Goal: Task Accomplishment & Management: Manage account settings

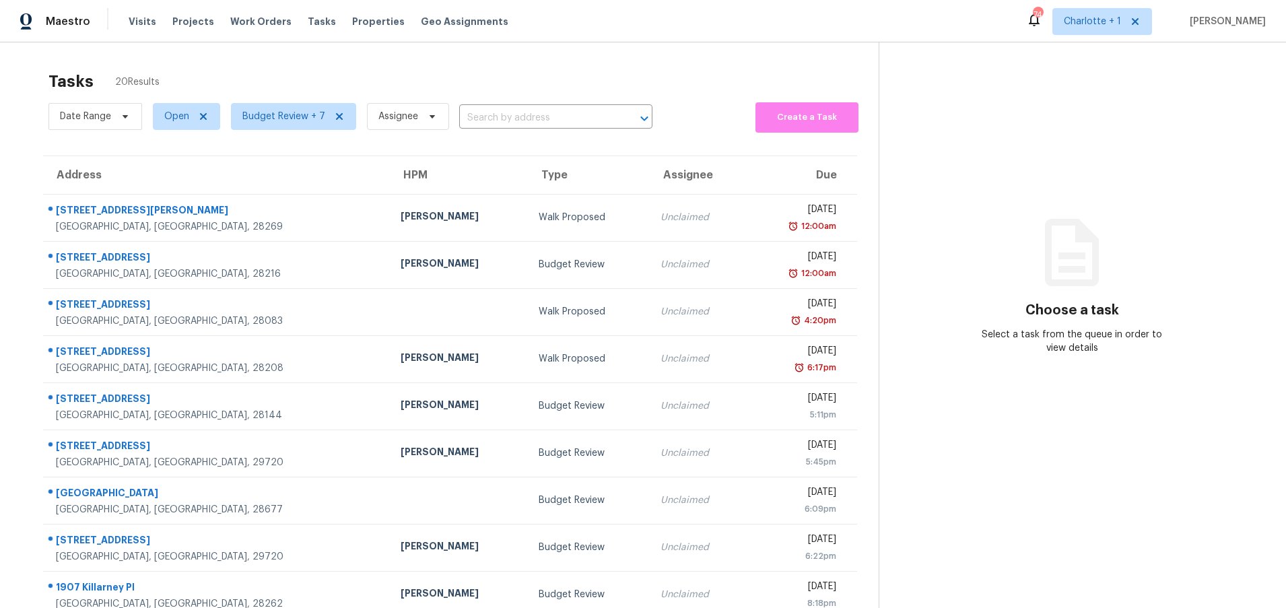
click at [240, 60] on div "Tasks 20 Results Date Range Open Budget Review + 7 Assignee ​ Create a Task Add…" at bounding box center [643, 371] width 1286 height 659
click at [541, 73] on div "Tasks 20 Results" at bounding box center [463, 81] width 830 height 35
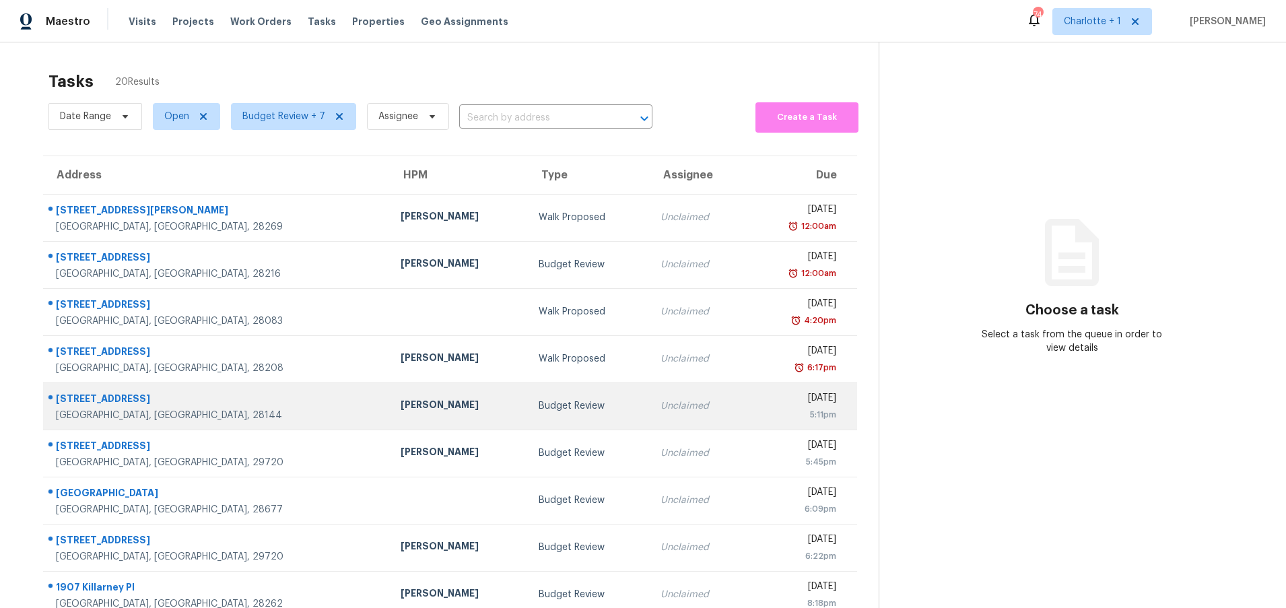
click at [390, 391] on td "[PERSON_NAME]" at bounding box center [458, 405] width 137 height 47
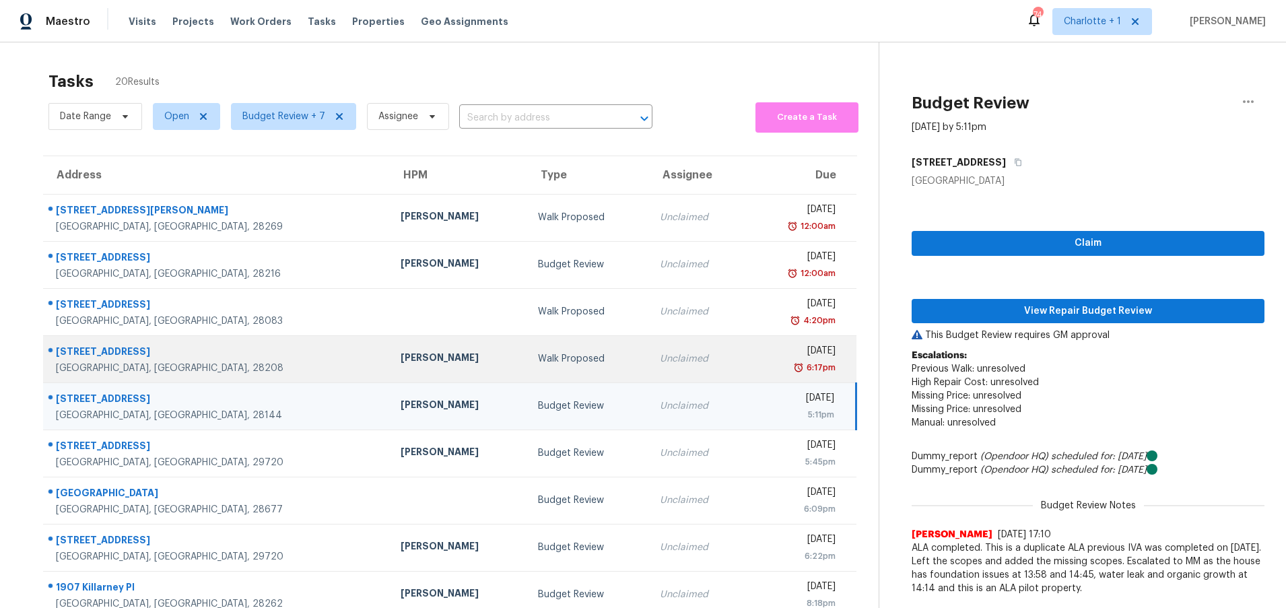
scroll to position [103, 0]
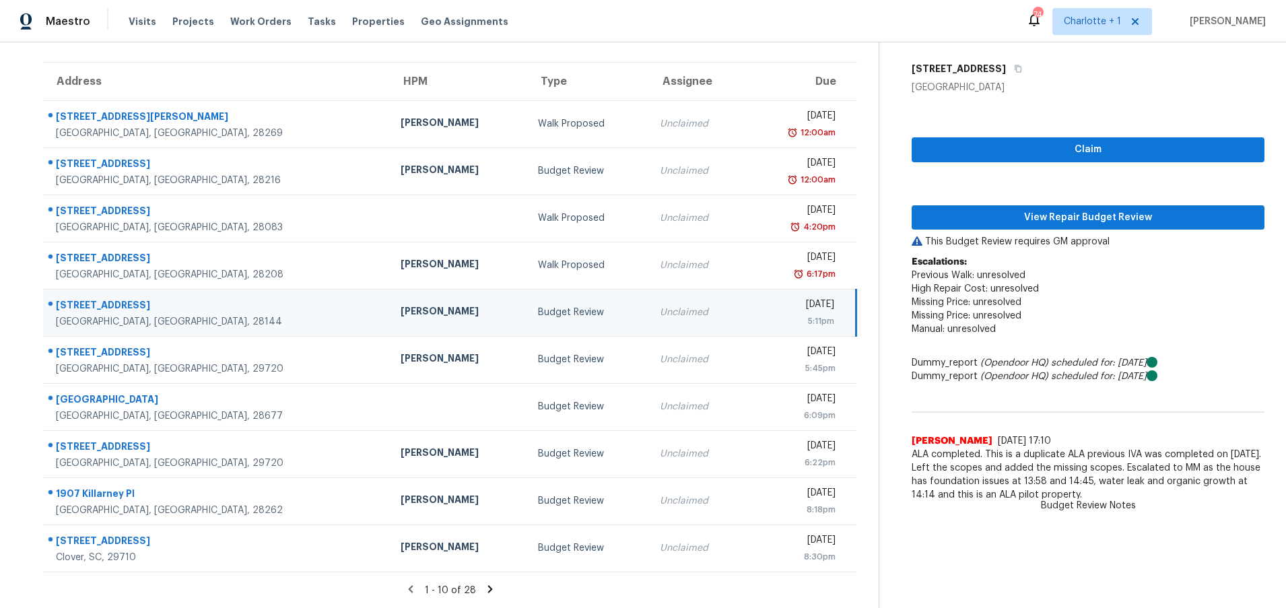
click at [401, 304] on div "Chip Hunter" at bounding box center [459, 312] width 116 height 17
click at [390, 294] on td "Chip Hunter" at bounding box center [458, 312] width 137 height 47
click at [1061, 209] on span "View Repair Budget Review" at bounding box center [1088, 217] width 331 height 17
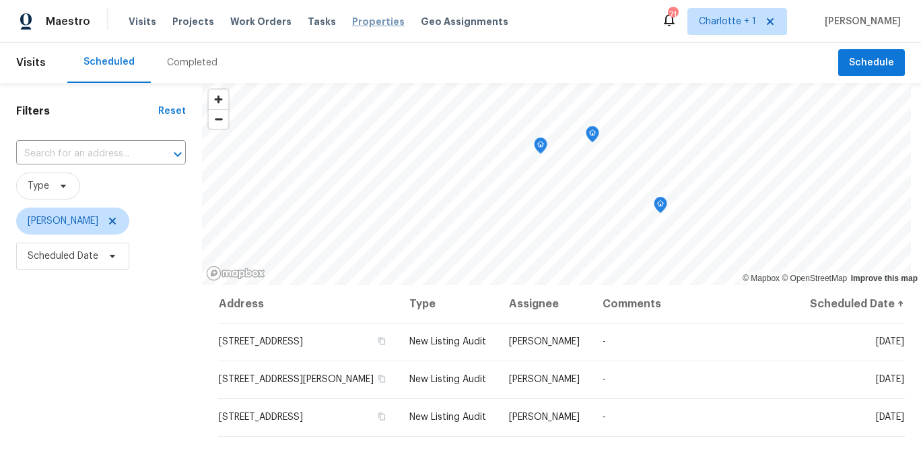
click at [362, 23] on span "Properties" at bounding box center [378, 21] width 53 height 13
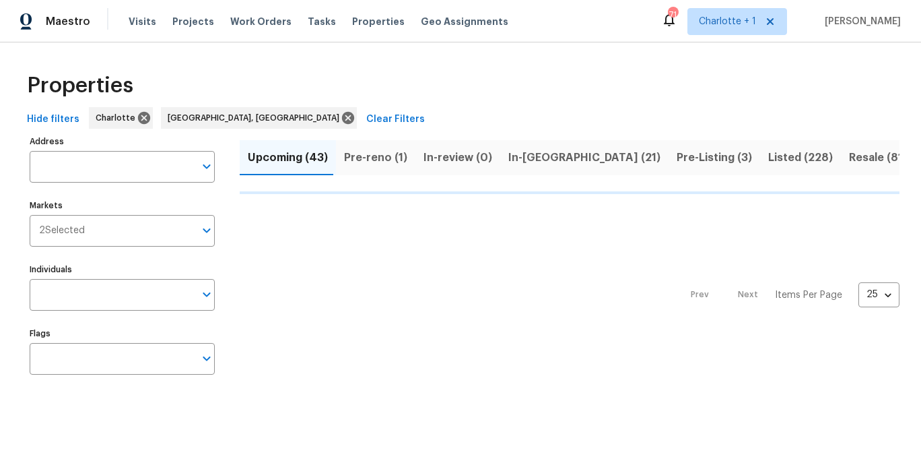
click at [566, 53] on div "Properties Hide filters Charlotte Greensboro, NC Clear Filters Address Address …" at bounding box center [460, 225] width 921 height 367
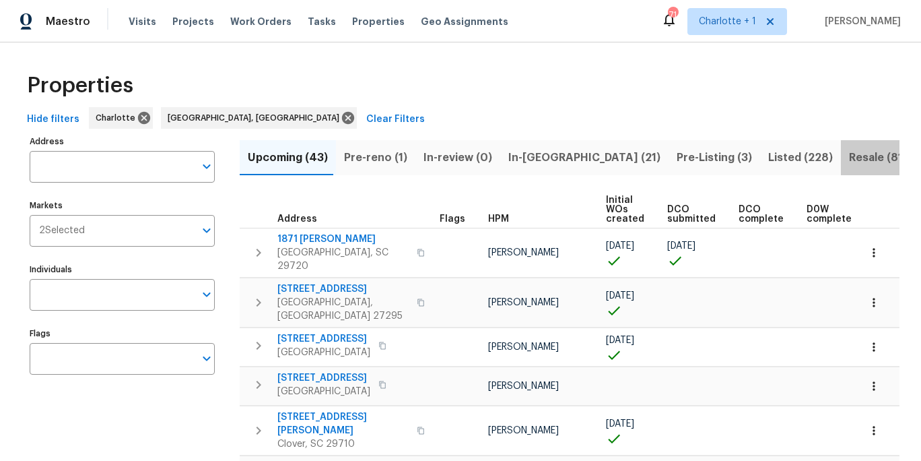
click at [849, 159] on span "Resale (81)" at bounding box center [878, 157] width 58 height 19
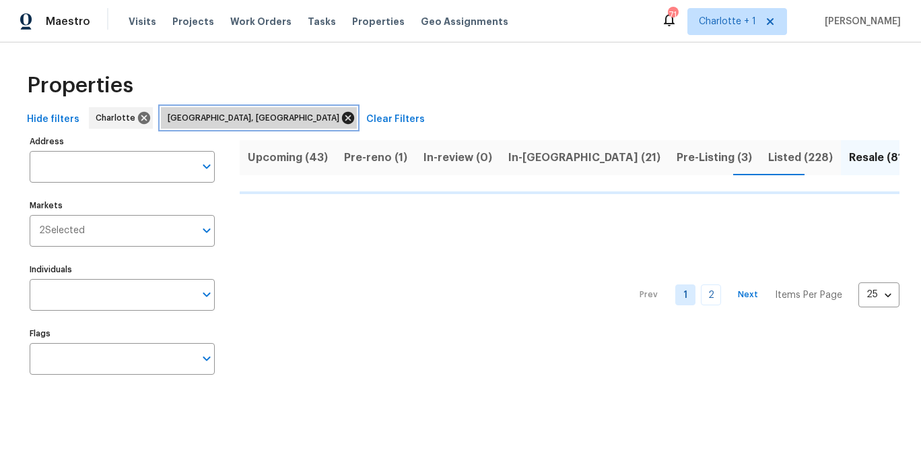
click at [342, 122] on icon at bounding box center [348, 118] width 12 height 12
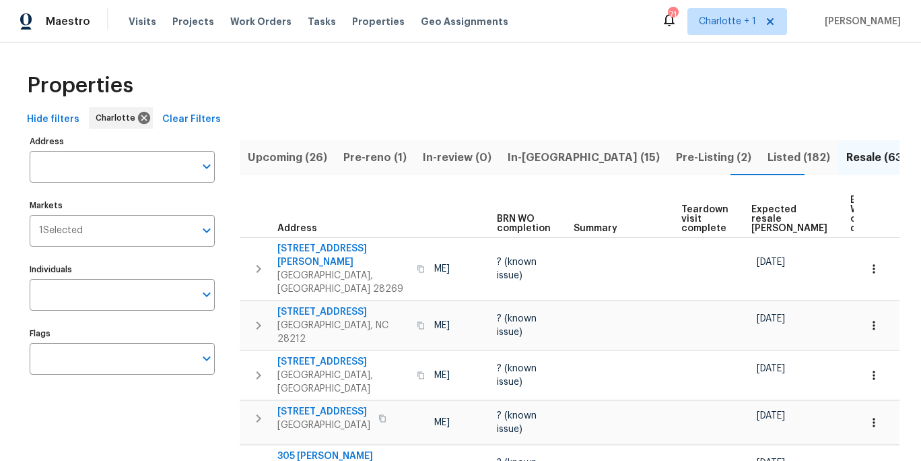
scroll to position [0, 137]
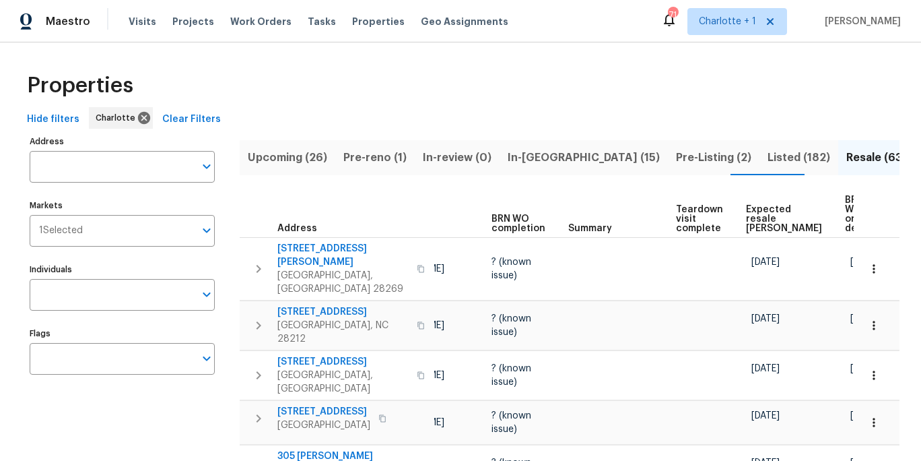
click at [755, 207] on span "Expected resale COE" at bounding box center [784, 219] width 76 height 28
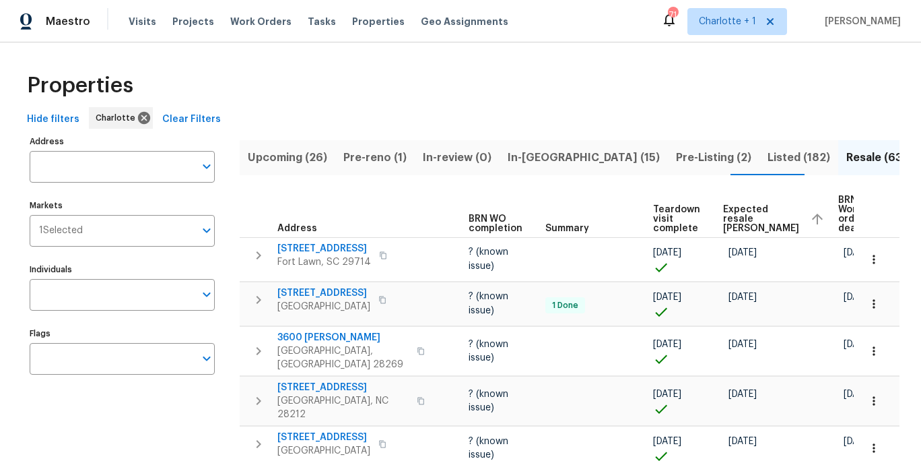
scroll to position [0, 187]
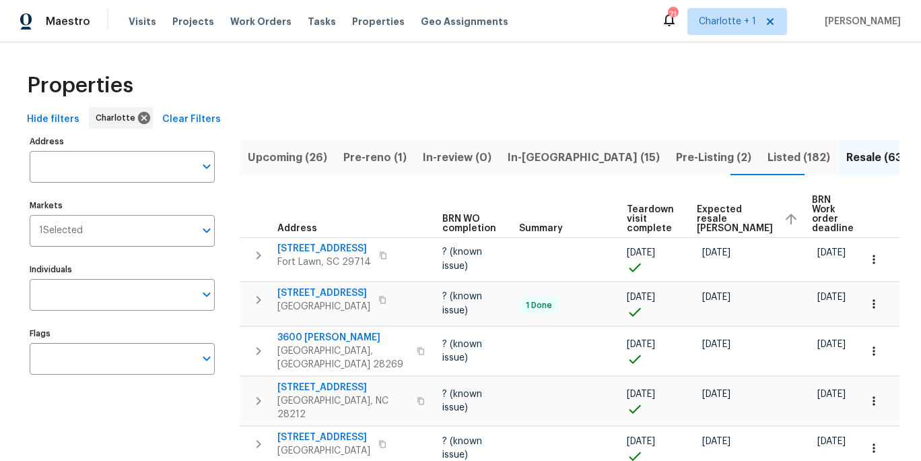
click at [719, 208] on span "Expected resale COE" at bounding box center [735, 219] width 76 height 28
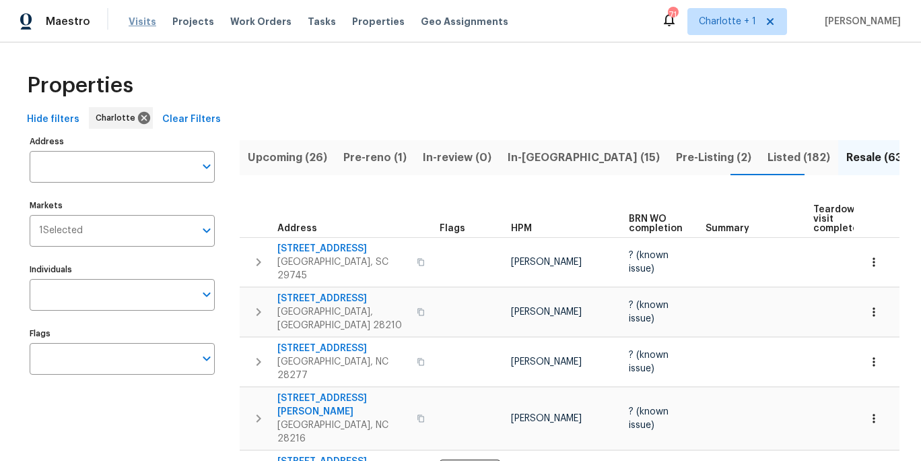
click at [131, 21] on span "Visits" at bounding box center [143, 21] width 28 height 13
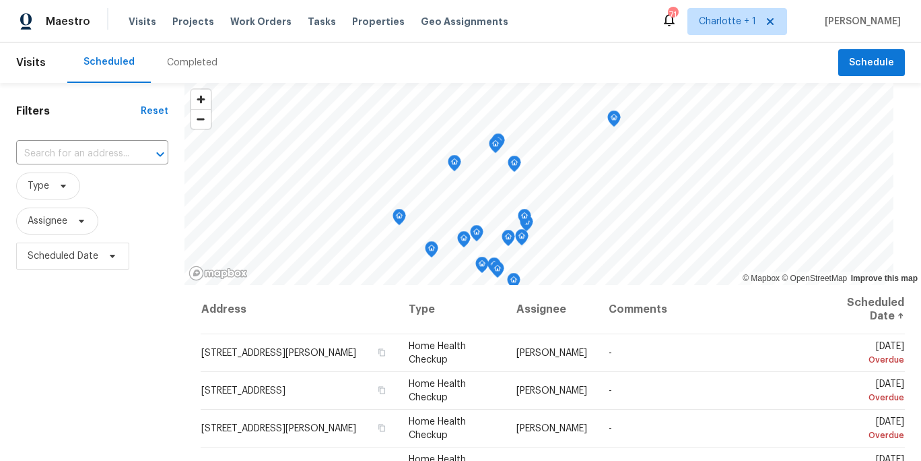
click at [167, 63] on div "Completed" at bounding box center [192, 62] width 51 height 13
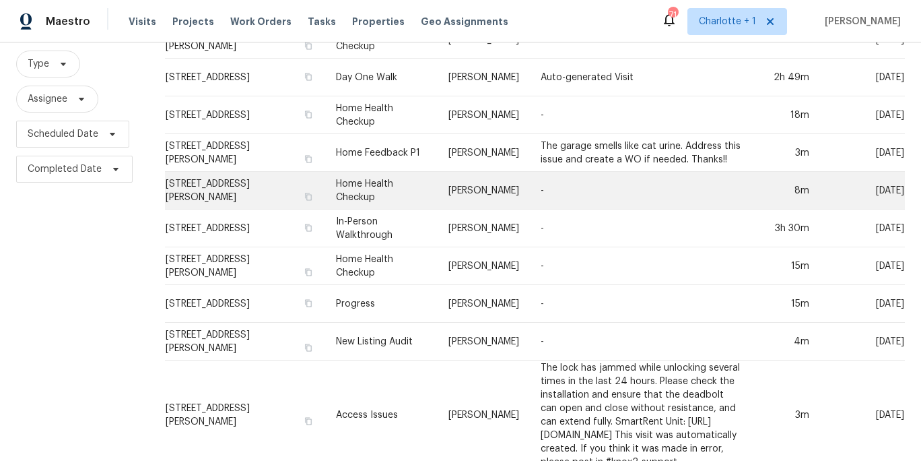
scroll to position [139, 0]
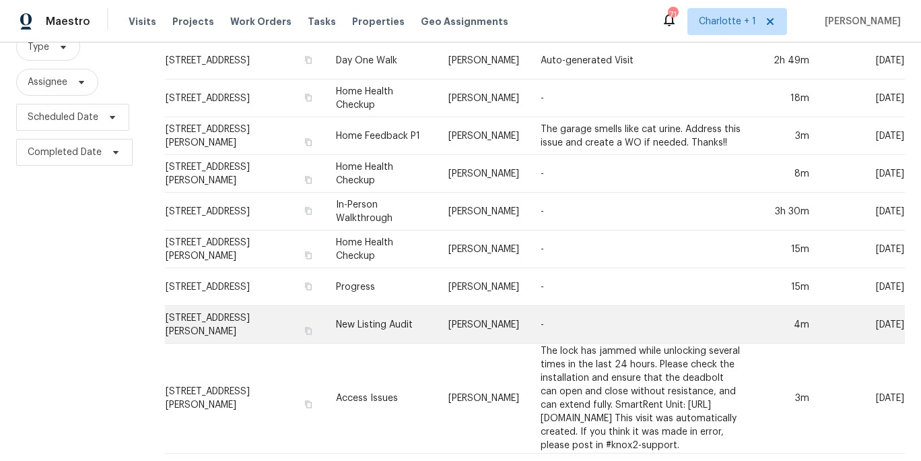
click at [530, 321] on td "-" at bounding box center [641, 325] width 222 height 38
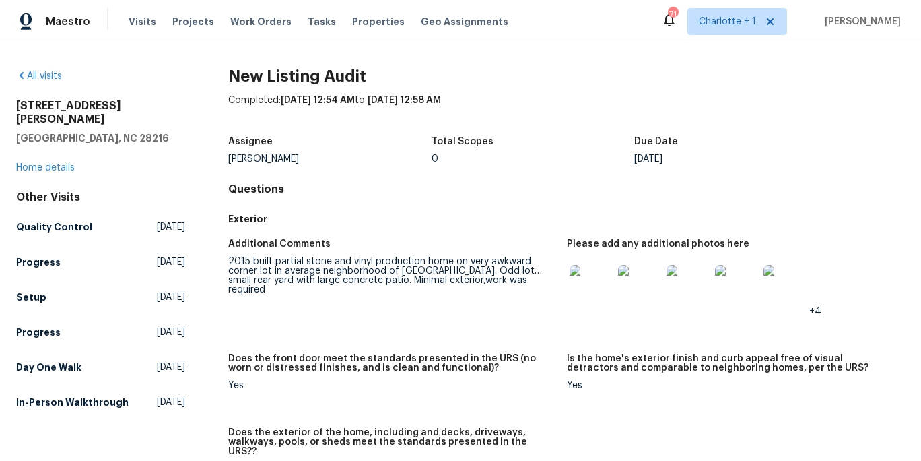
click at [594, 297] on img at bounding box center [591, 286] width 43 height 43
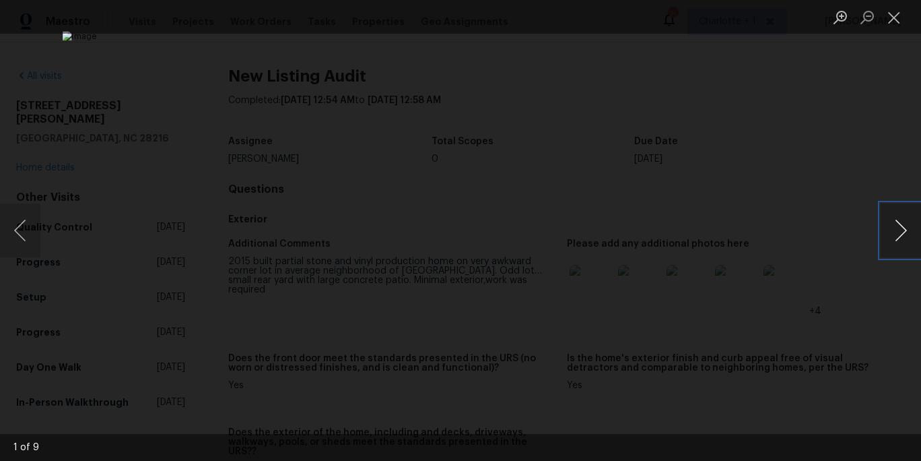
click at [891, 228] on button "Next image" at bounding box center [901, 230] width 40 height 54
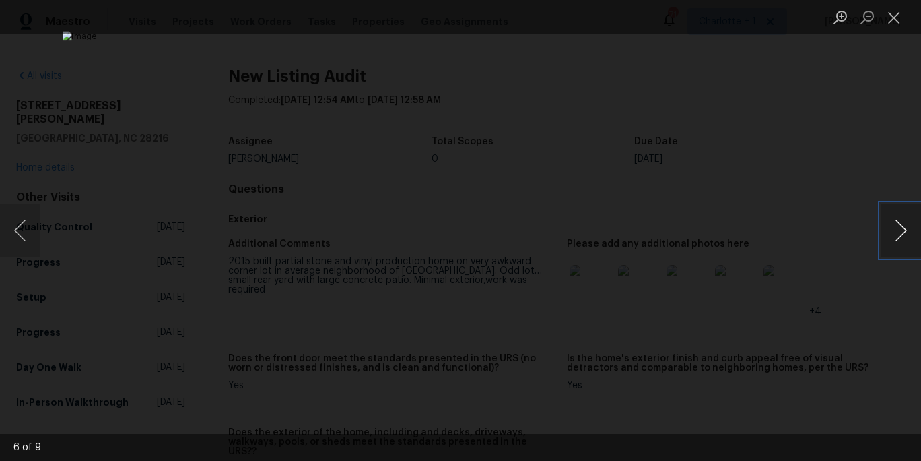
click at [892, 228] on button "Next image" at bounding box center [901, 230] width 40 height 54
click at [891, 228] on button "Next image" at bounding box center [901, 230] width 40 height 54
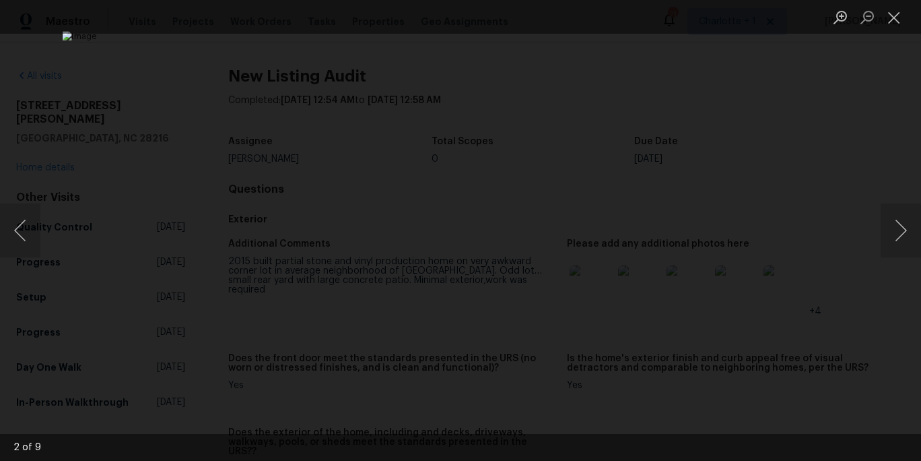
click at [865, 143] on div "Lightbox" at bounding box center [460, 230] width 921 height 461
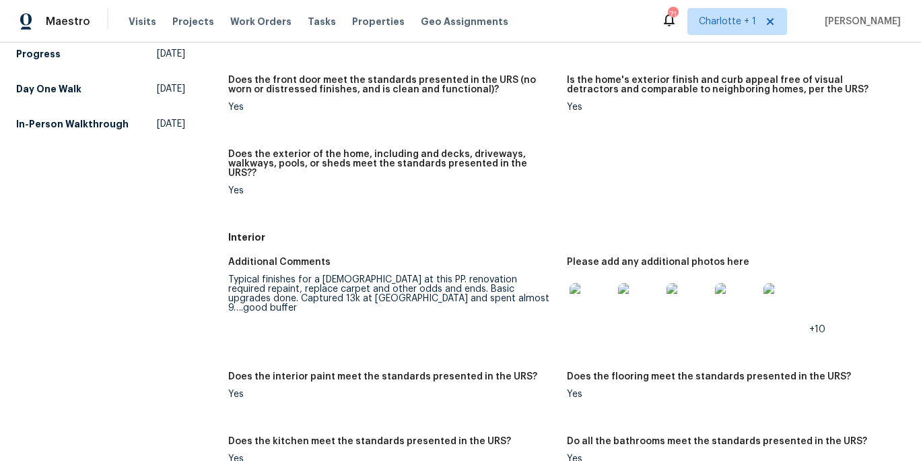
scroll to position [279, 0]
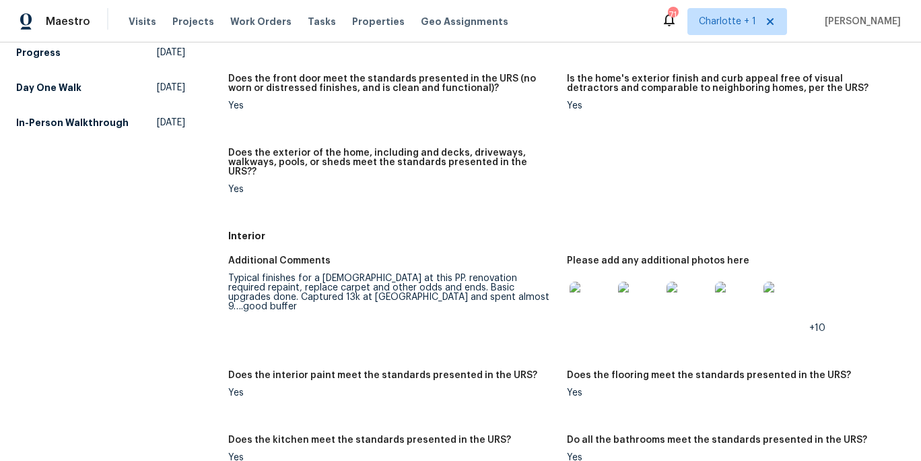
click at [602, 297] on img at bounding box center [591, 302] width 43 height 43
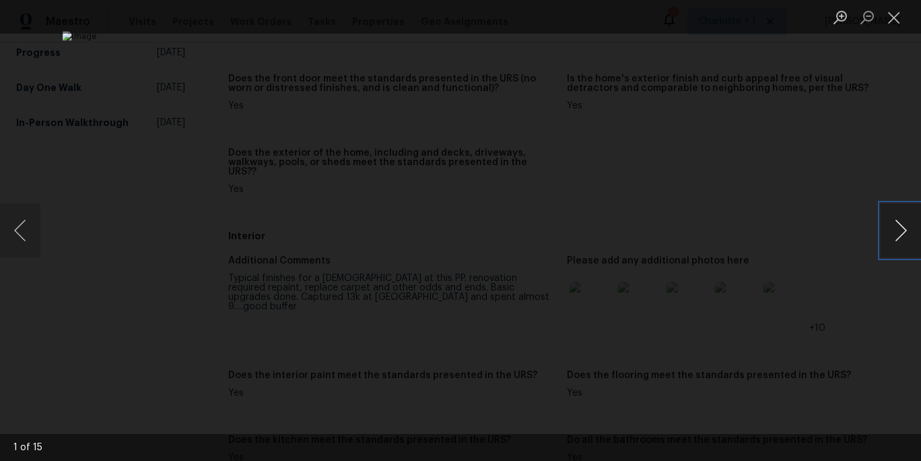
click at [902, 225] on button "Next image" at bounding box center [901, 230] width 40 height 54
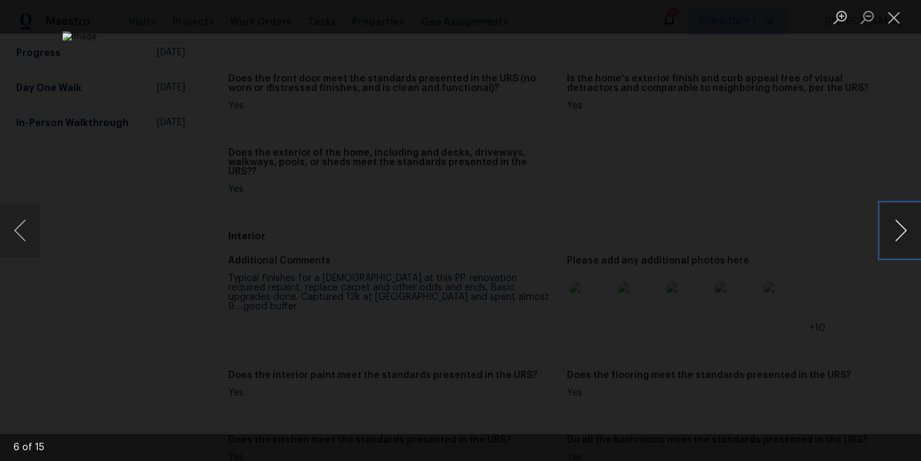
click at [902, 225] on button "Next image" at bounding box center [901, 230] width 40 height 54
click at [902, 224] on button "Next image" at bounding box center [901, 230] width 40 height 54
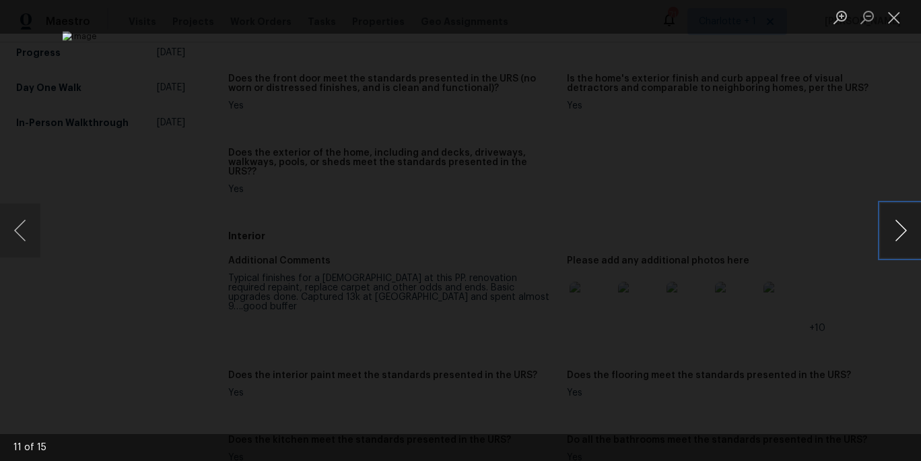
click at [902, 224] on button "Next image" at bounding box center [901, 230] width 40 height 54
click at [881, 132] on div "Lightbox" at bounding box center [460, 230] width 921 height 461
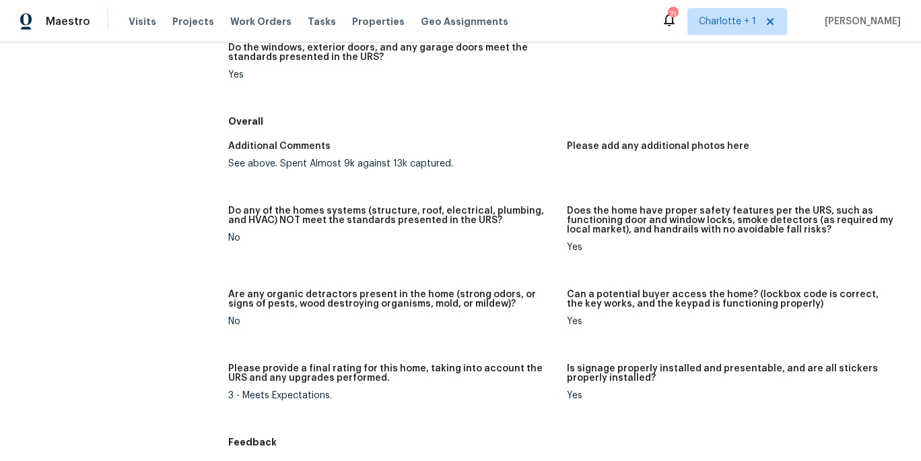
scroll to position [1267, 0]
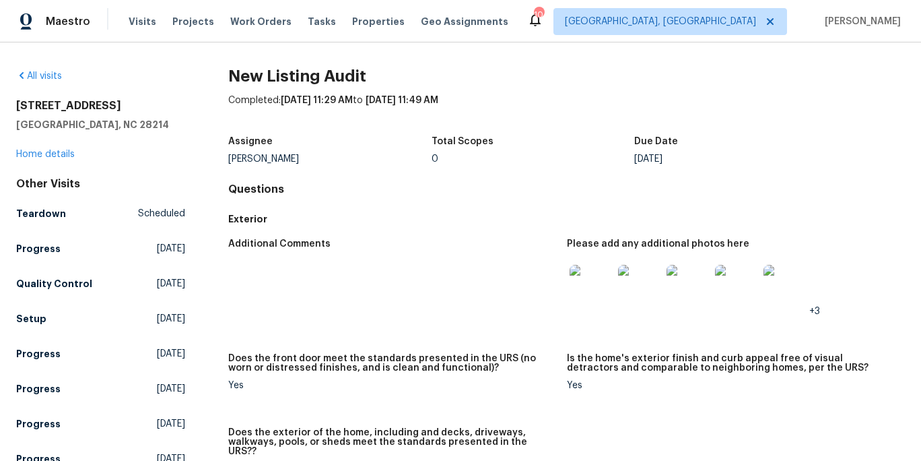
click at [604, 290] on img at bounding box center [591, 286] width 43 height 43
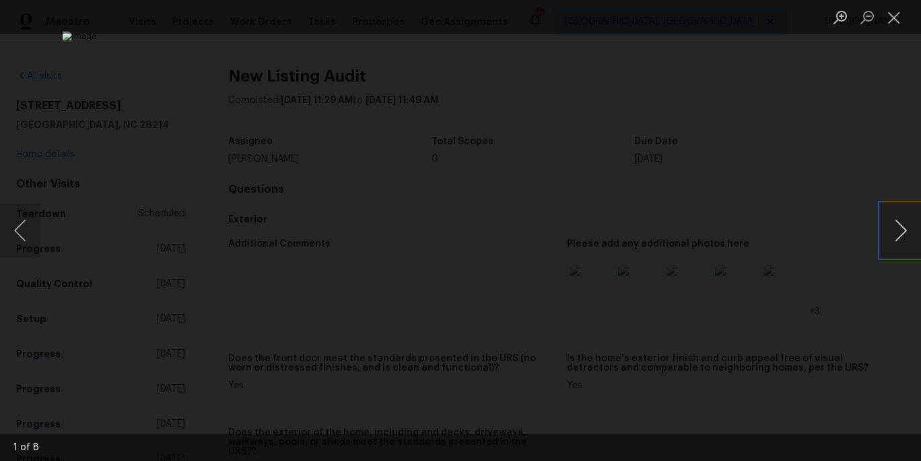
click at [900, 232] on button "Next image" at bounding box center [901, 230] width 40 height 54
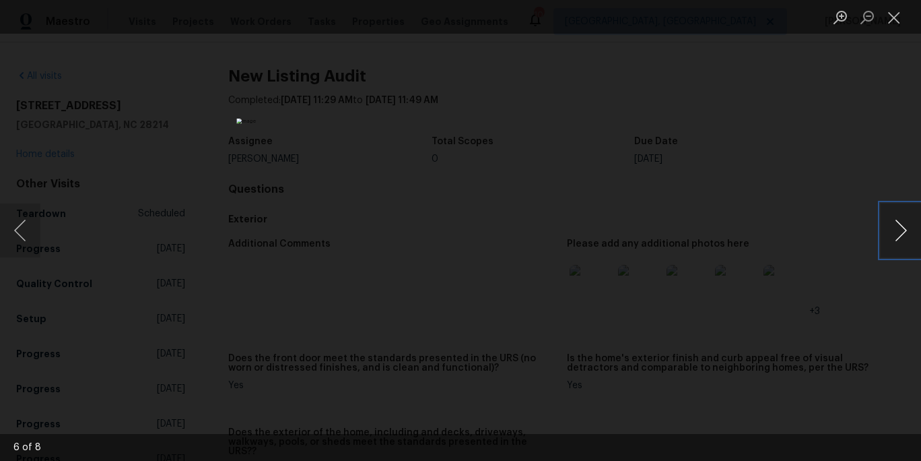
click at [900, 232] on button "Next image" at bounding box center [901, 230] width 40 height 54
click at [842, 161] on div "Lightbox" at bounding box center [460, 230] width 921 height 461
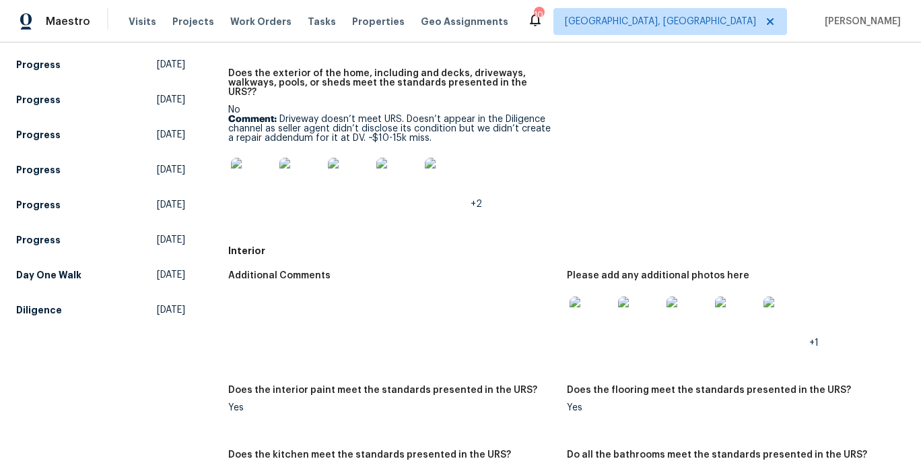
scroll to position [465, 0]
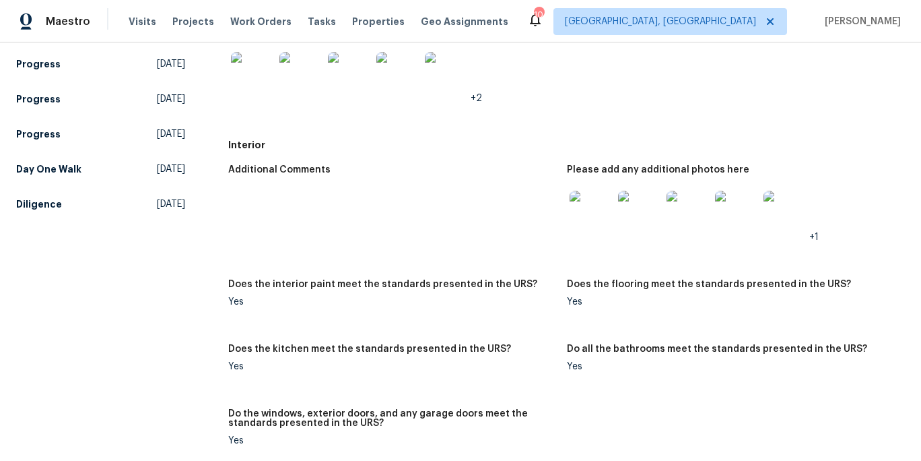
click at [583, 201] on img at bounding box center [591, 212] width 43 height 43
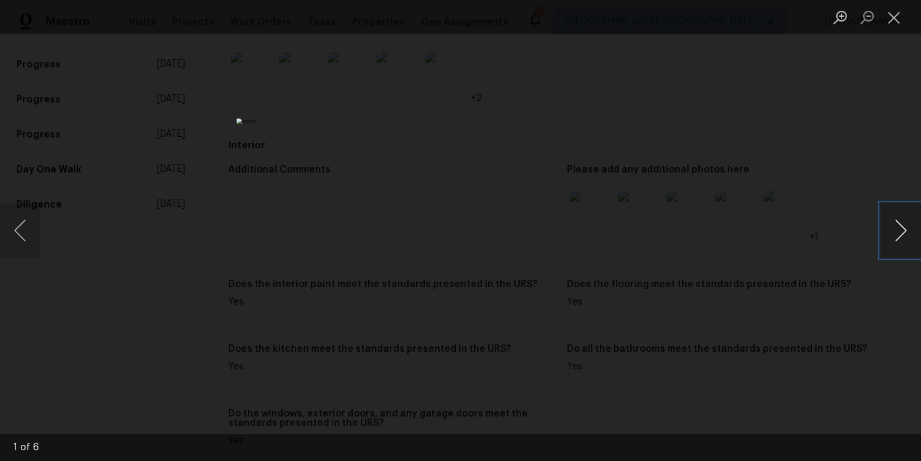
click at [894, 230] on button "Next image" at bounding box center [901, 230] width 40 height 54
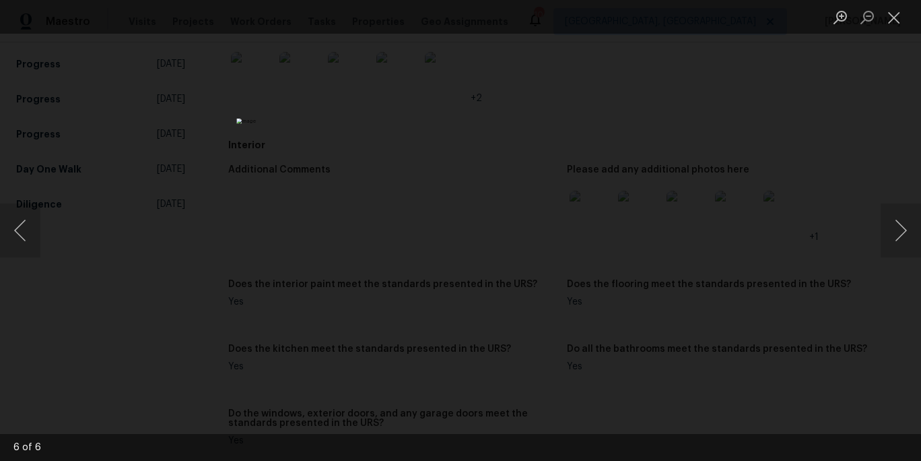
drag, startPoint x: 883, startPoint y: 108, endPoint x: 779, endPoint y: 110, distance: 104.4
click at [883, 108] on div "Lightbox" at bounding box center [460, 230] width 921 height 461
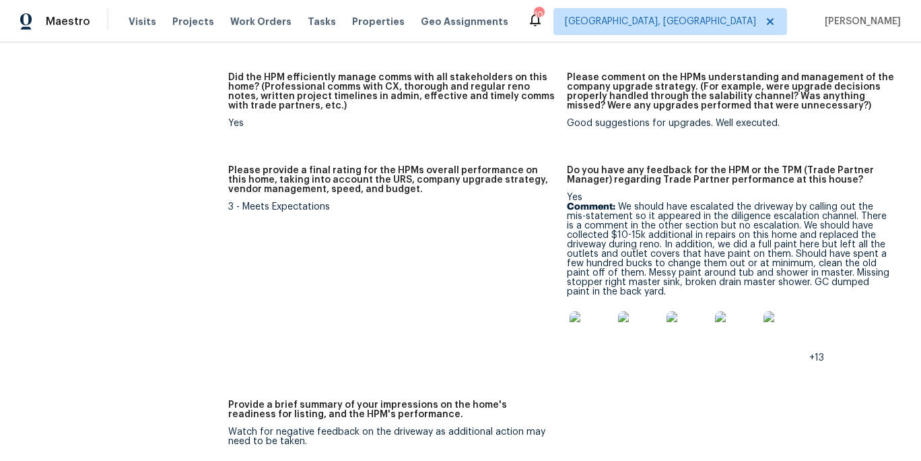
scroll to position [1416, 0]
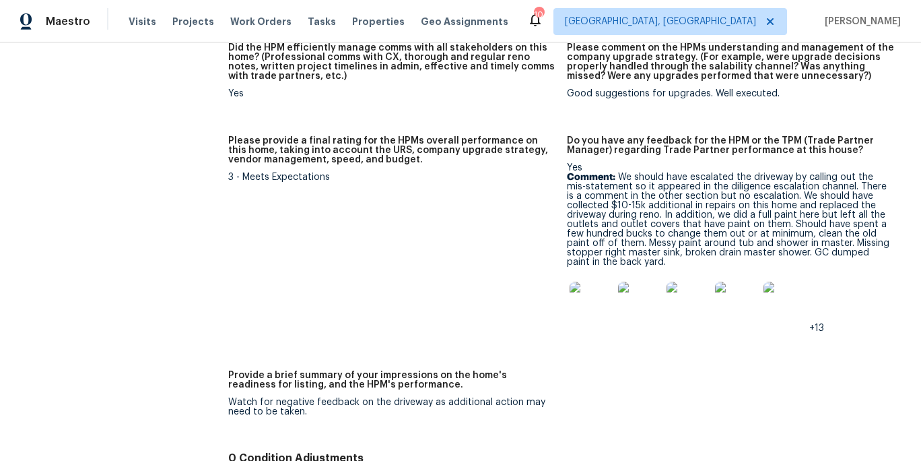
click at [589, 292] on img at bounding box center [591, 302] width 43 height 43
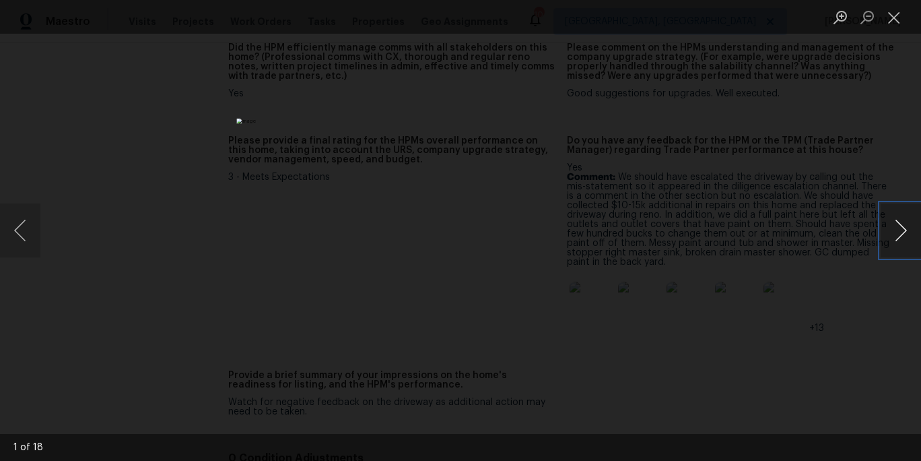
click at [894, 230] on button "Next image" at bounding box center [901, 230] width 40 height 54
click at [892, 232] on button "Next image" at bounding box center [901, 230] width 40 height 54
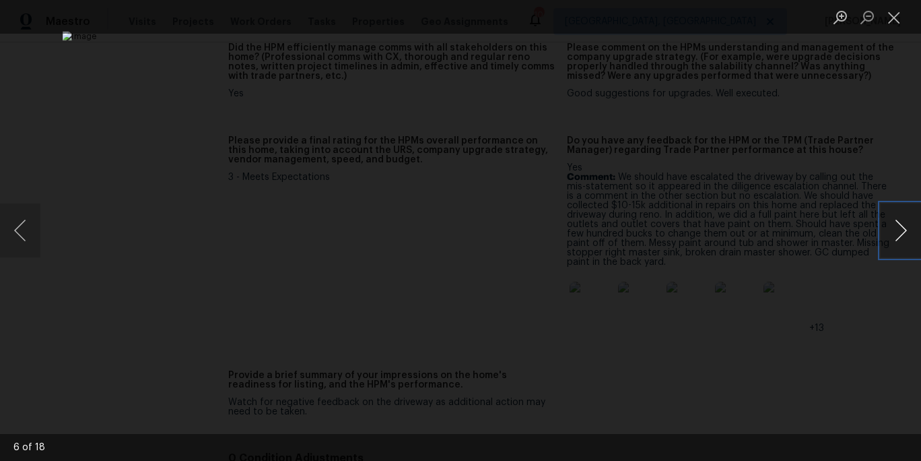
click at [892, 232] on button "Next image" at bounding box center [901, 230] width 40 height 54
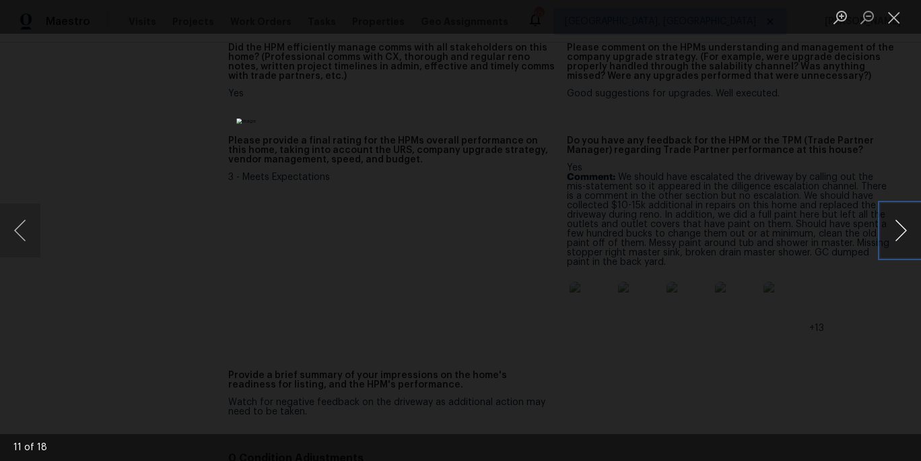
click at [892, 232] on button "Next image" at bounding box center [901, 230] width 40 height 54
click at [855, 128] on div "Lightbox" at bounding box center [460, 230] width 921 height 461
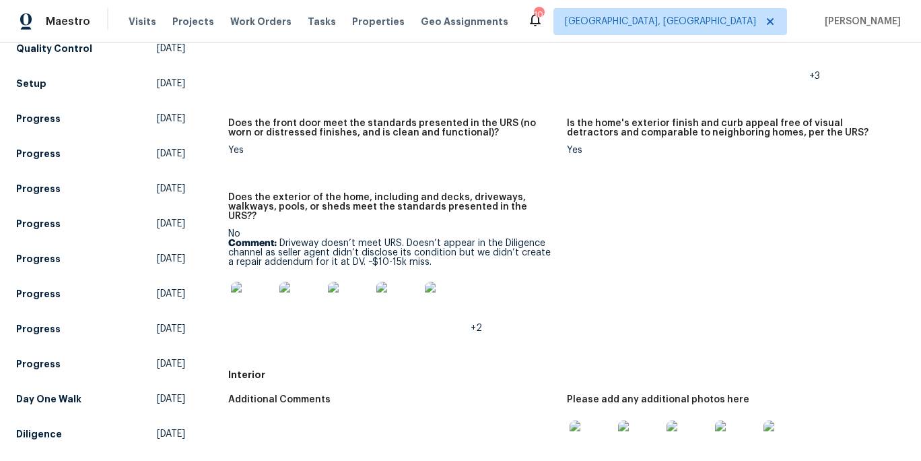
scroll to position [0, 0]
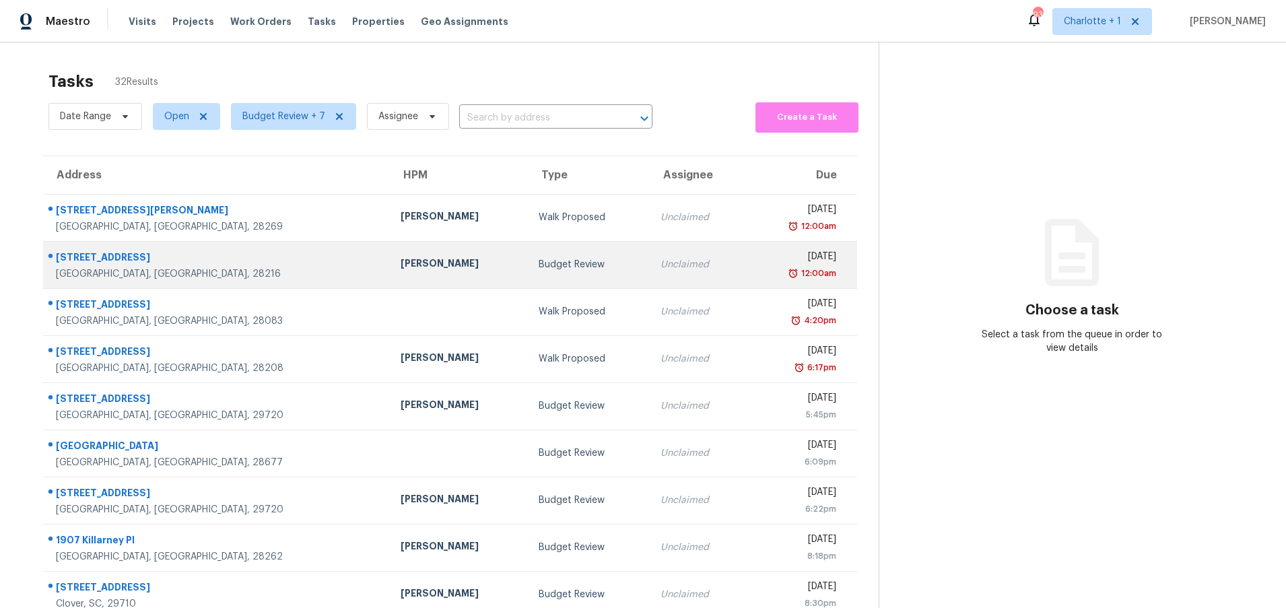
click at [390, 248] on td "[PERSON_NAME]" at bounding box center [458, 264] width 137 height 47
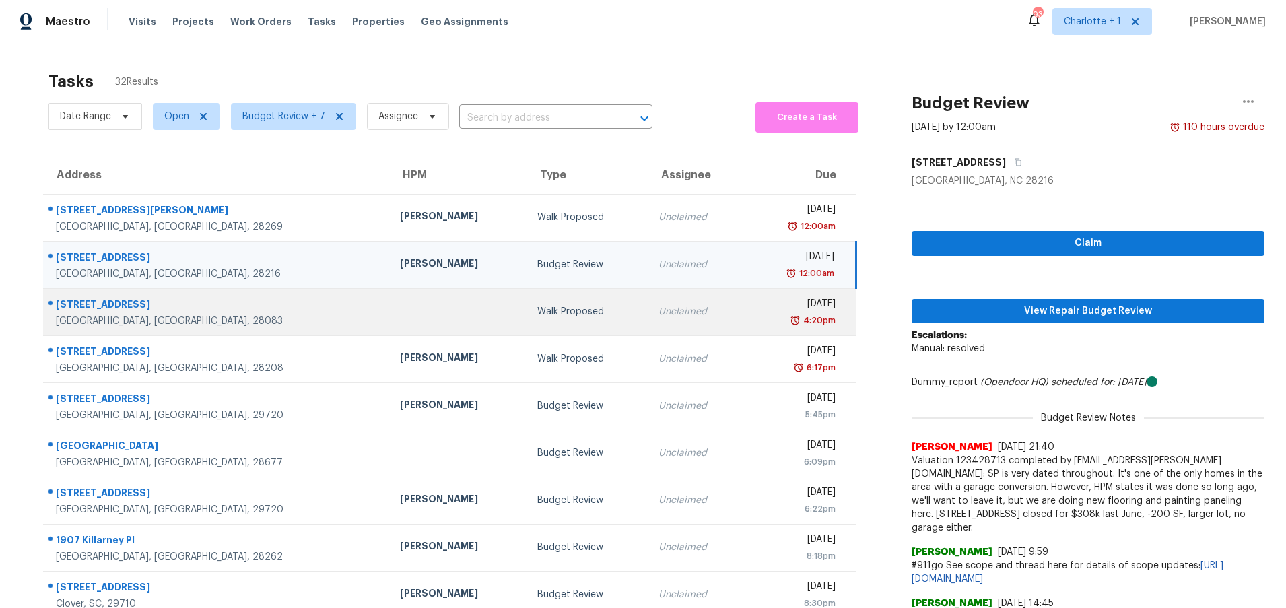
click at [389, 296] on td at bounding box center [457, 311] width 137 height 47
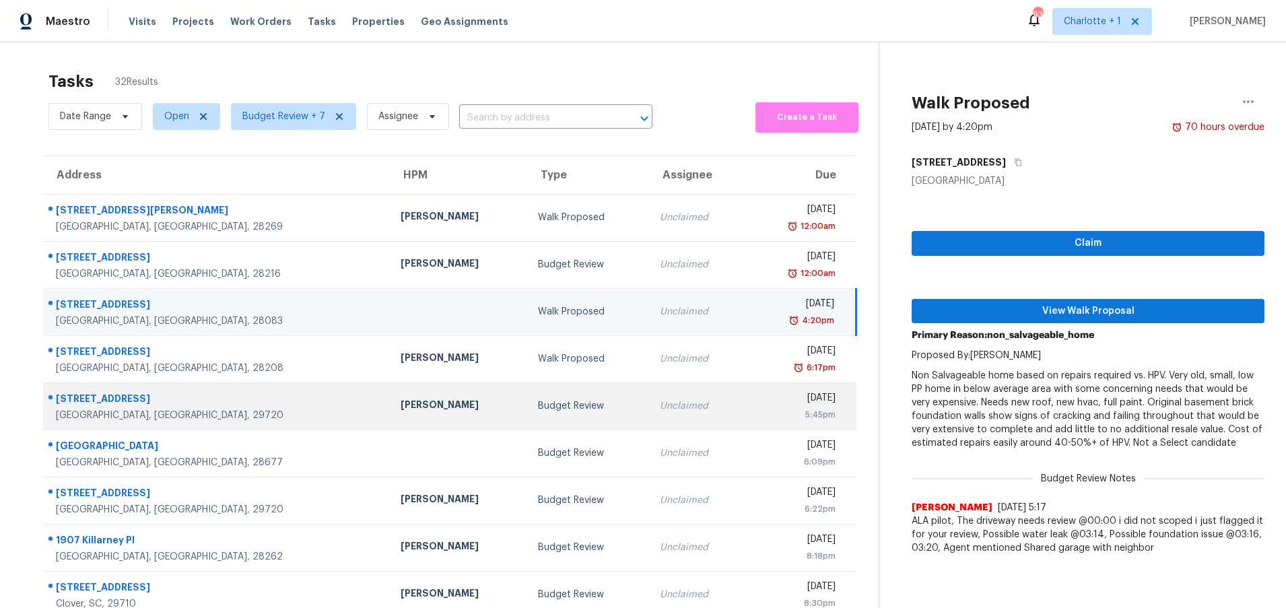
click at [401, 411] on div "[PERSON_NAME]" at bounding box center [459, 406] width 116 height 17
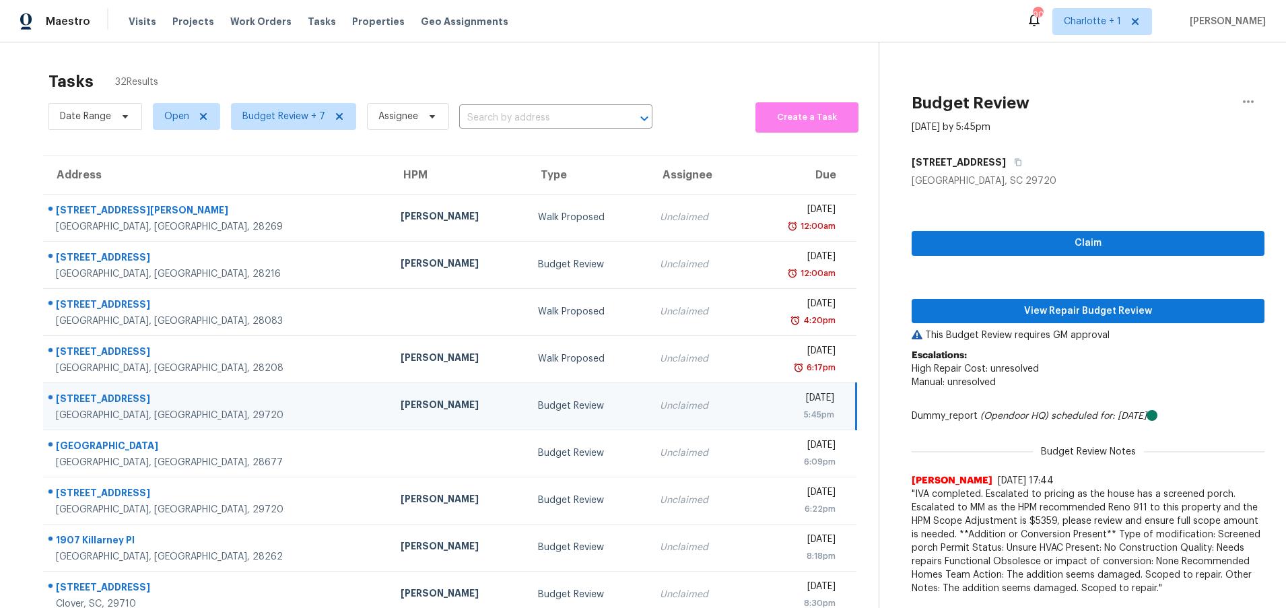
click at [401, 401] on div "Matthew Barnhart" at bounding box center [459, 406] width 116 height 17
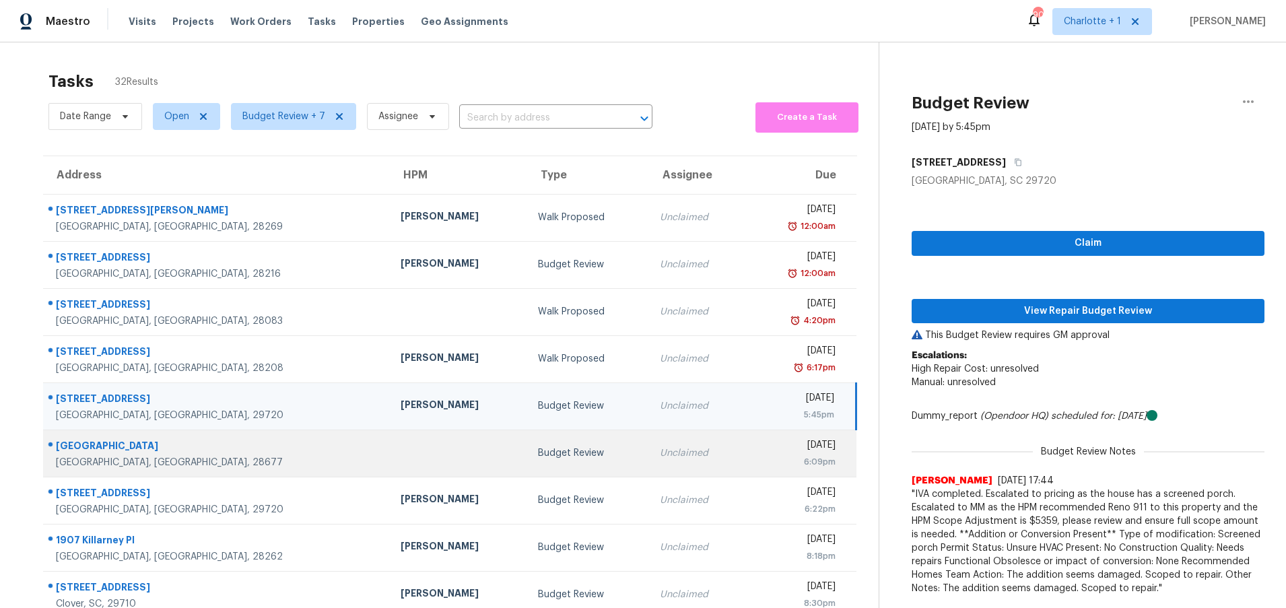
scroll to position [103, 0]
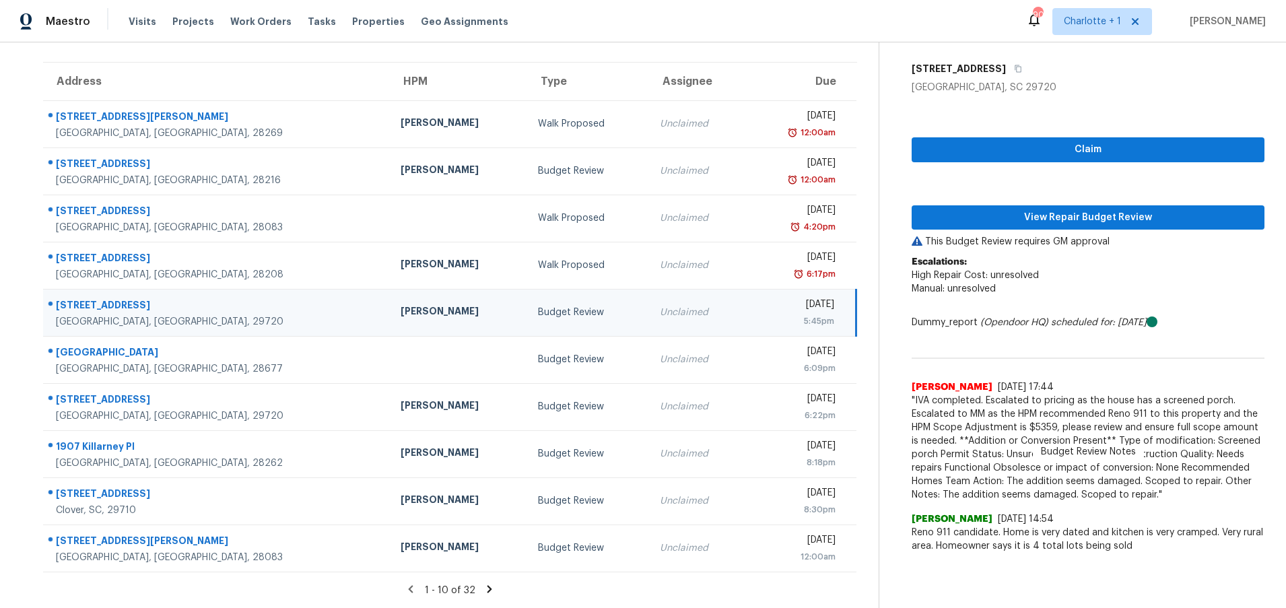
click at [483, 583] on icon at bounding box center [489, 589] width 12 height 12
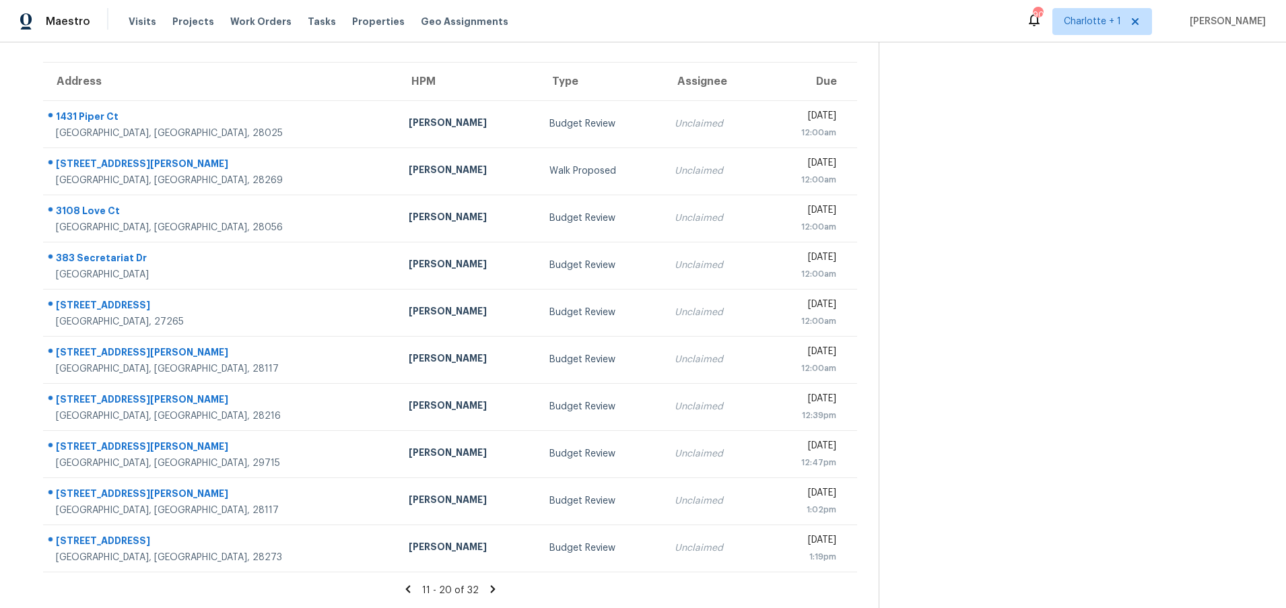
click at [487, 583] on icon at bounding box center [493, 589] width 12 height 12
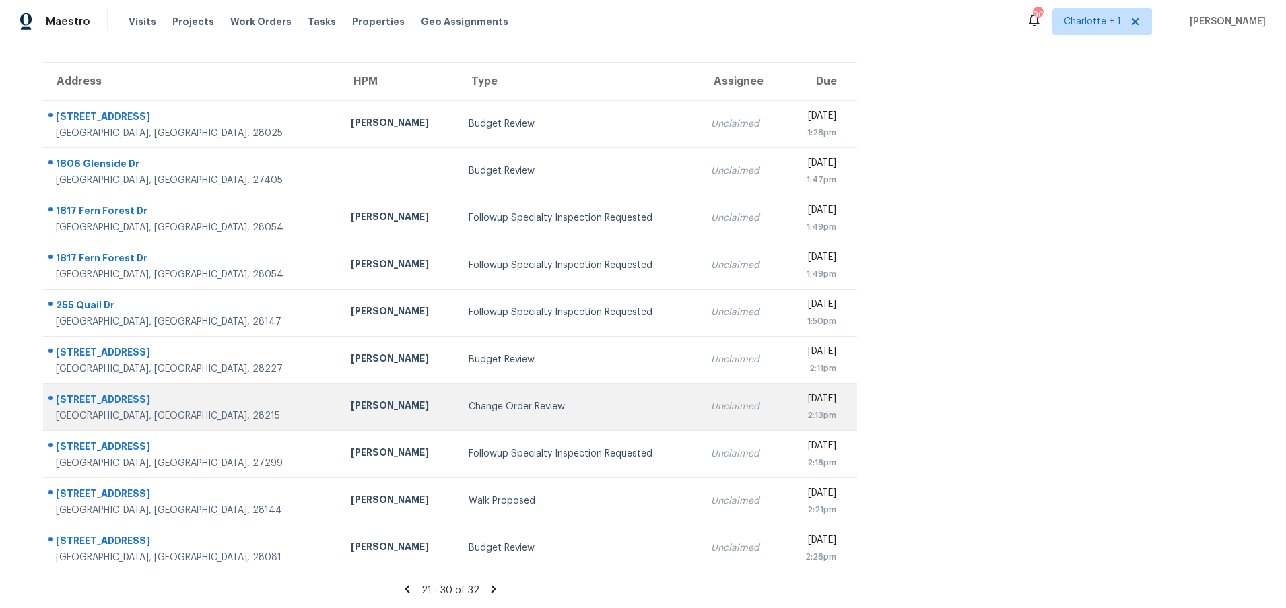
click at [496, 405] on td "Change Order Review" at bounding box center [579, 406] width 242 height 47
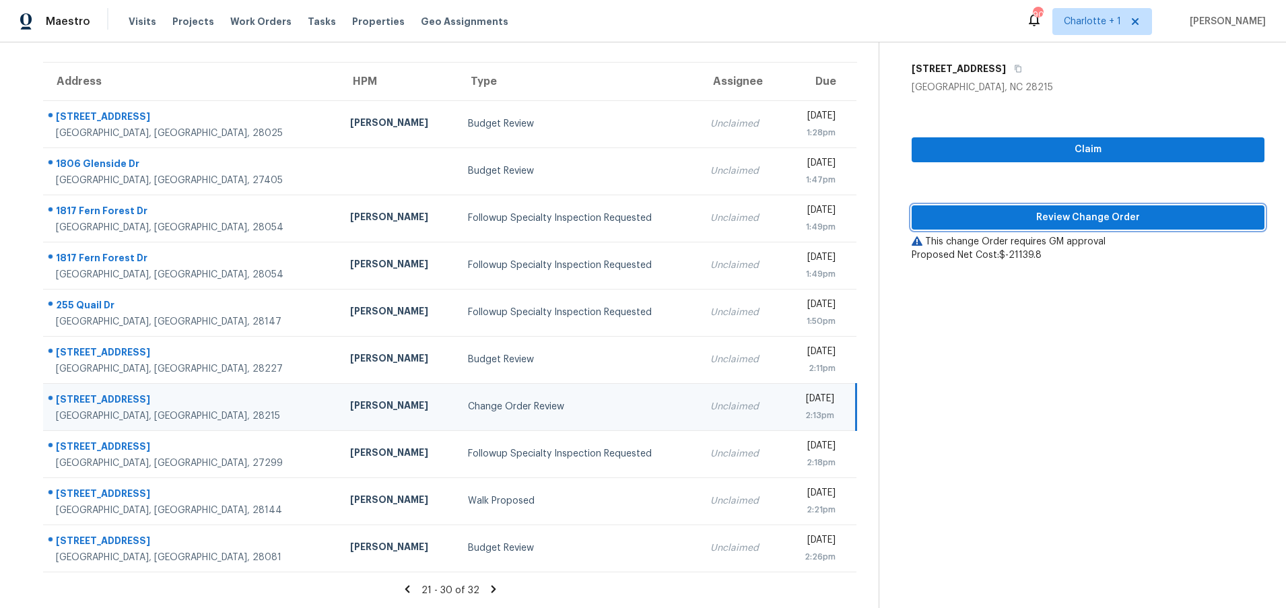
click at [1040, 209] on span "Review Change Order" at bounding box center [1088, 217] width 331 height 17
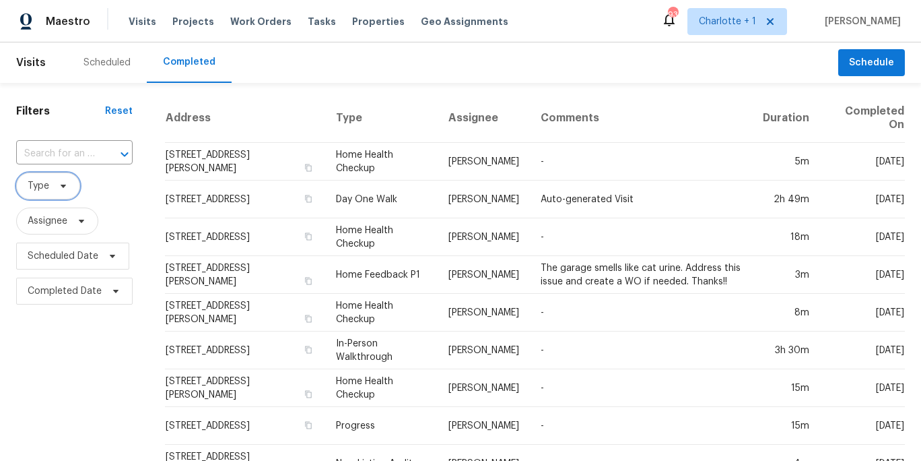
click at [69, 189] on span "Type" at bounding box center [48, 185] width 64 height 27
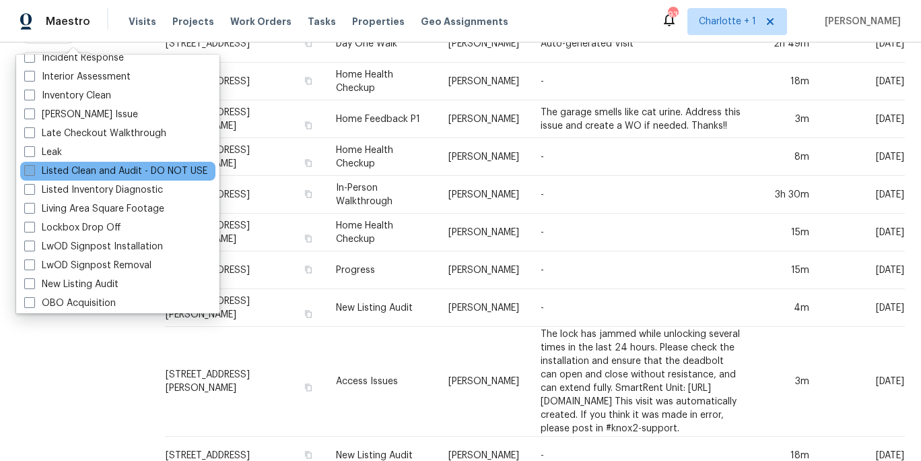
scroll to position [560, 0]
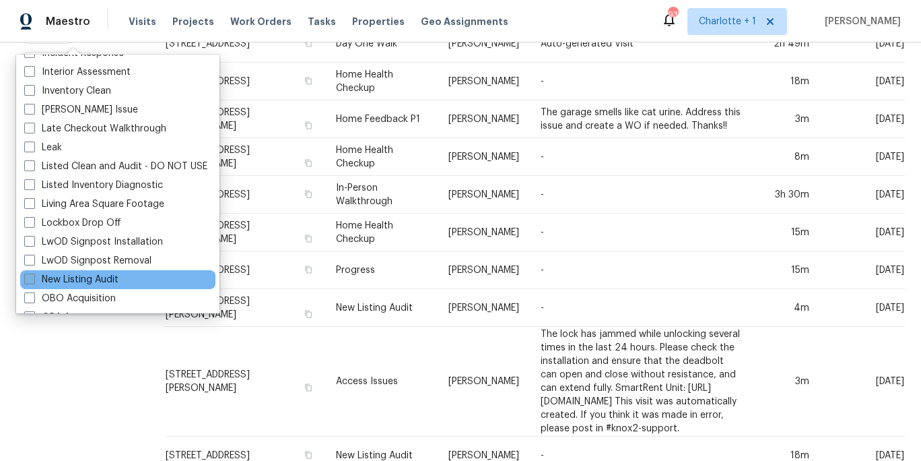
click at [88, 273] on label "New Listing Audit" at bounding box center [71, 279] width 94 height 13
click at [33, 273] on input "New Listing Audit" at bounding box center [28, 277] width 9 height 9
checkbox input "true"
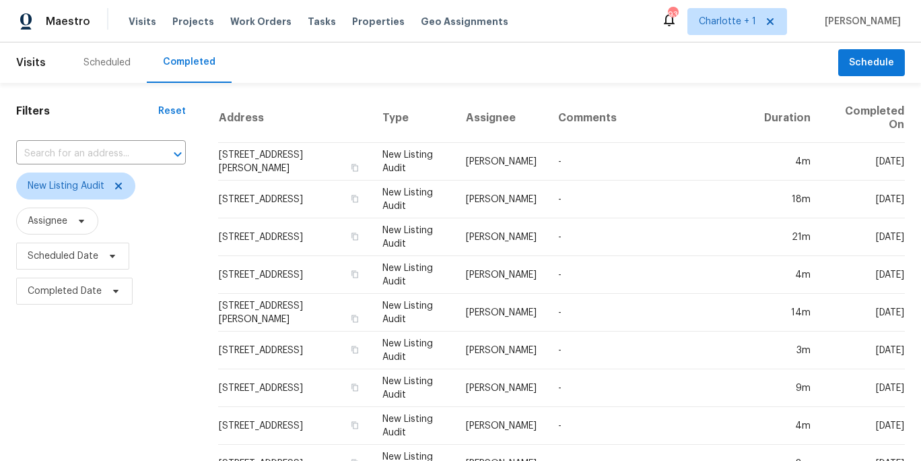
drag, startPoint x: 55, startPoint y: 343, endPoint x: 133, endPoint y: 337, distance: 77.6
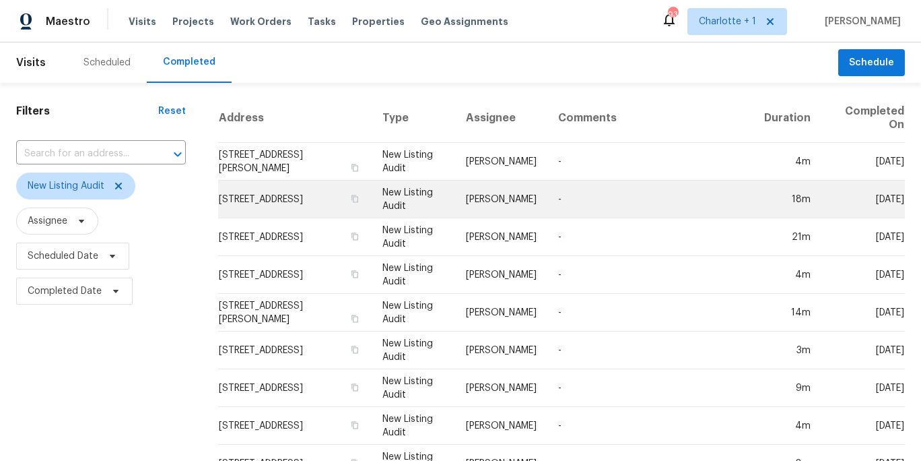
click at [576, 201] on td "-" at bounding box center [650, 199] width 206 height 38
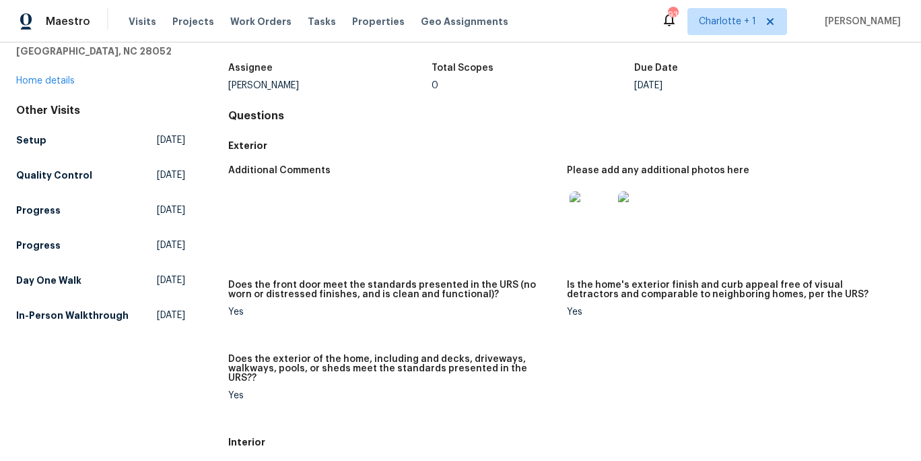
scroll to position [83, 0]
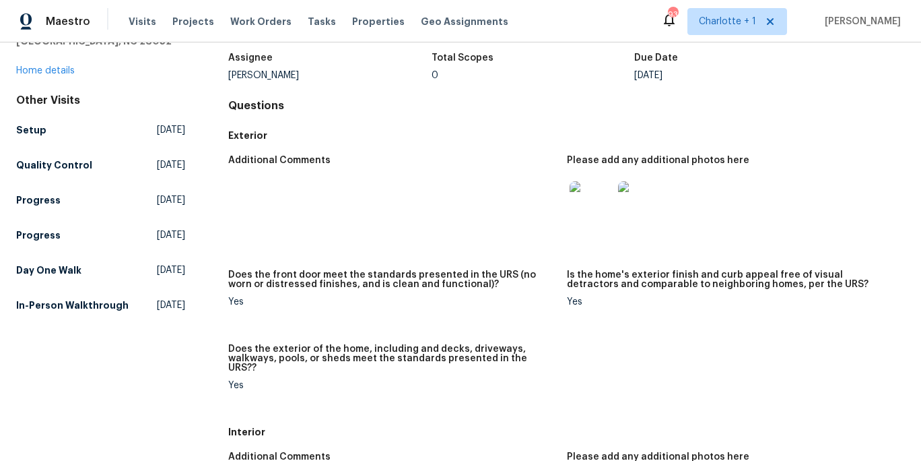
click at [583, 207] on img at bounding box center [591, 202] width 43 height 43
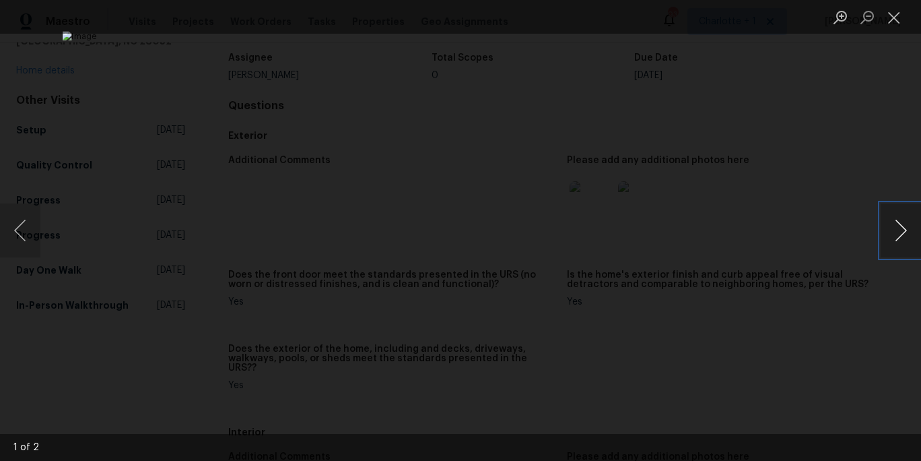
click at [893, 228] on button "Next image" at bounding box center [901, 230] width 40 height 54
click at [901, 228] on button "Next image" at bounding box center [901, 230] width 40 height 54
drag, startPoint x: 889, startPoint y: 116, endPoint x: 636, endPoint y: 139, distance: 254.2
click at [888, 116] on div "Lightbox" at bounding box center [460, 230] width 921 height 461
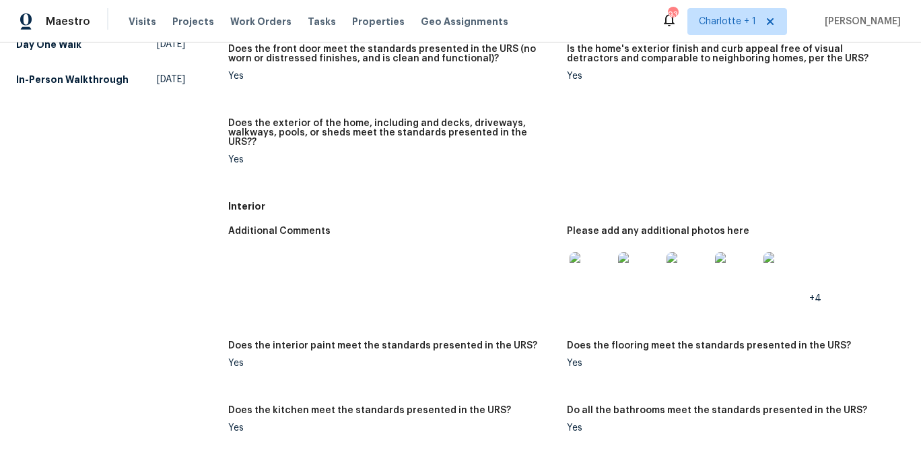
scroll to position [310, 0]
click at [586, 273] on img at bounding box center [591, 272] width 43 height 43
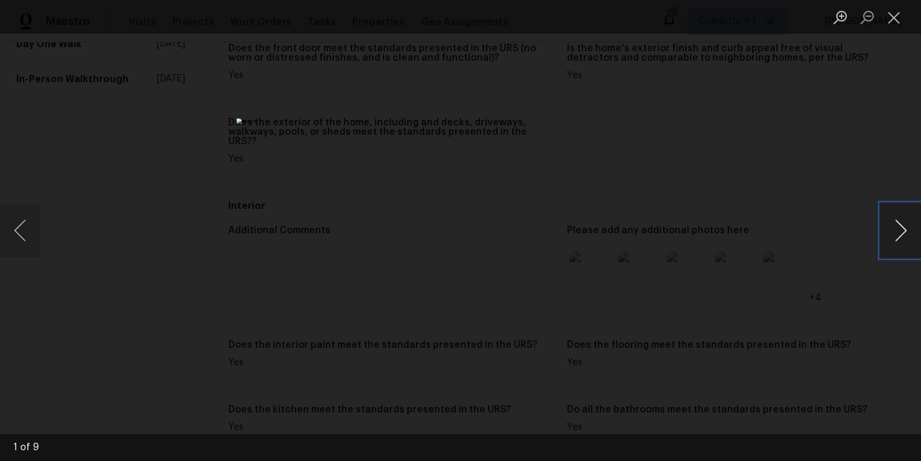
click at [897, 236] on button "Next image" at bounding box center [901, 230] width 40 height 54
click at [897, 235] on button "Next image" at bounding box center [901, 230] width 40 height 54
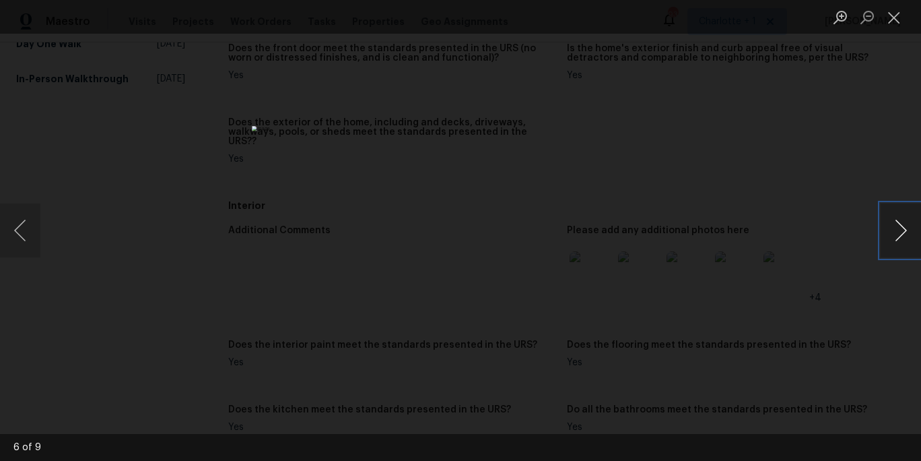
click at [897, 235] on button "Next image" at bounding box center [901, 230] width 40 height 54
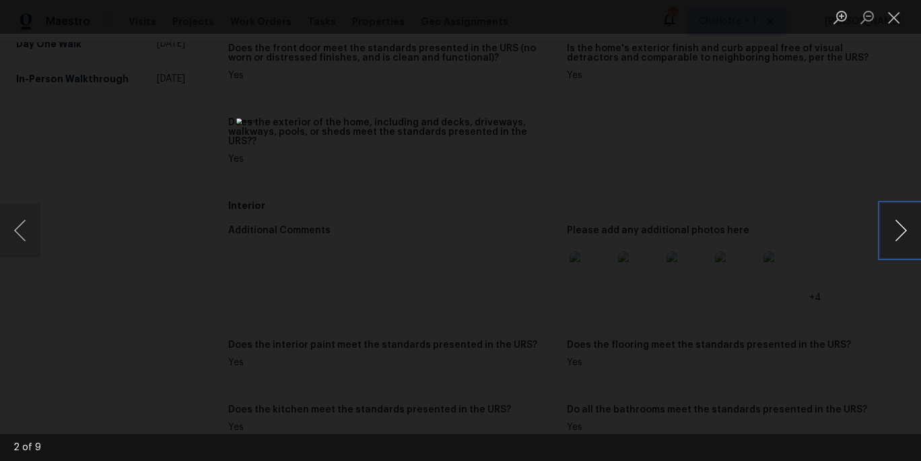
click at [897, 235] on button "Next image" at bounding box center [901, 230] width 40 height 54
drag, startPoint x: 845, startPoint y: 132, endPoint x: 832, endPoint y: 131, distance: 13.5
click at [845, 132] on div "Lightbox" at bounding box center [460, 230] width 921 height 461
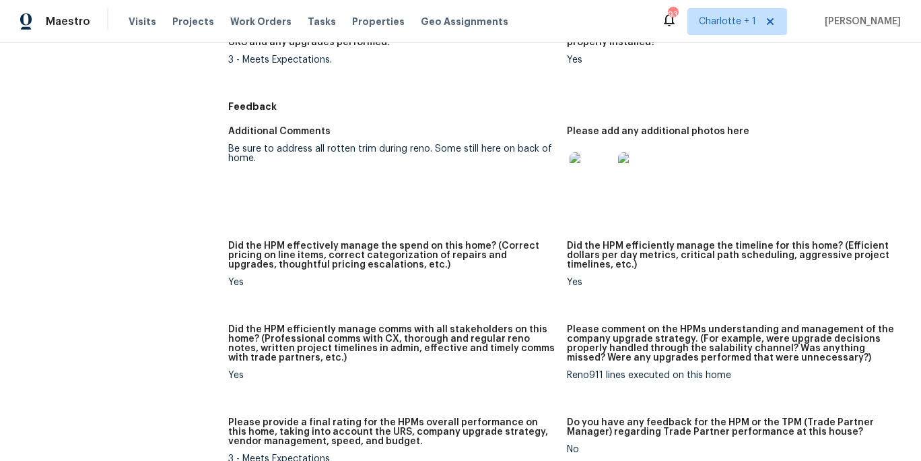
scroll to position [1173, 0]
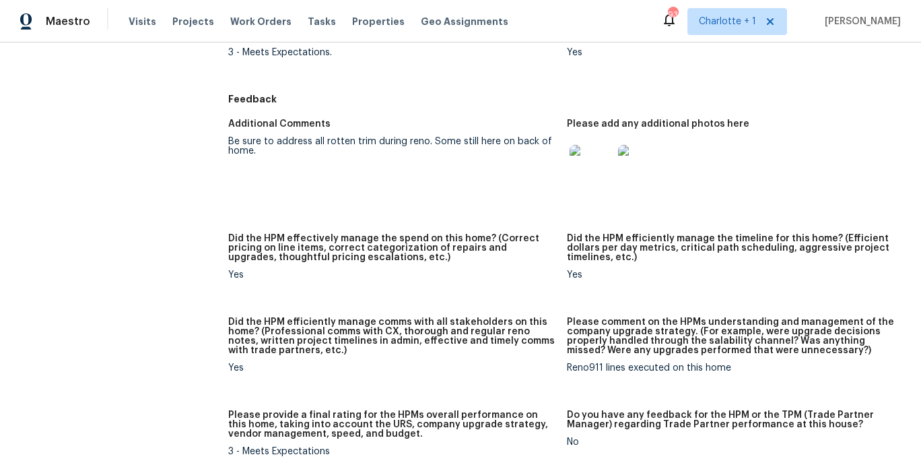
click at [597, 166] on img at bounding box center [591, 166] width 43 height 43
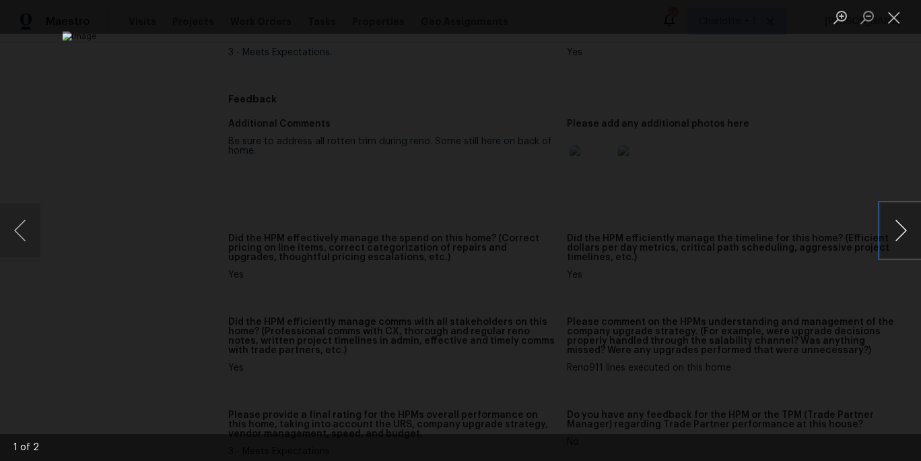
click at [899, 230] on button "Next image" at bounding box center [901, 230] width 40 height 54
click at [881, 184] on div "Lightbox" at bounding box center [460, 230] width 921 height 461
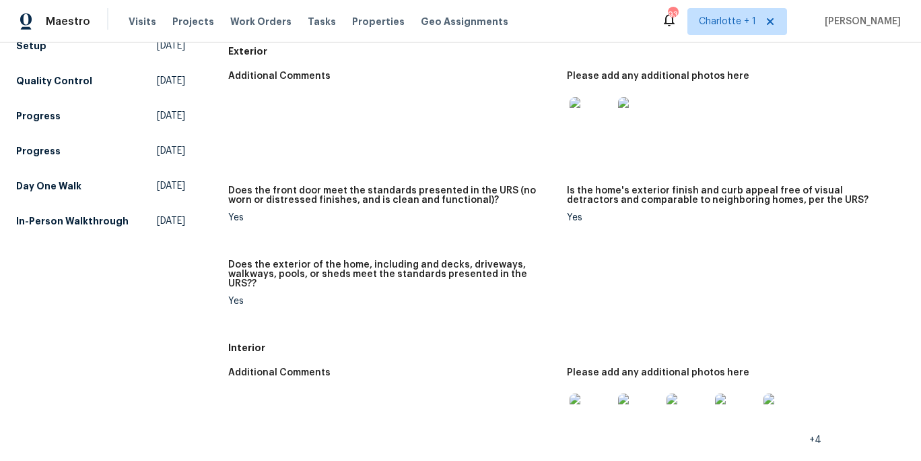
scroll to position [0, 0]
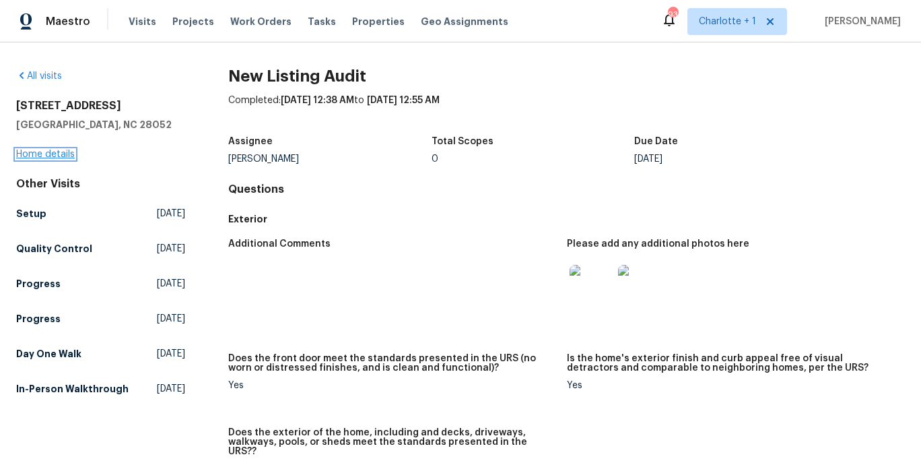
click at [44, 155] on link "Home details" at bounding box center [45, 153] width 59 height 9
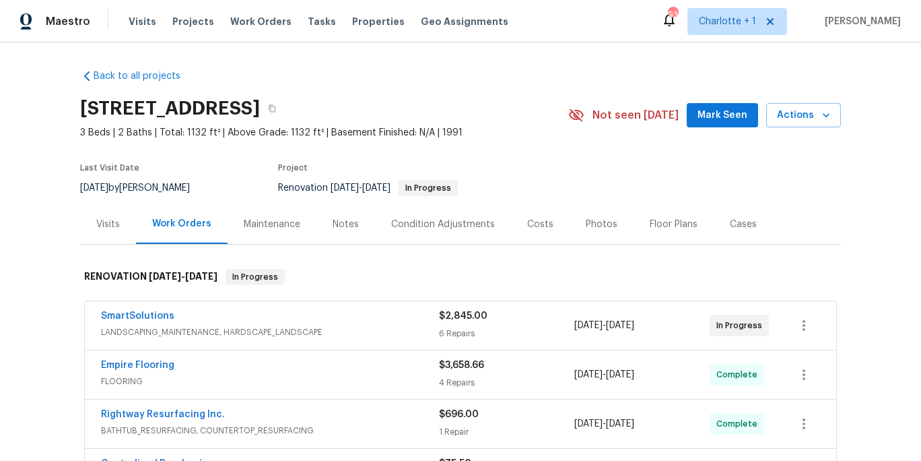
click at [553, 226] on div "Costs" at bounding box center [540, 224] width 59 height 40
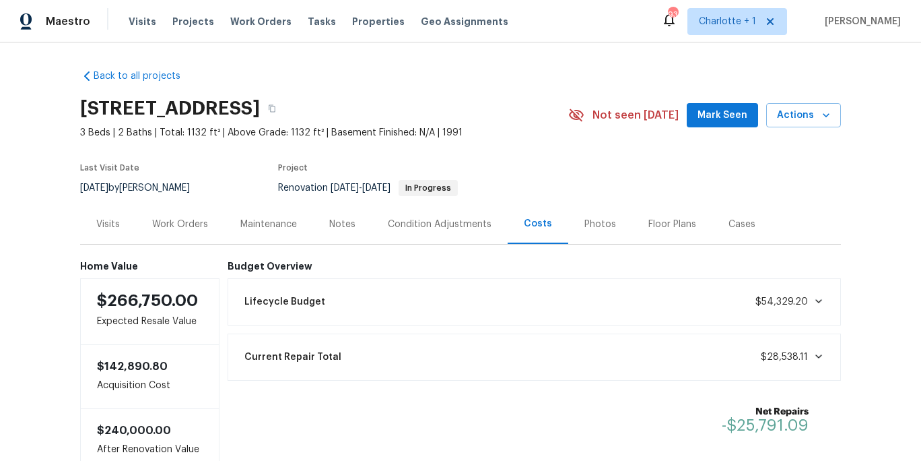
click at [177, 235] on div "Work Orders" at bounding box center [180, 224] width 88 height 40
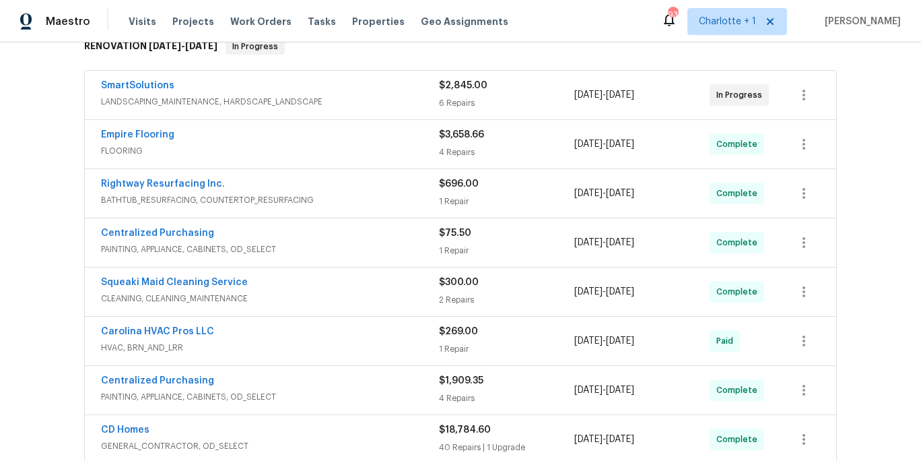
scroll to position [210, 0]
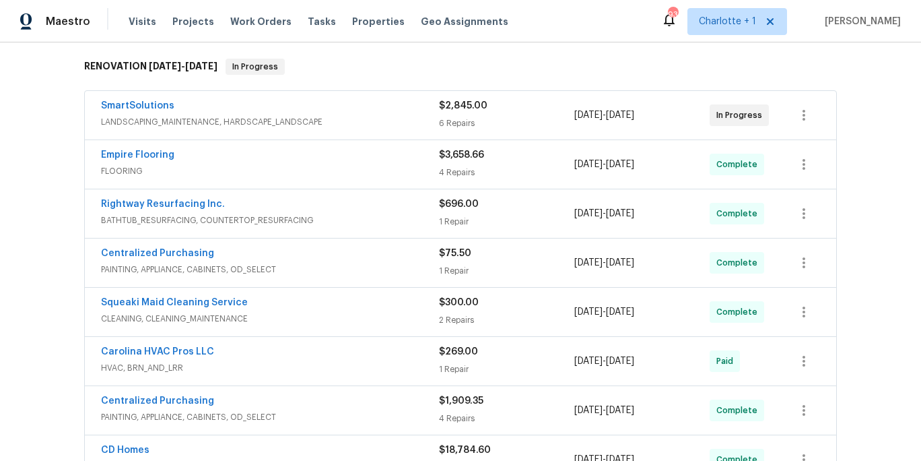
click at [405, 114] on div "SmartSolutions" at bounding box center [270, 107] width 338 height 16
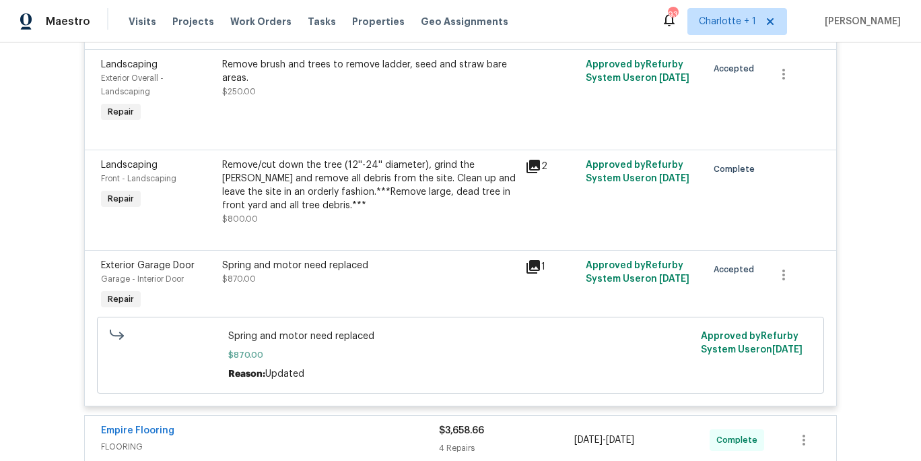
scroll to position [202, 0]
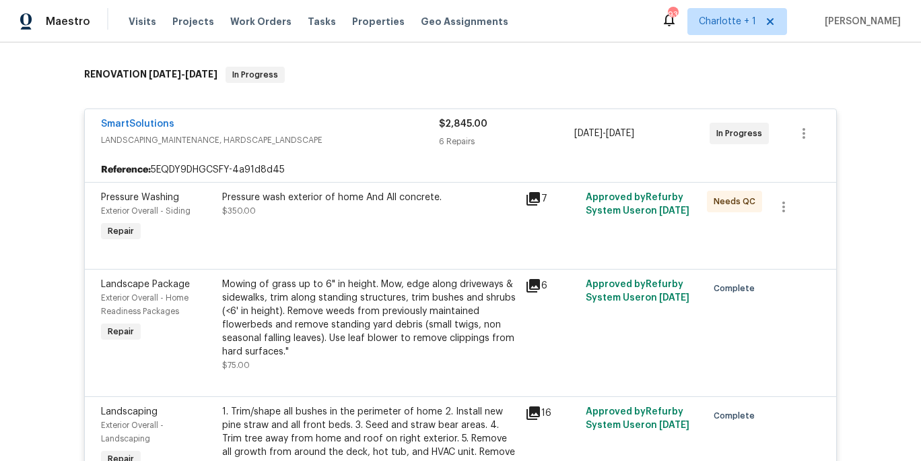
click at [367, 129] on div "SmartSolutions" at bounding box center [270, 125] width 338 height 16
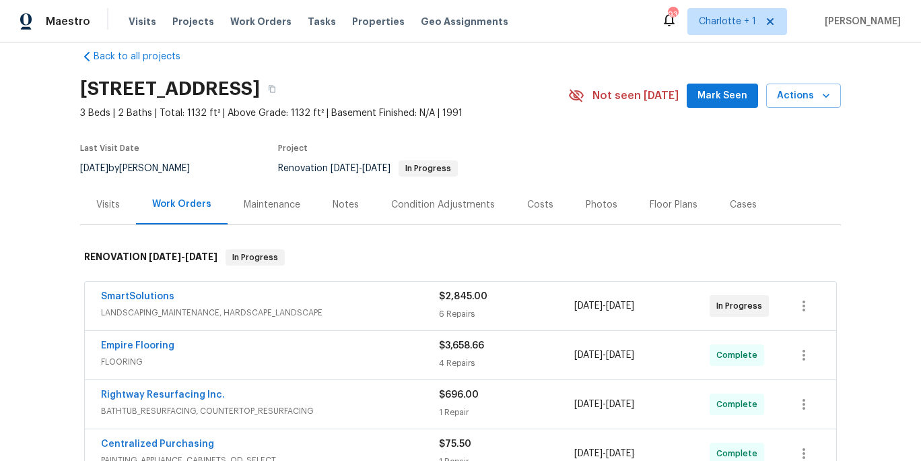
scroll to position [0, 0]
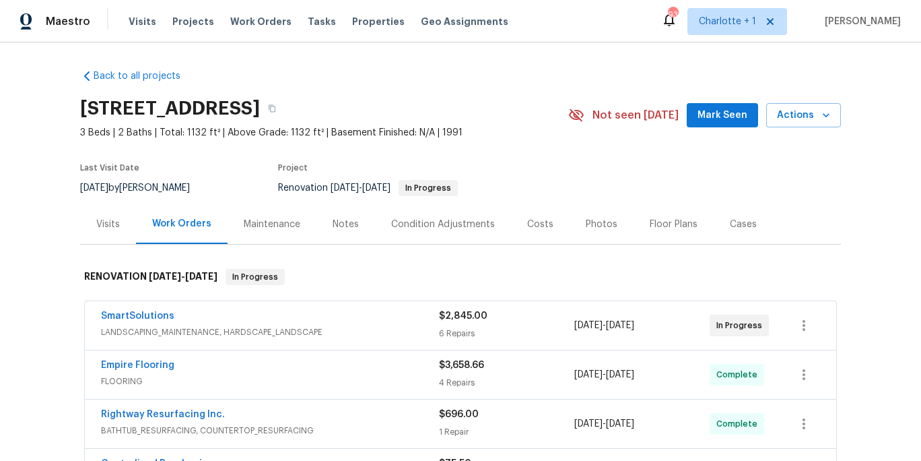
click at [498, 111] on div "4609 Cottonwood Ln, Gastonia, NC 28052" at bounding box center [324, 108] width 488 height 35
drag, startPoint x: 453, startPoint y: 62, endPoint x: 314, endPoint y: 126, distance: 152.8
click at [452, 62] on div "Back to all projects 4609 Cottonwood Ln, Gastonia, NC 28052 3 Beds | 2 Baths | …" at bounding box center [460, 441] width 761 height 765
click at [201, 156] on div "Last Visit Date 8/11/2025 by Chip Hunter Project Renovation 7/25/2025 - 8/19/20…" at bounding box center [308, 180] width 457 height 48
click at [143, 21] on span "Visits" at bounding box center [143, 21] width 28 height 13
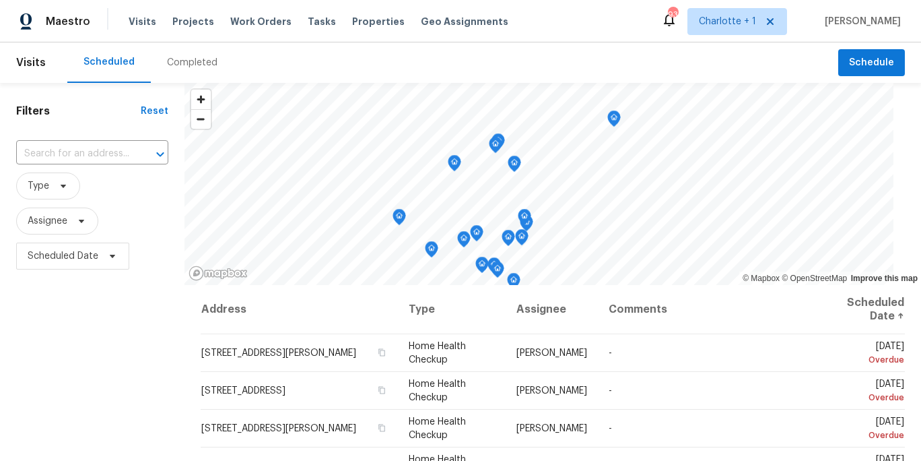
click at [191, 68] on div "Completed" at bounding box center [192, 62] width 51 height 13
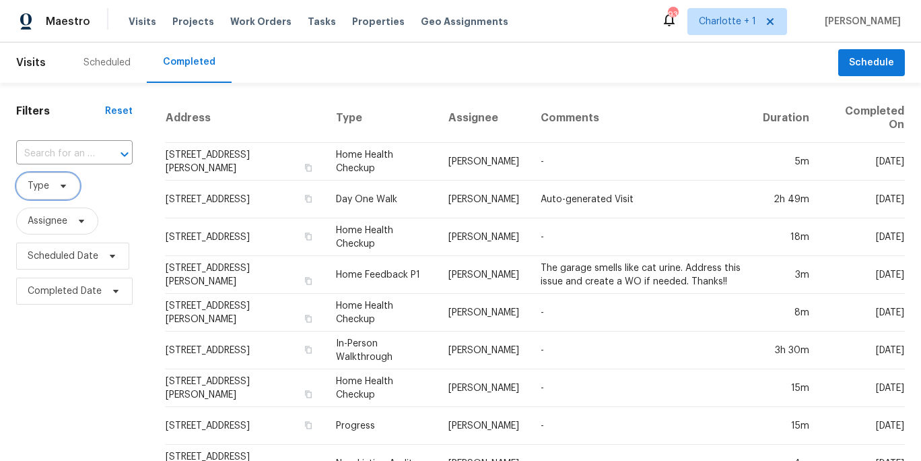
click at [46, 197] on span "Type" at bounding box center [48, 185] width 64 height 27
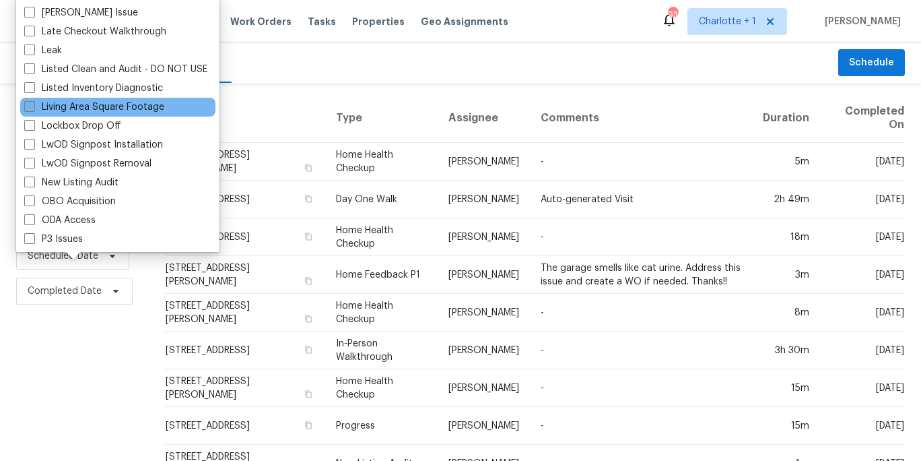
scroll to position [613, 0]
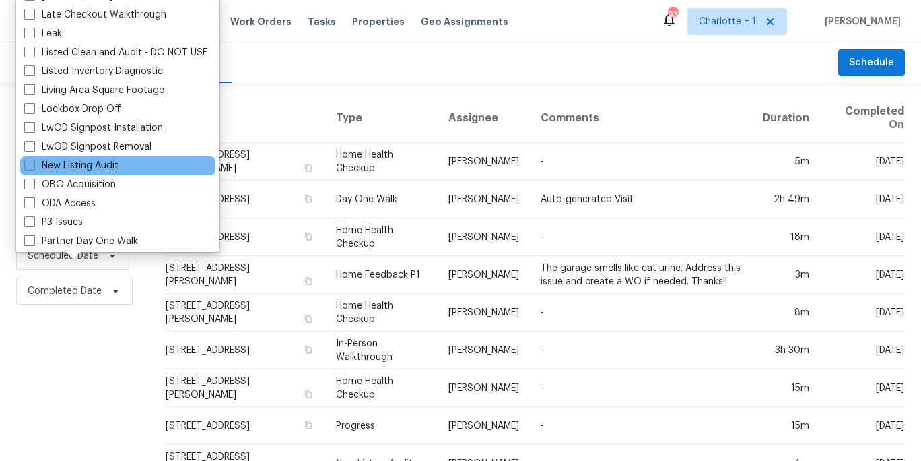
click at [96, 156] on div "New Listing Audit" at bounding box center [117, 165] width 195 height 19
click at [83, 164] on label "New Listing Audit" at bounding box center [71, 165] width 94 height 13
click at [33, 164] on input "New Listing Audit" at bounding box center [28, 163] width 9 height 9
checkbox input "true"
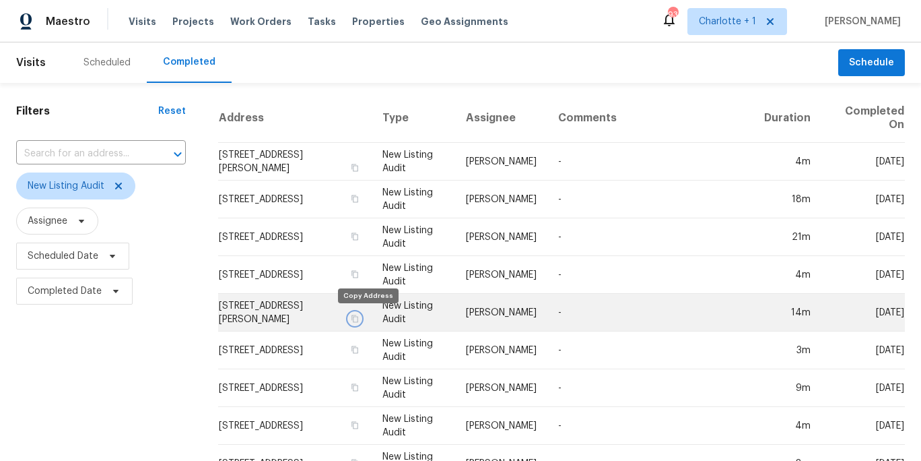
click at [358, 316] on icon "button" at bounding box center [355, 317] width 7 height 7
click at [333, 314] on td "3430 Fincher Blvd, Charlotte, NC 28269" at bounding box center [295, 313] width 154 height 38
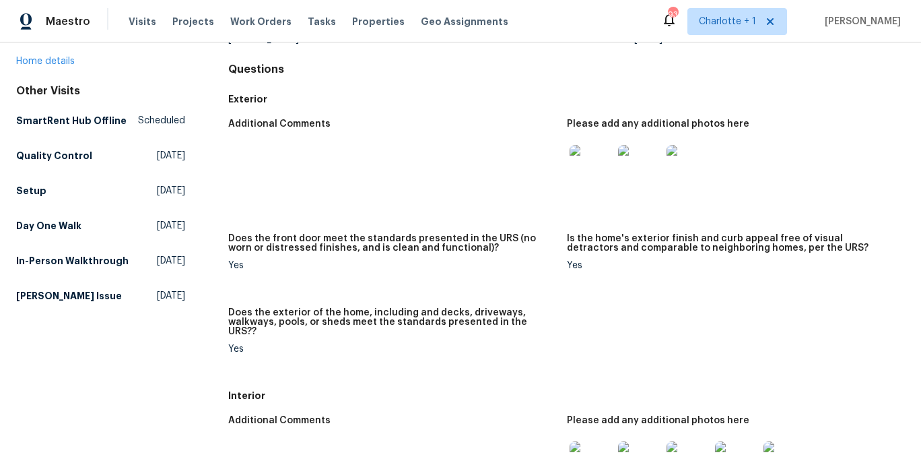
scroll to position [145, 0]
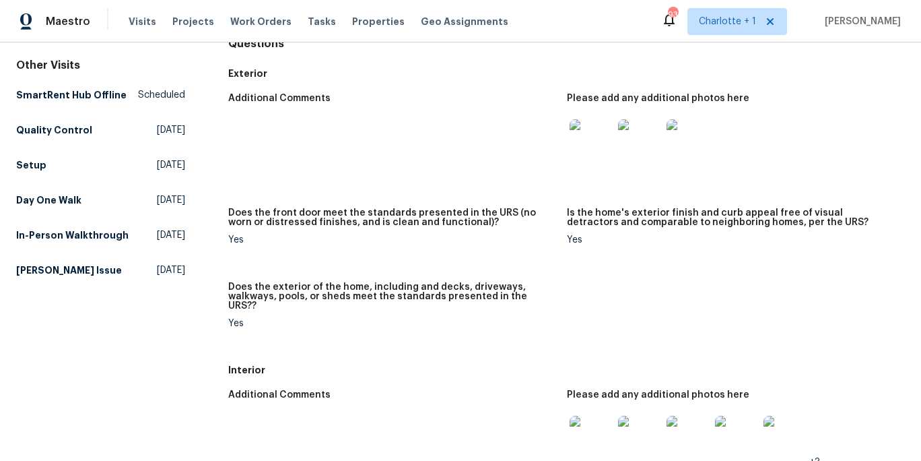
click at [575, 139] on img at bounding box center [591, 140] width 43 height 43
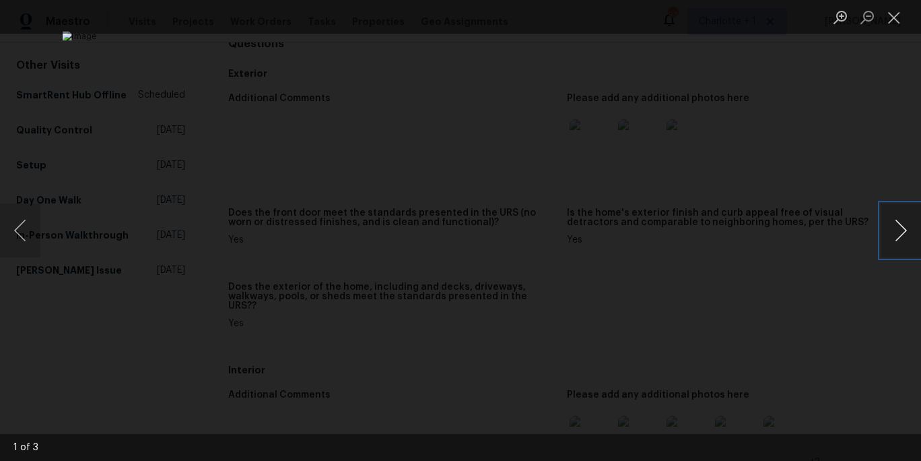
click at [900, 226] on button "Next image" at bounding box center [901, 230] width 40 height 54
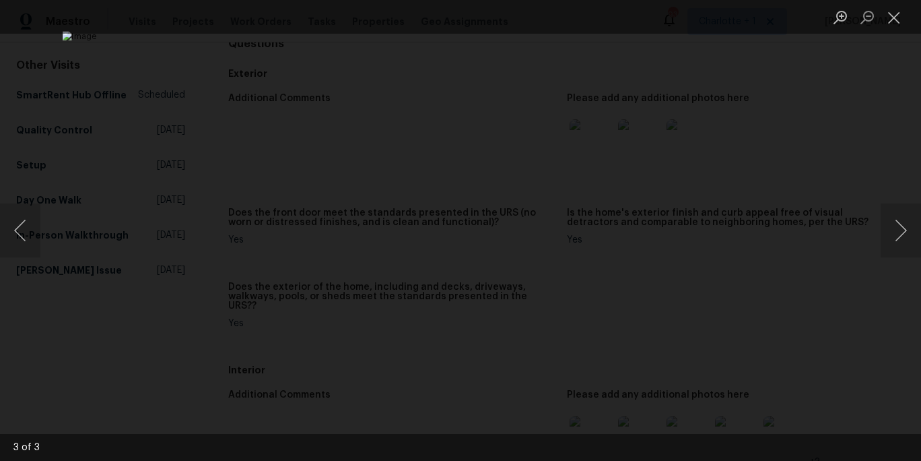
drag, startPoint x: 829, startPoint y: 85, endPoint x: 829, endPoint y: 92, distance: 7.4
click at [829, 85] on div "Lightbox" at bounding box center [460, 230] width 921 height 461
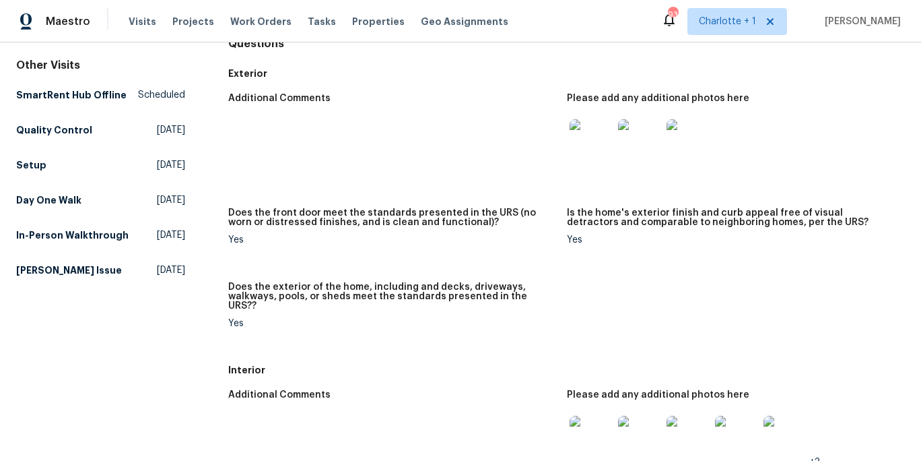
click at [583, 426] on img at bounding box center [591, 436] width 43 height 43
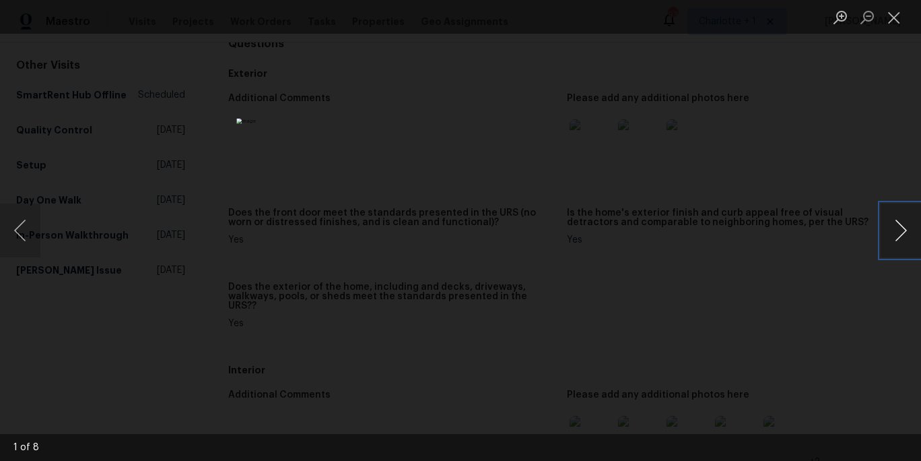
click at [896, 234] on button "Next image" at bounding box center [901, 230] width 40 height 54
click at [896, 233] on button "Next image" at bounding box center [901, 230] width 40 height 54
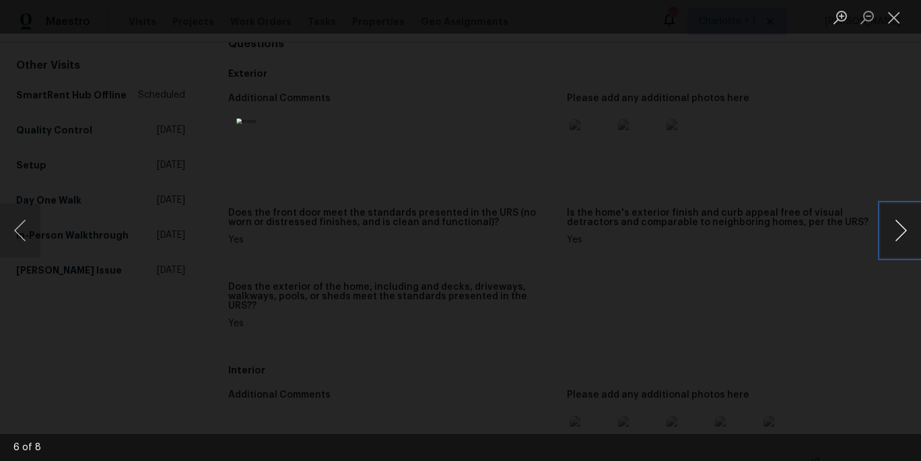
click at [896, 233] on button "Next image" at bounding box center [901, 230] width 40 height 54
click at [853, 158] on div "Lightbox" at bounding box center [460, 230] width 921 height 461
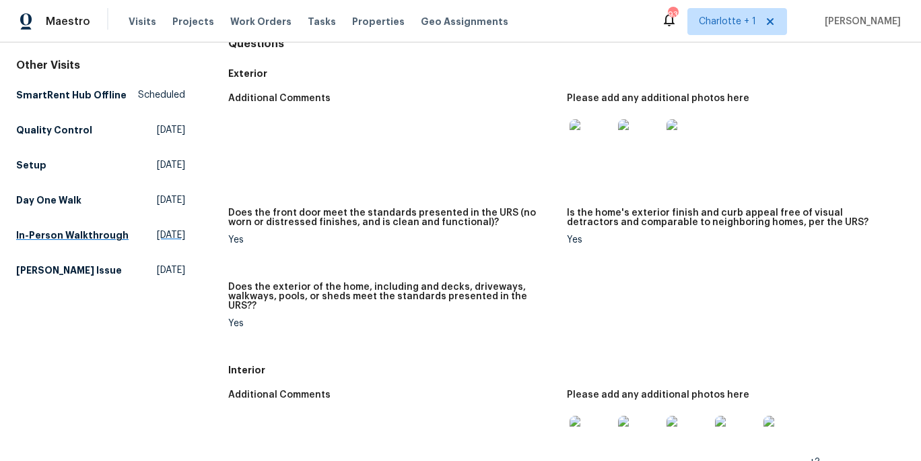
scroll to position [0, 0]
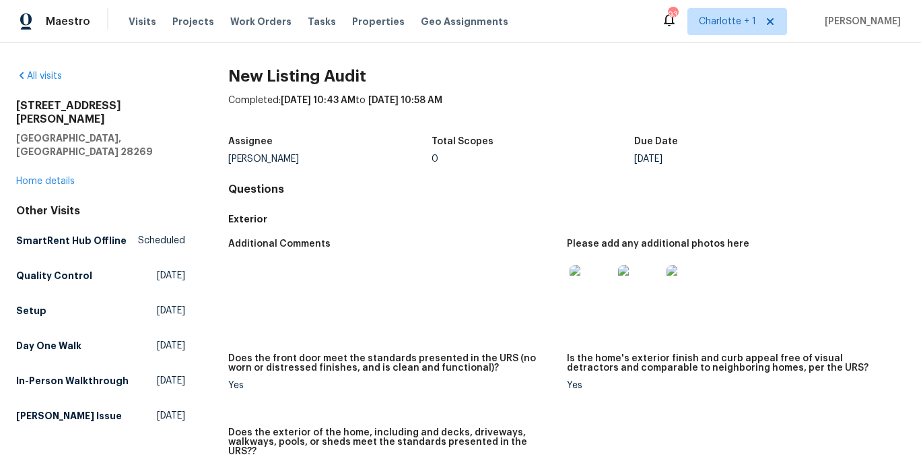
click at [60, 159] on div "3430 Fincher Blvd Charlotte, NC 28269 Home details" at bounding box center [100, 143] width 169 height 89
click at [58, 176] on link "Home details" at bounding box center [45, 180] width 59 height 9
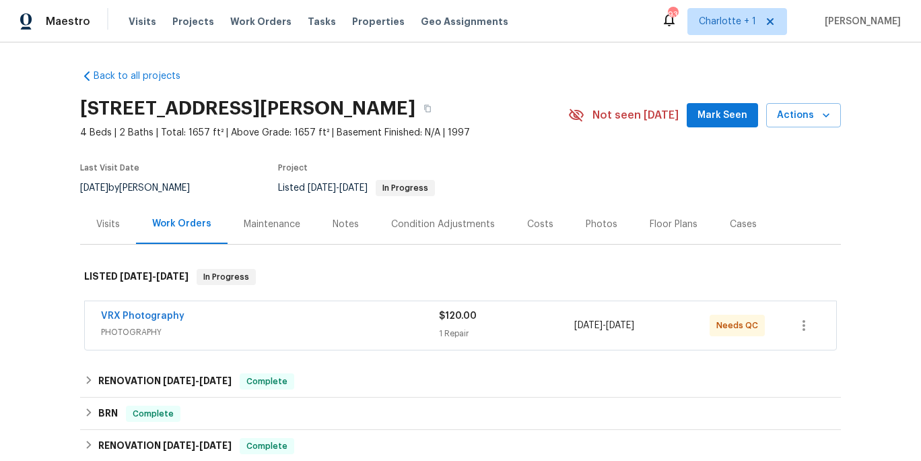
click at [513, 222] on div "Costs" at bounding box center [540, 224] width 59 height 40
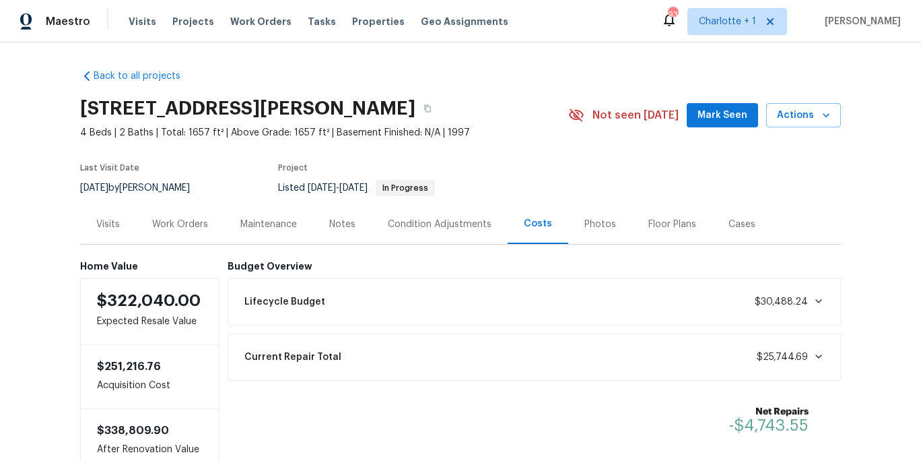
click at [339, 77] on div "Back to all projects 3430 Fincher Blvd, Charlotte, NC 28269 4 Beds | 2 Baths | …" at bounding box center [460, 266] width 761 height 414
click at [175, 24] on span "Projects" at bounding box center [193, 21] width 42 height 13
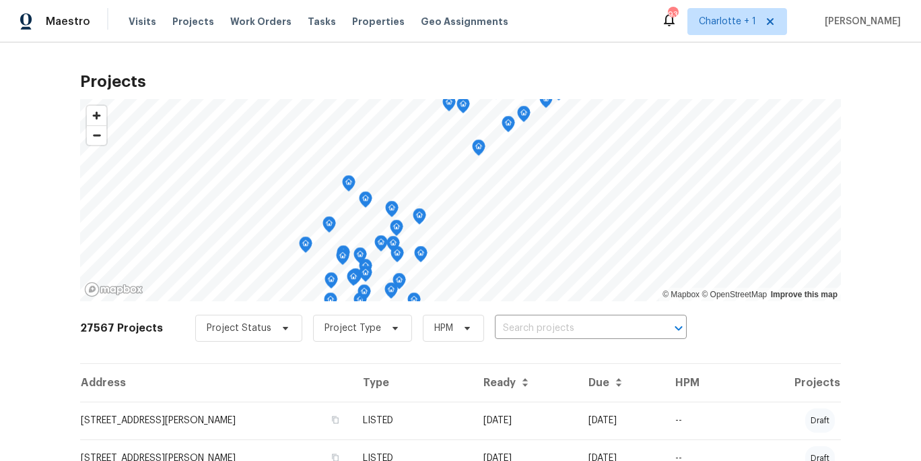
drag, startPoint x: 364, startPoint y: 22, endPoint x: 368, endPoint y: 28, distance: 7.9
click at [364, 21] on span "Properties" at bounding box center [378, 21] width 53 height 13
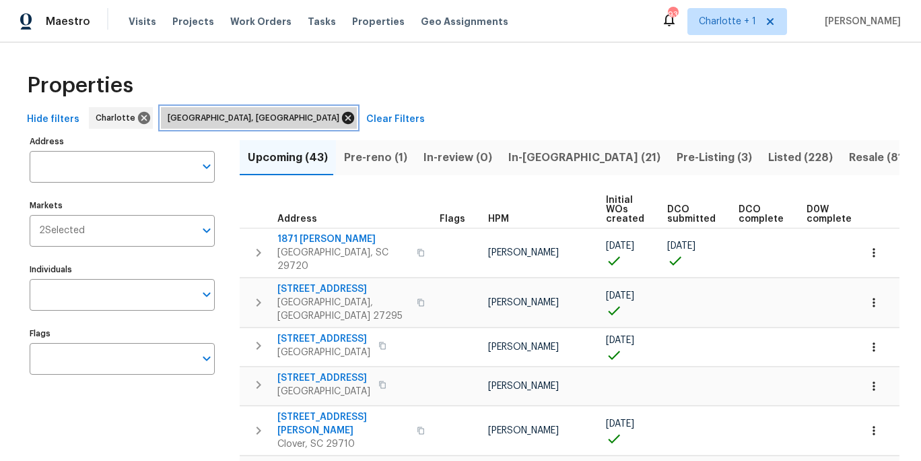
click at [341, 113] on icon at bounding box center [348, 117] width 15 height 15
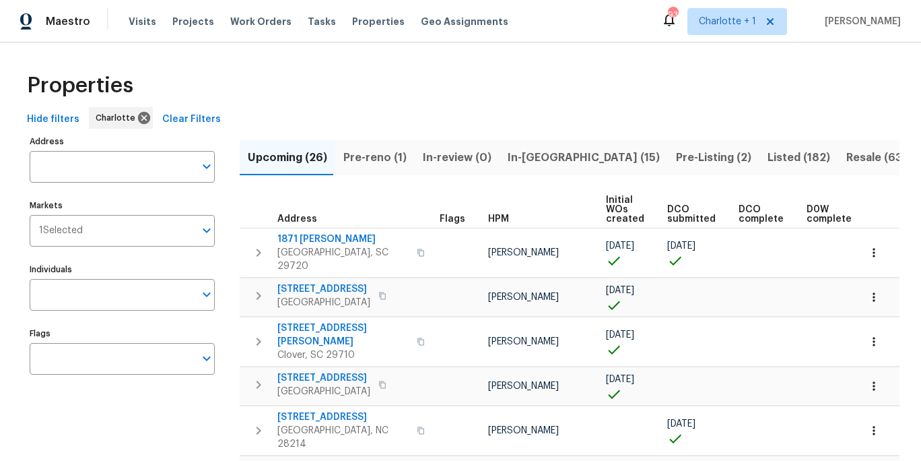
click at [731, 99] on div "Properties" at bounding box center [461, 85] width 878 height 43
click at [846, 160] on span "Resale (63)" at bounding box center [876, 157] width 60 height 19
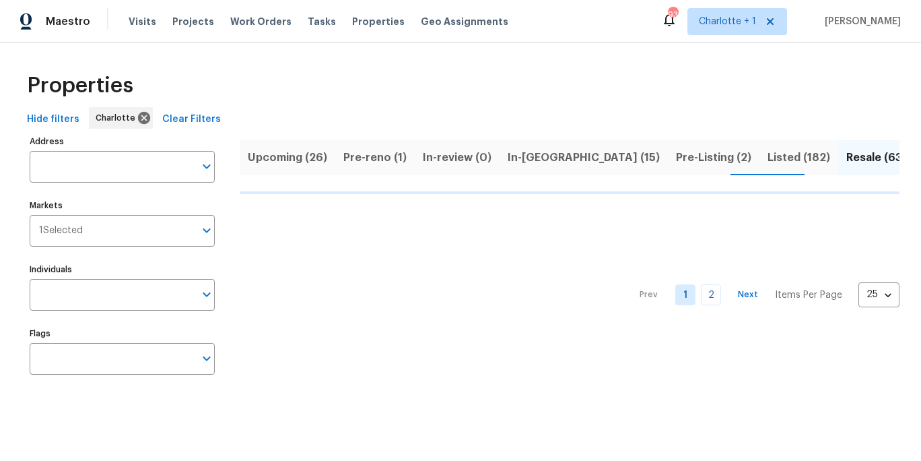
click at [441, 76] on div "Properties" at bounding box center [461, 85] width 878 height 43
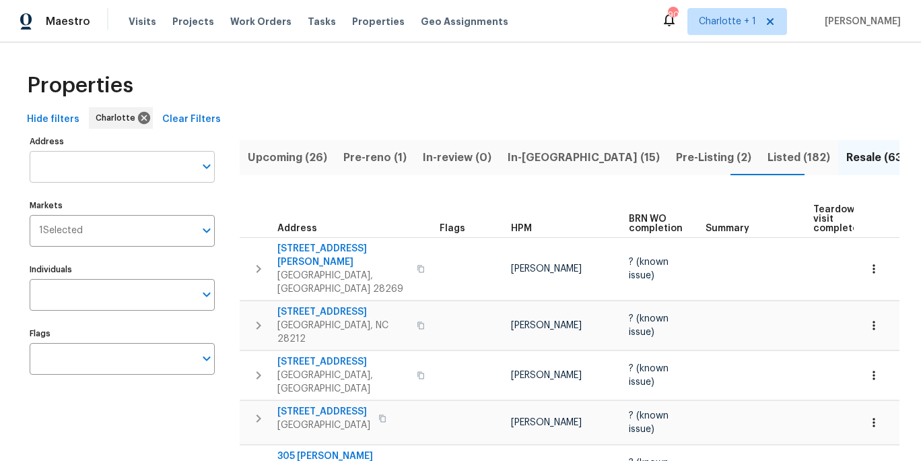
click at [124, 157] on input "Address" at bounding box center [112, 167] width 165 height 32
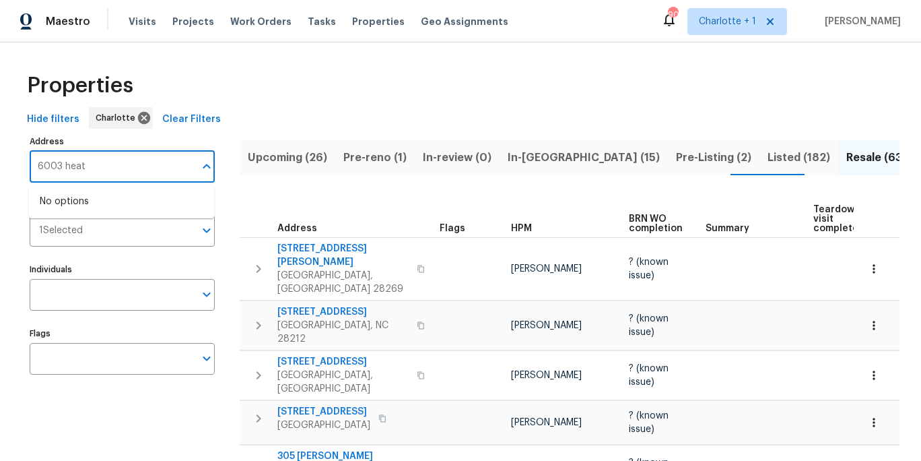
type input "6003 heat"
click at [400, 99] on div "Properties" at bounding box center [461, 85] width 878 height 43
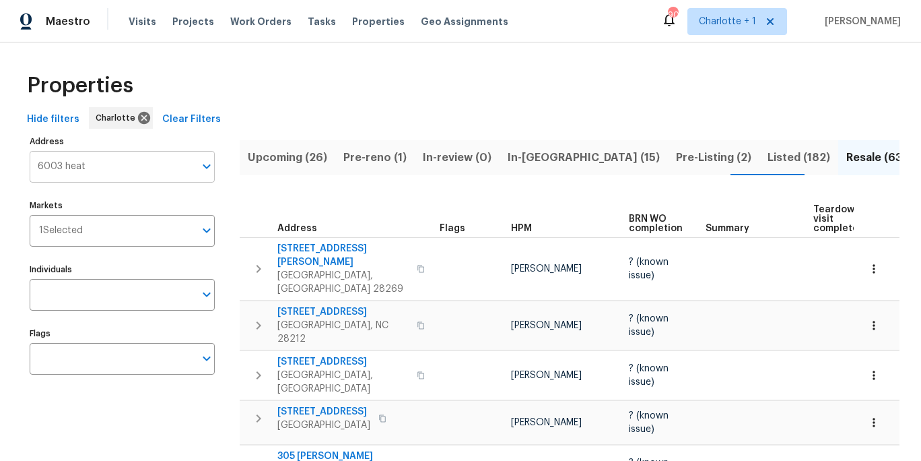
drag, startPoint x: 403, startPoint y: 98, endPoint x: 192, endPoint y: 170, distance: 223.4
click at [402, 98] on div "Properties" at bounding box center [461, 85] width 878 height 43
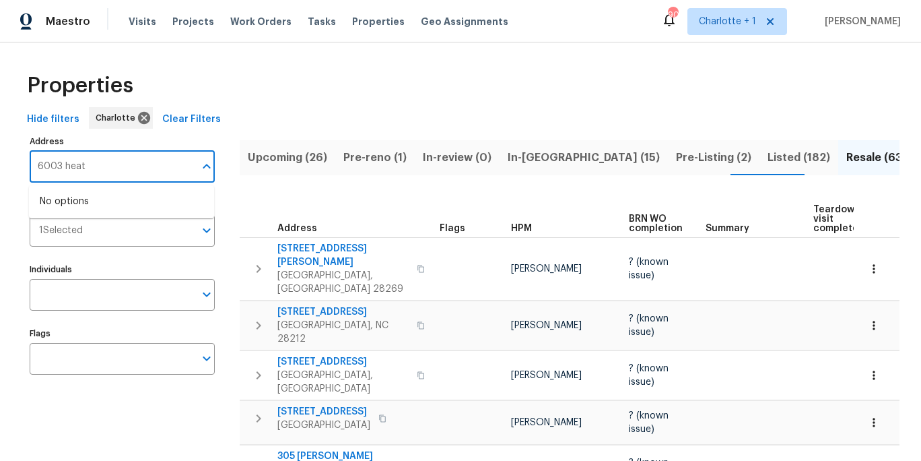
click at [188, 166] on input "6003 heat" at bounding box center [112, 167] width 165 height 32
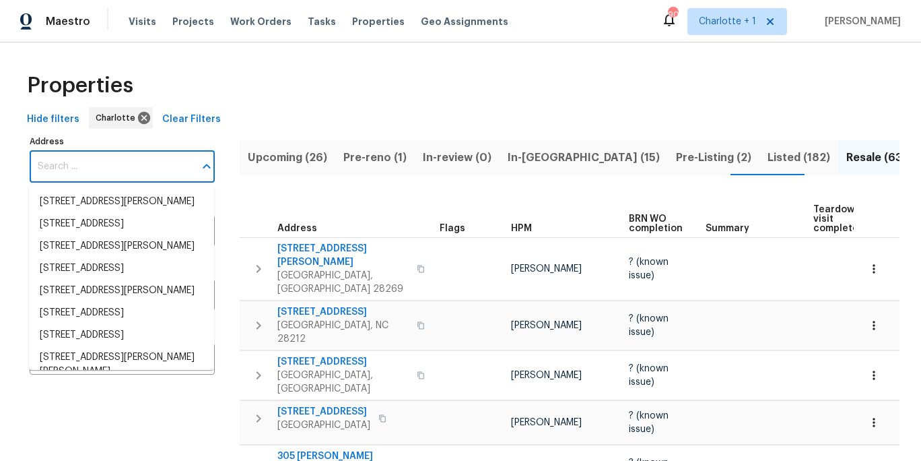
click at [228, 73] on div "Properties" at bounding box center [461, 85] width 878 height 43
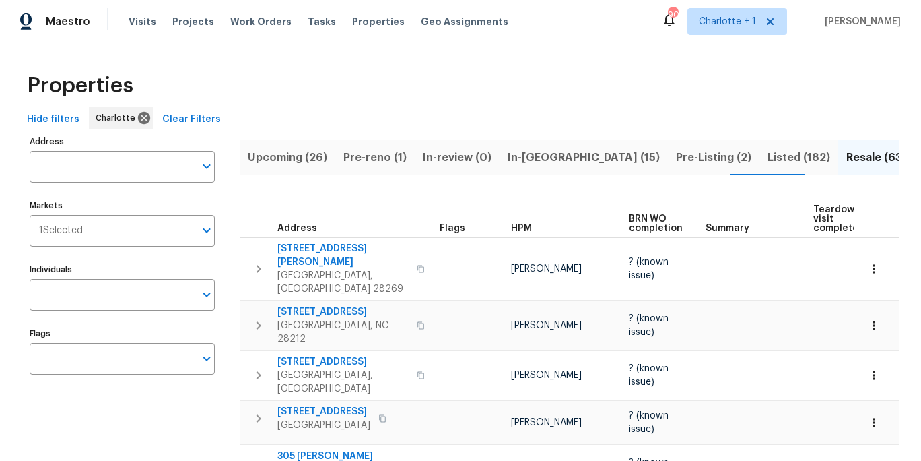
drag, startPoint x: 129, startPoint y: 166, endPoint x: 126, endPoint y: 138, distance: 27.8
click at [129, 166] on input "Address" at bounding box center [112, 167] width 165 height 32
click at [134, 24] on span "Visits" at bounding box center [143, 21] width 28 height 13
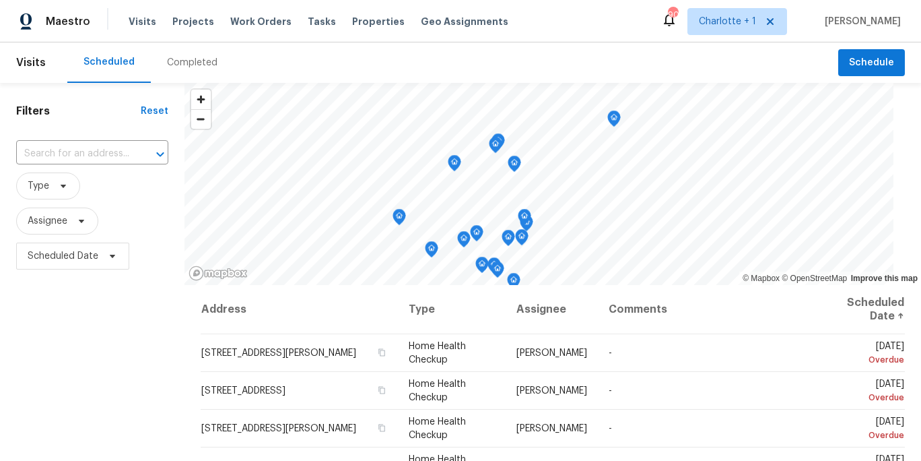
click at [185, 65] on div "Completed" at bounding box center [192, 62] width 51 height 13
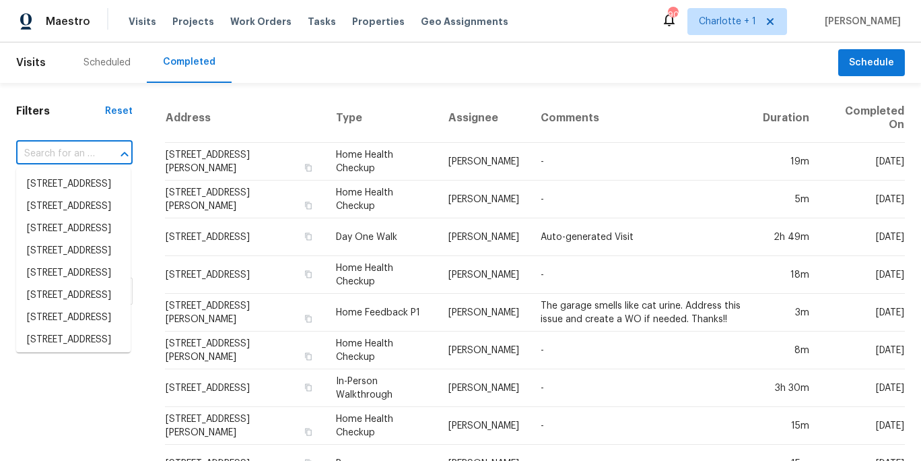
click at [81, 155] on input "text" at bounding box center [55, 153] width 79 height 21
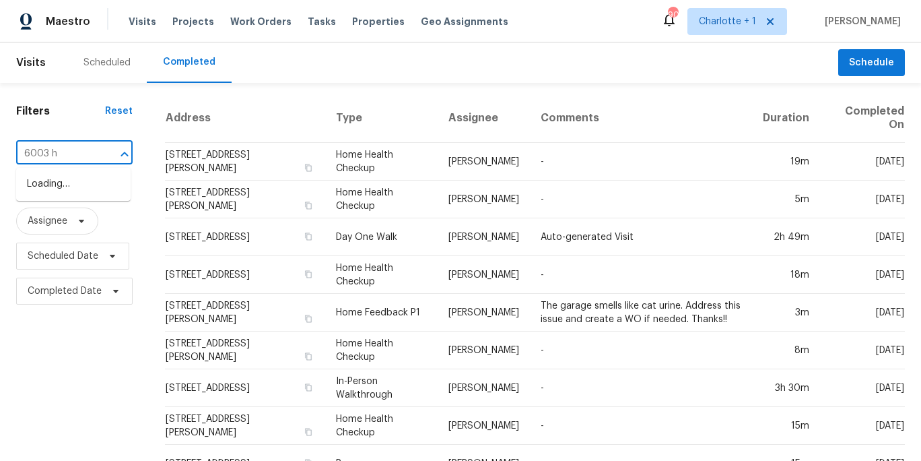
type input "6003 he"
click at [75, 232] on li "6003 Heath Valley Rd, Charlotte, NC 28210" at bounding box center [73, 220] width 114 height 22
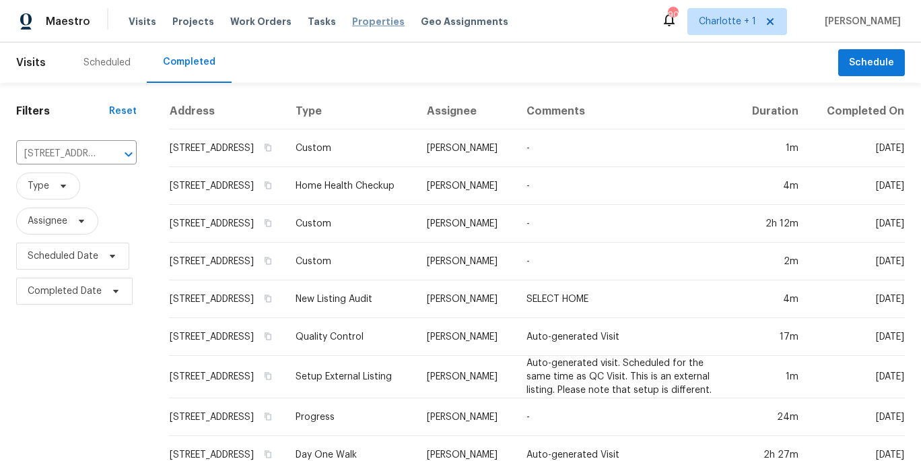
click at [364, 19] on span "Properties" at bounding box center [378, 21] width 53 height 13
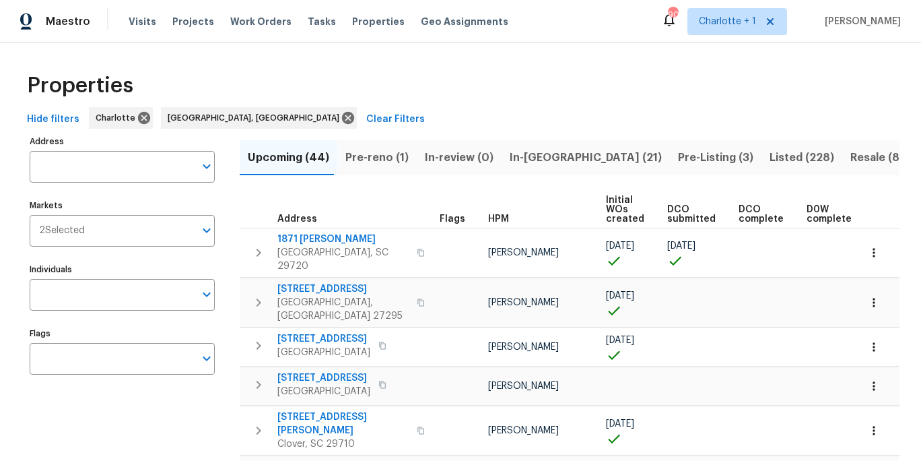
click at [547, 77] on div "Properties" at bounding box center [461, 85] width 878 height 43
click at [465, 78] on div "Properties" at bounding box center [461, 85] width 878 height 43
click at [135, 26] on span "Visits" at bounding box center [143, 21] width 28 height 13
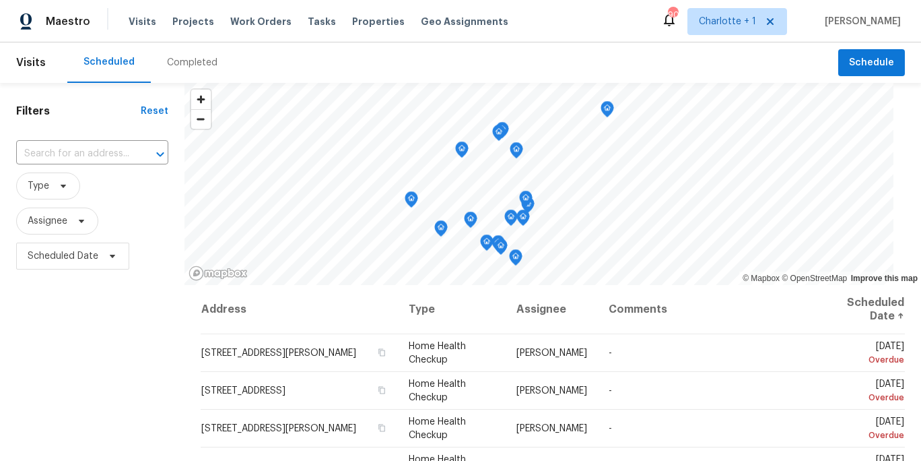
click at [197, 56] on div "Completed" at bounding box center [192, 62] width 51 height 13
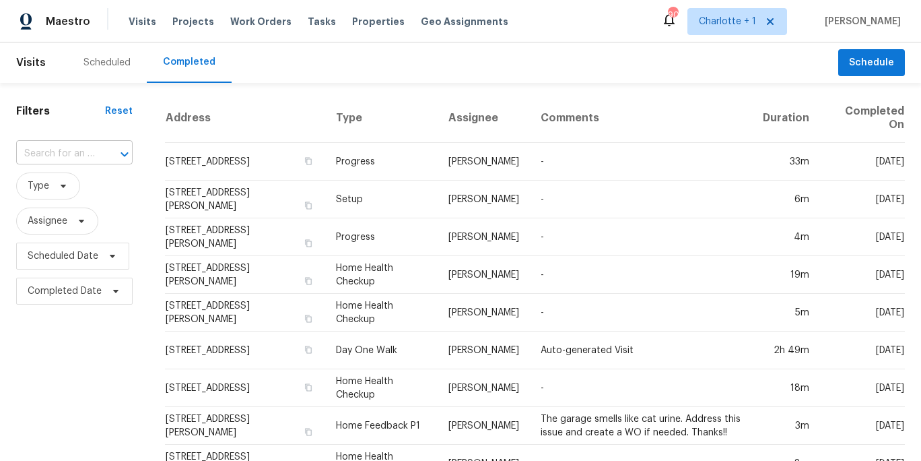
click at [81, 152] on input "text" at bounding box center [55, 153] width 79 height 21
type input "11005 c"
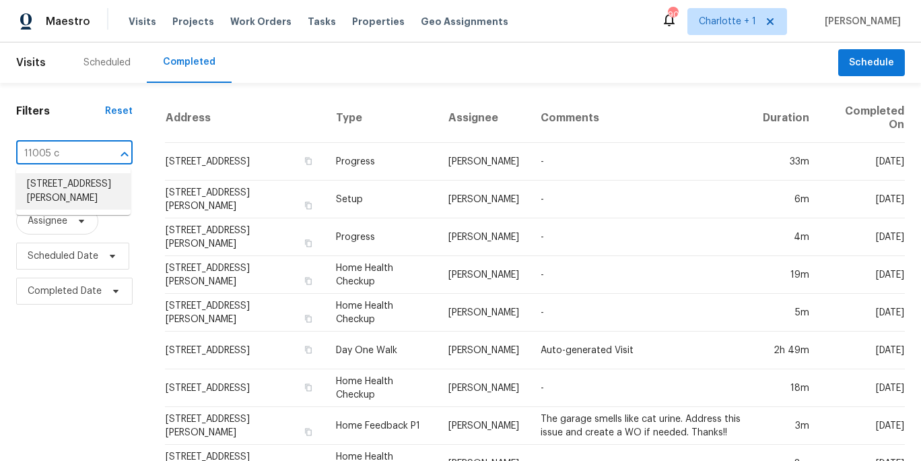
click at [68, 180] on li "11005 Cobb Creek Ct, Charlotte, NC 28277" at bounding box center [73, 191] width 114 height 36
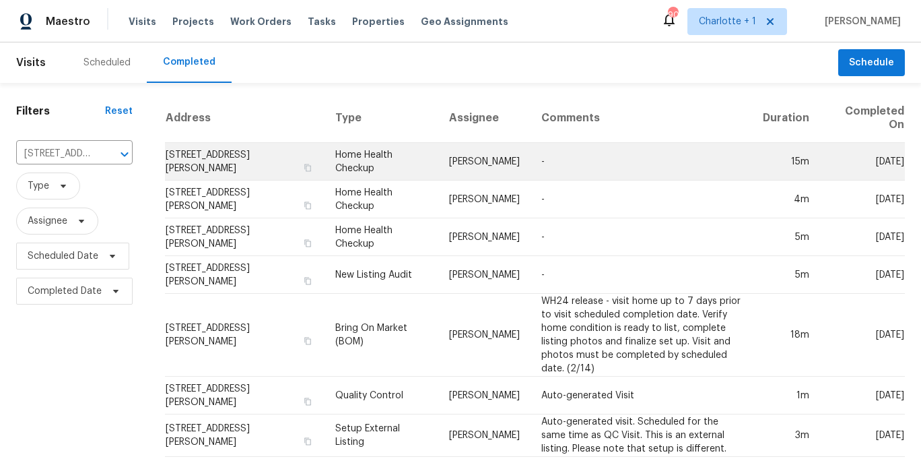
click at [262, 158] on td "11005 Cobb Creek Ct, Charlotte, NC 28277" at bounding box center [245, 162] width 160 height 38
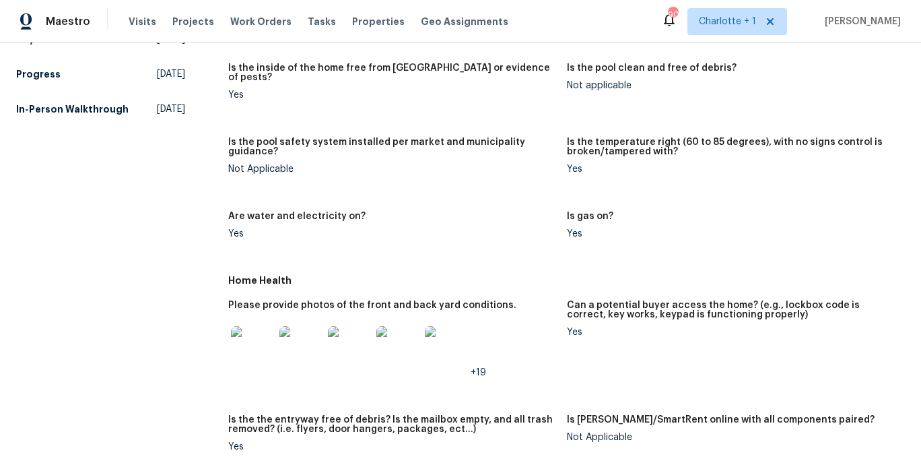
scroll to position [442, 0]
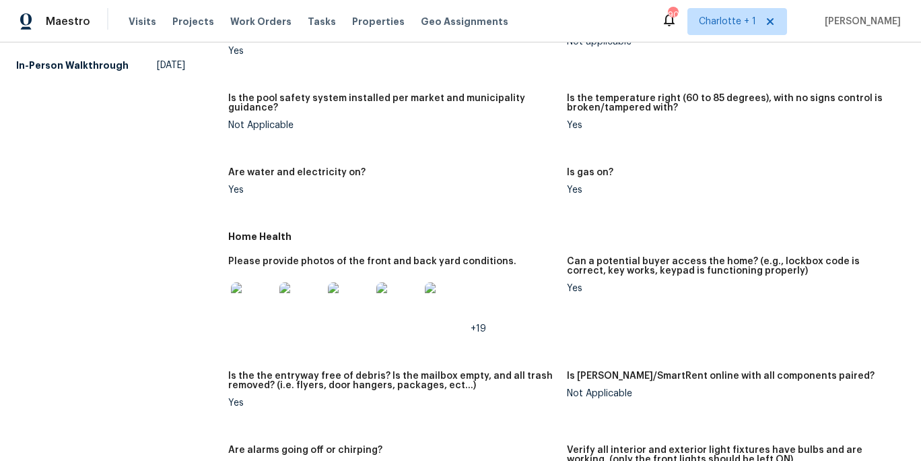
click at [257, 302] on img at bounding box center [252, 303] width 43 height 43
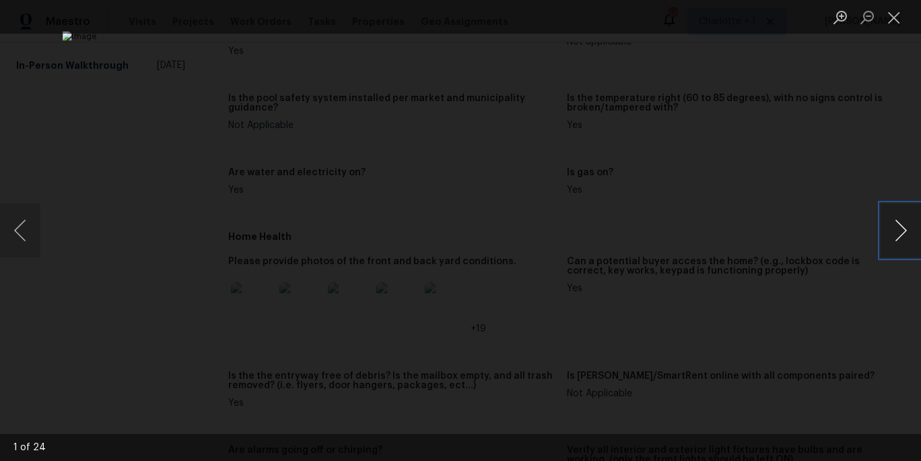
click at [900, 232] on button "Next image" at bounding box center [901, 230] width 40 height 54
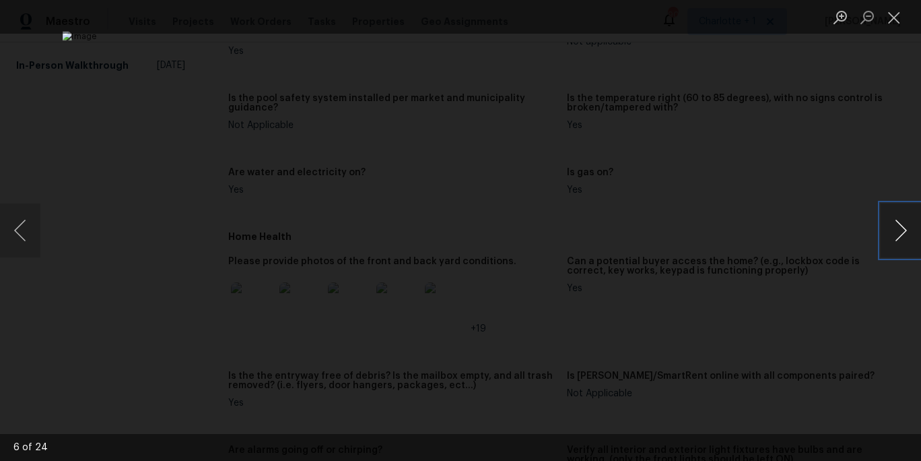
click at [900, 232] on button "Next image" at bounding box center [901, 230] width 40 height 54
click at [869, 119] on div "Lightbox" at bounding box center [460, 230] width 921 height 461
click at [889, 11] on button "Close lightbox" at bounding box center [894, 17] width 27 height 24
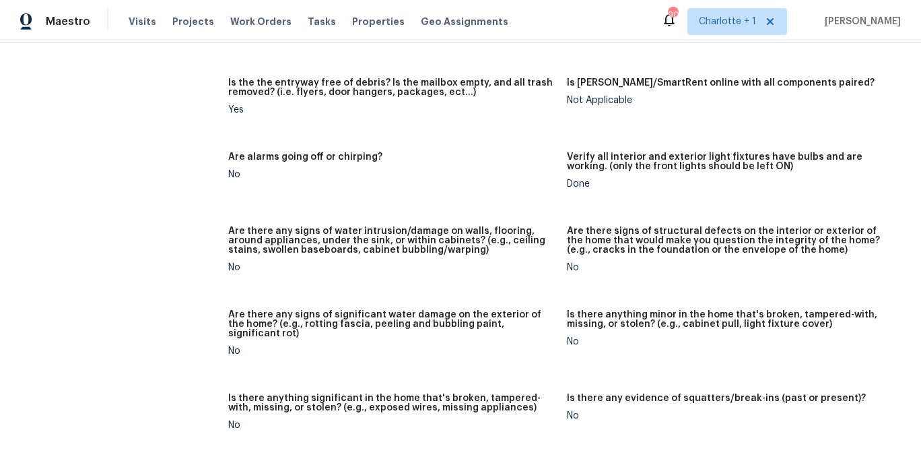
scroll to position [529, 0]
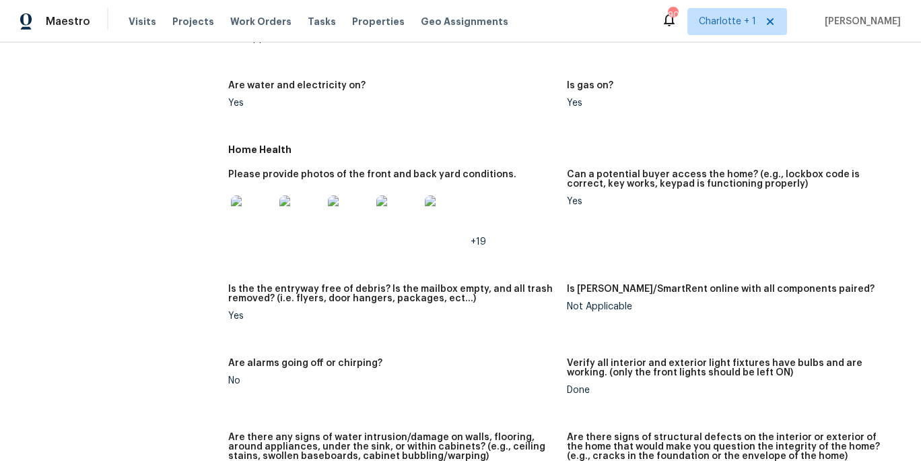
click at [255, 207] on img at bounding box center [252, 216] width 43 height 43
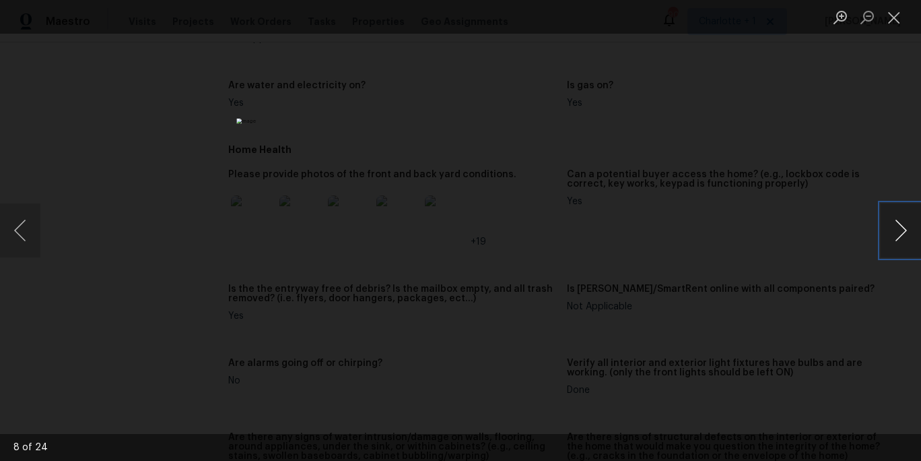
click at [888, 226] on button "Next image" at bounding box center [901, 230] width 40 height 54
click at [746, 205] on img "Lightbox" at bounding box center [461, 230] width 797 height 398
click at [799, 185] on div "Lightbox" at bounding box center [460, 230] width 921 height 461
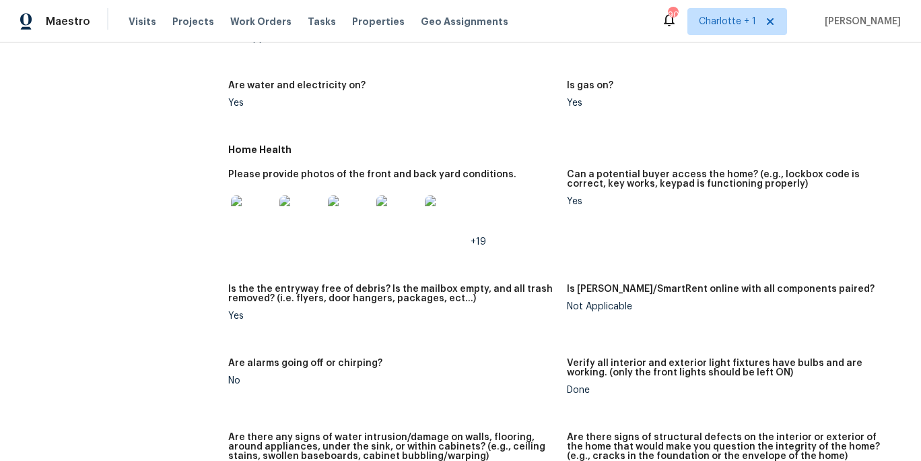
click at [254, 204] on img at bounding box center [252, 216] width 43 height 43
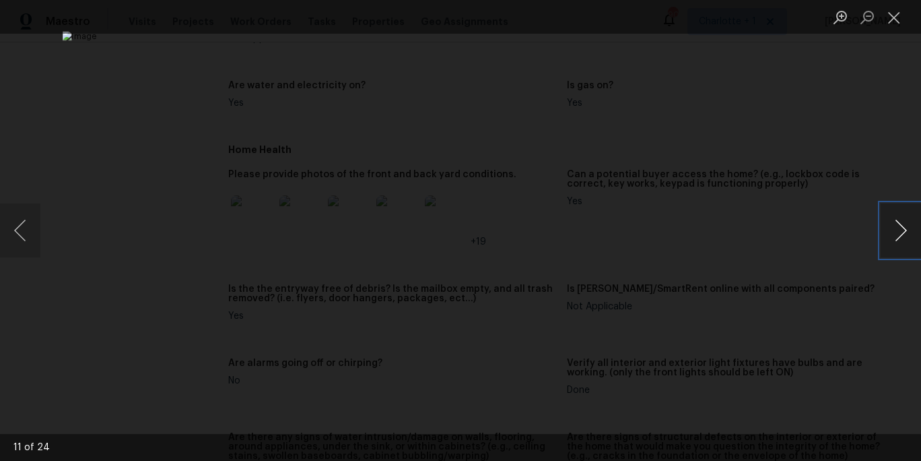
click at [895, 223] on button "Next image" at bounding box center [901, 230] width 40 height 54
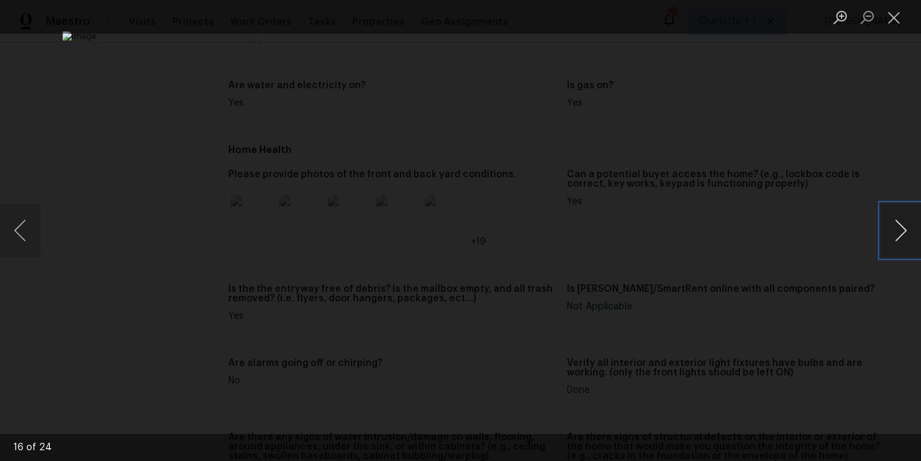
click at [895, 223] on button "Next image" at bounding box center [901, 230] width 40 height 54
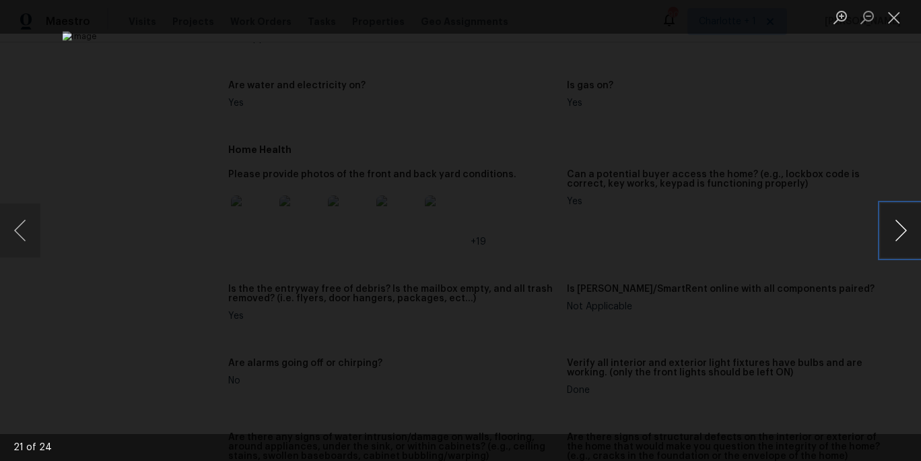
click at [895, 223] on button "Next image" at bounding box center [901, 230] width 40 height 54
click at [799, 142] on div "Lightbox" at bounding box center [460, 230] width 921 height 461
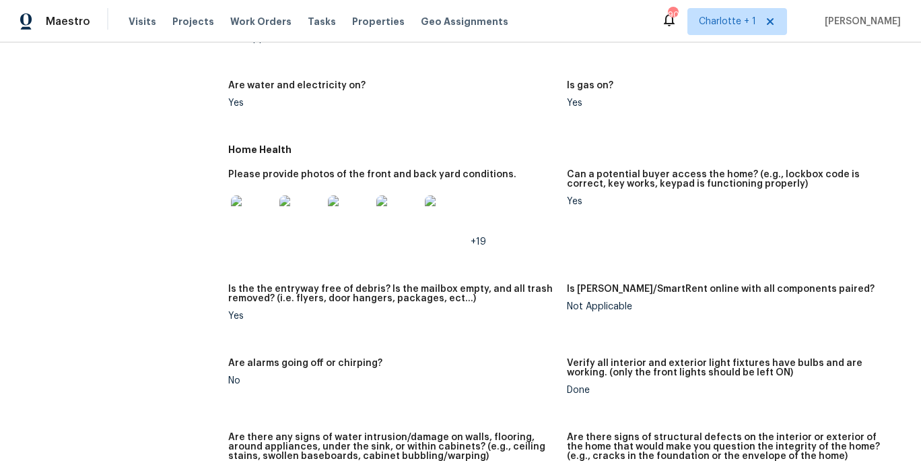
scroll to position [0, 0]
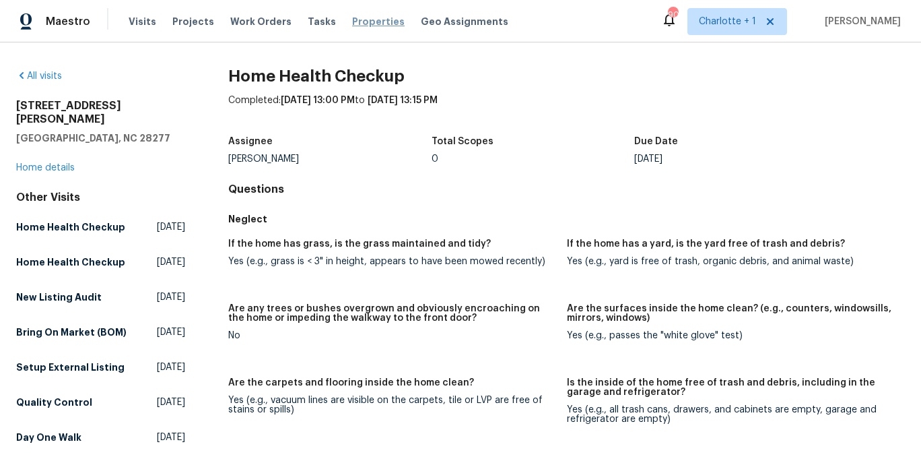
click at [358, 22] on span "Properties" at bounding box center [378, 21] width 53 height 13
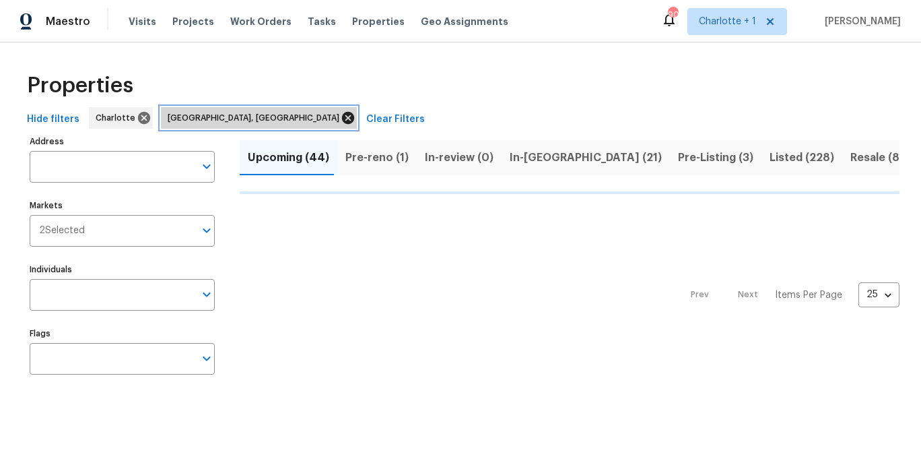
click at [342, 118] on icon at bounding box center [348, 118] width 12 height 12
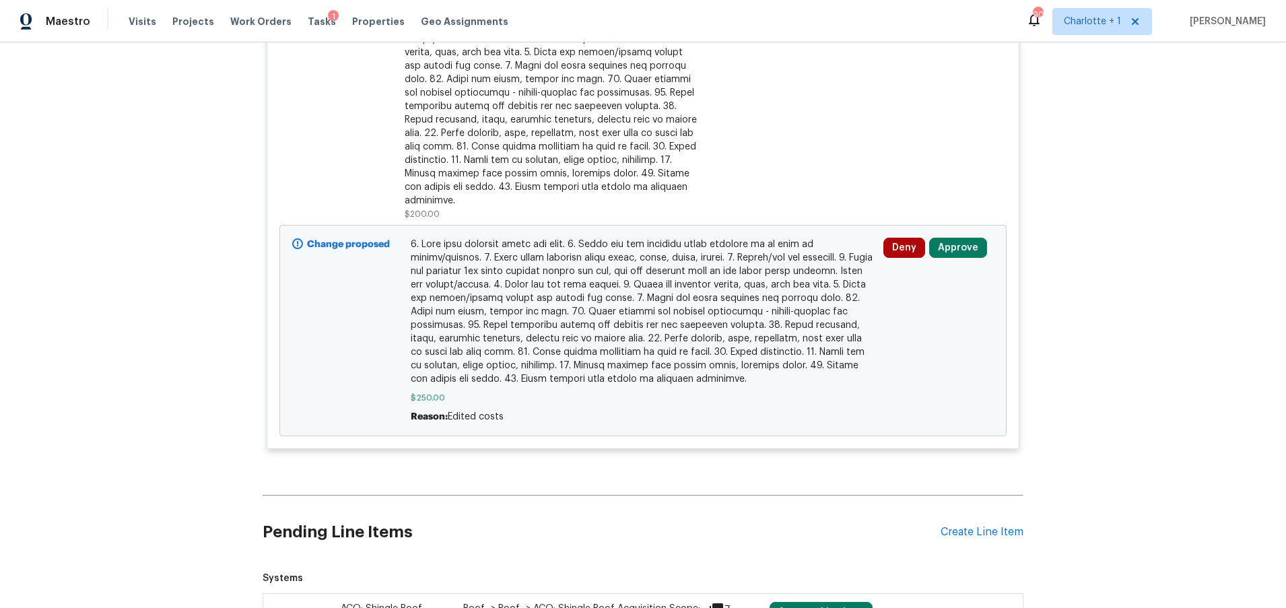
scroll to position [1490, 0]
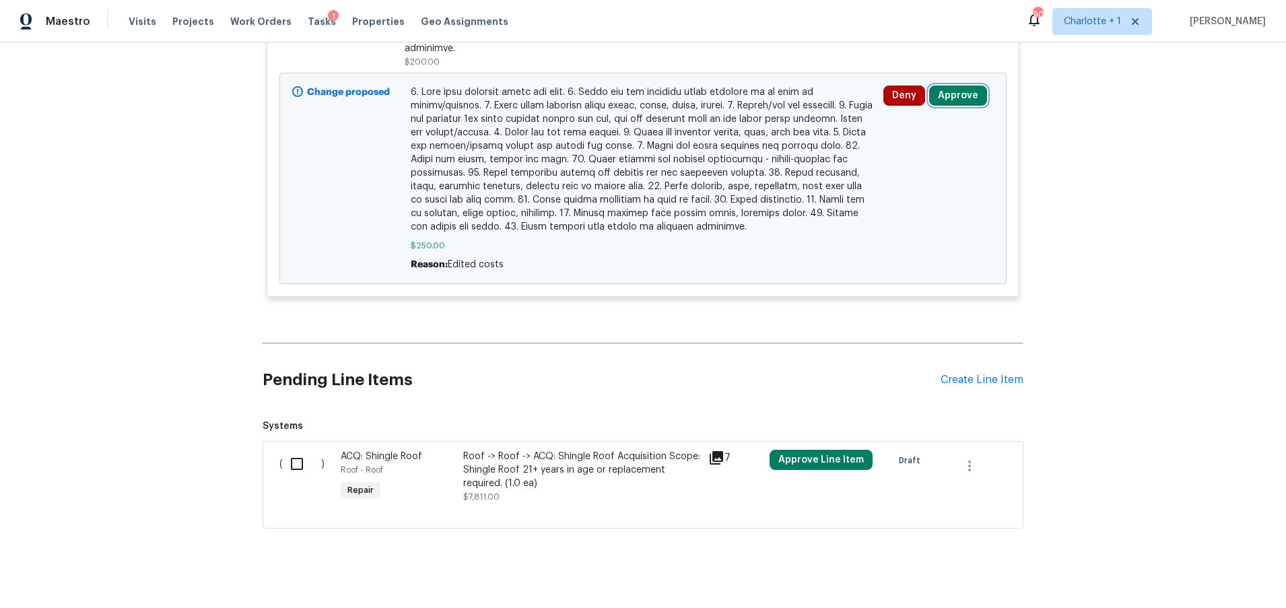
click at [942, 87] on button "Approve" at bounding box center [958, 96] width 58 height 20
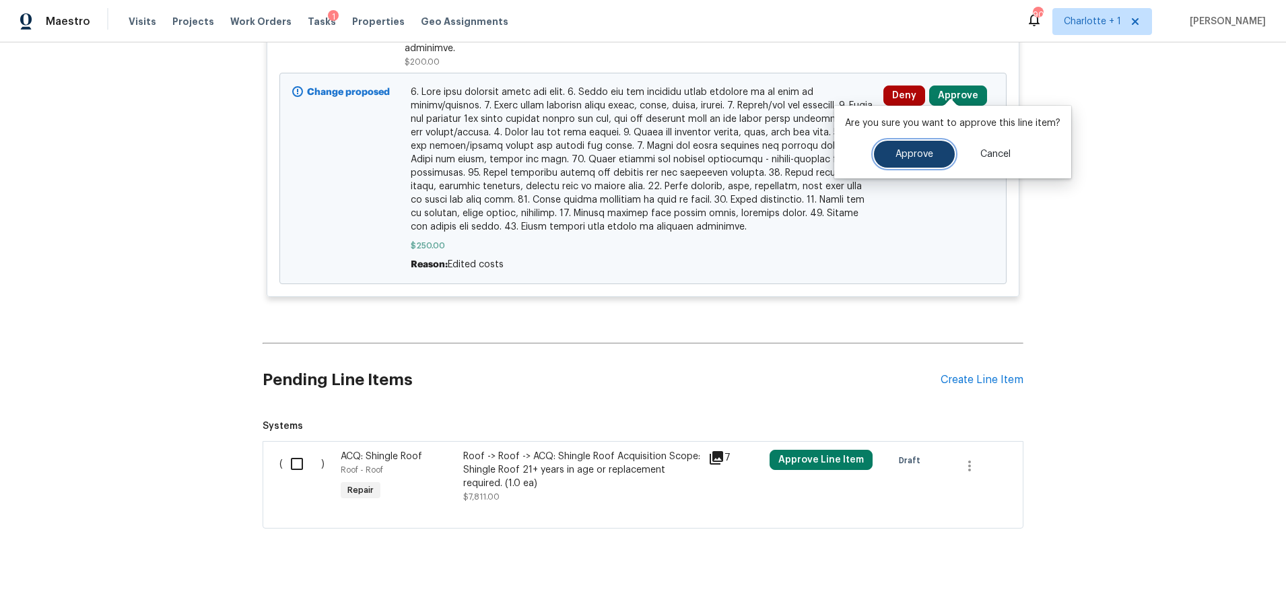
click at [898, 152] on span "Approve" at bounding box center [915, 154] width 38 height 10
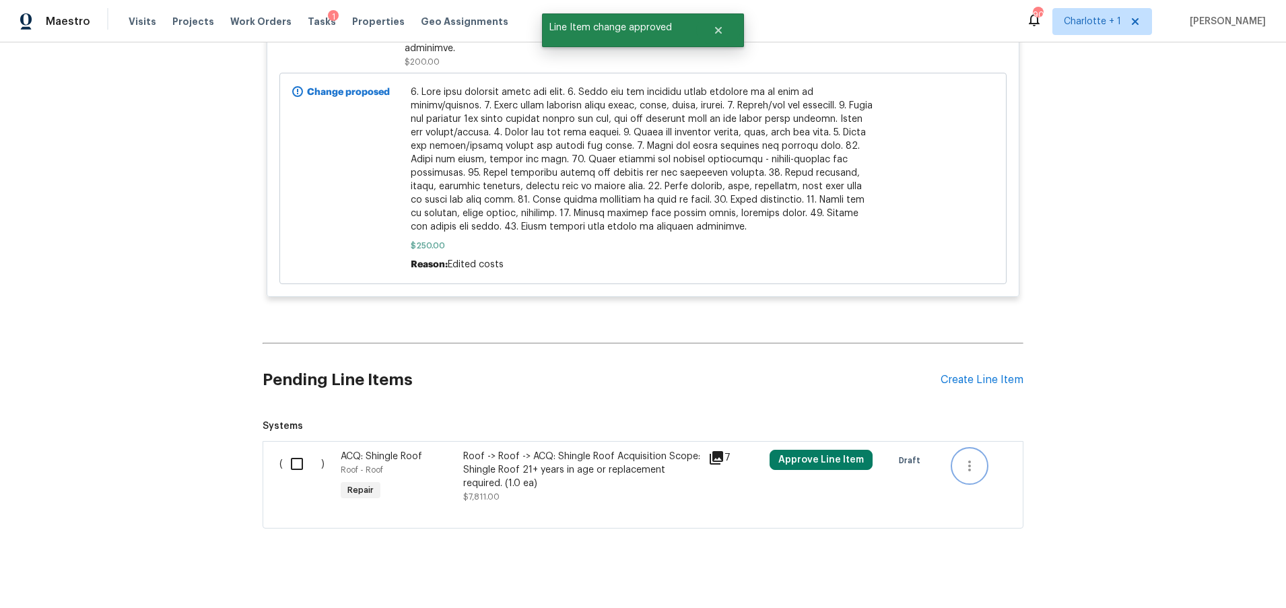
click at [956, 459] on button "button" at bounding box center [970, 466] width 32 height 32
drag, startPoint x: 537, startPoint y: 465, endPoint x: 527, endPoint y: 462, distance: 11.1
click at [534, 464] on div at bounding box center [643, 304] width 1286 height 608
click at [510, 455] on div "Roof -> Roof -> ACQ: Shingle Roof Acquisition Scope: Shingle Roof 21+ years in …" at bounding box center [581, 470] width 237 height 40
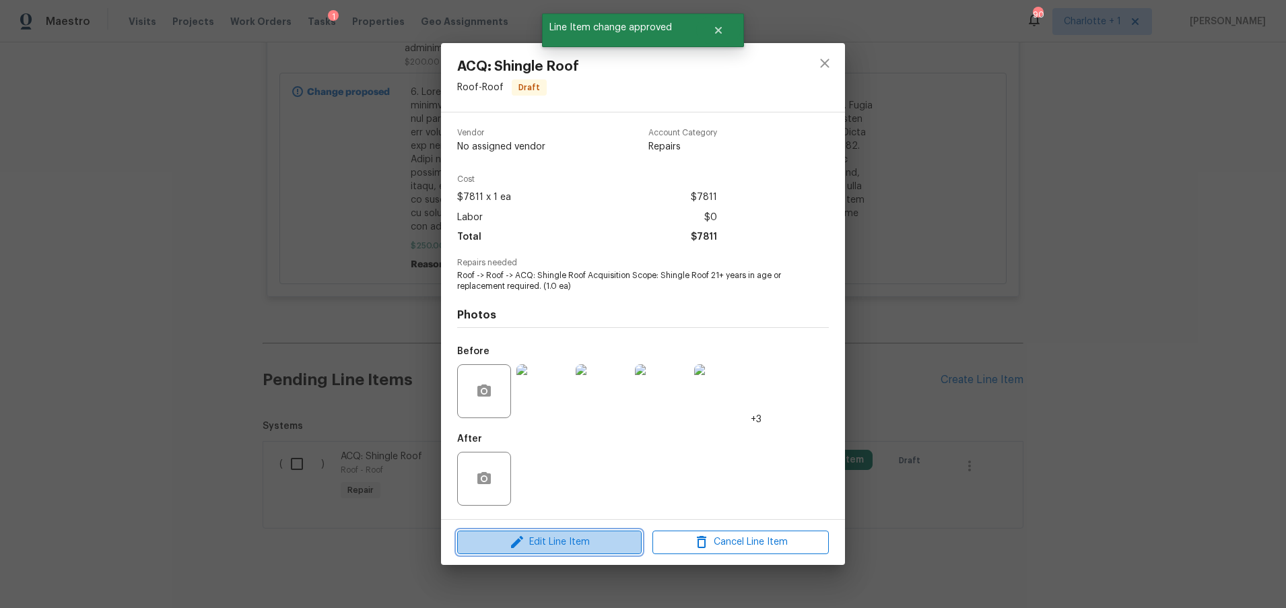
click at [533, 548] on span "Edit Line Item" at bounding box center [549, 542] width 176 height 17
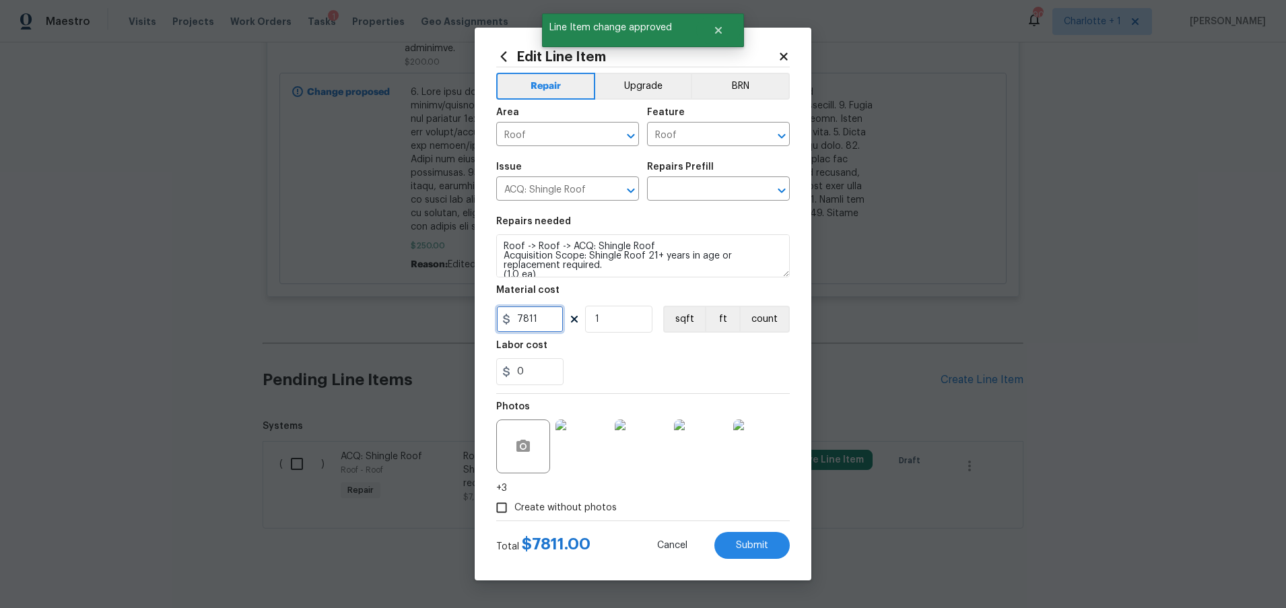
drag, startPoint x: 537, startPoint y: 318, endPoint x: 477, endPoint y: 315, distance: 60.7
click at [477, 315] on div "Edit Line Item Repair Upgrade BRN Area Roof ​ Feature Roof ​ Issue ACQ: Shingle…" at bounding box center [643, 304] width 337 height 553
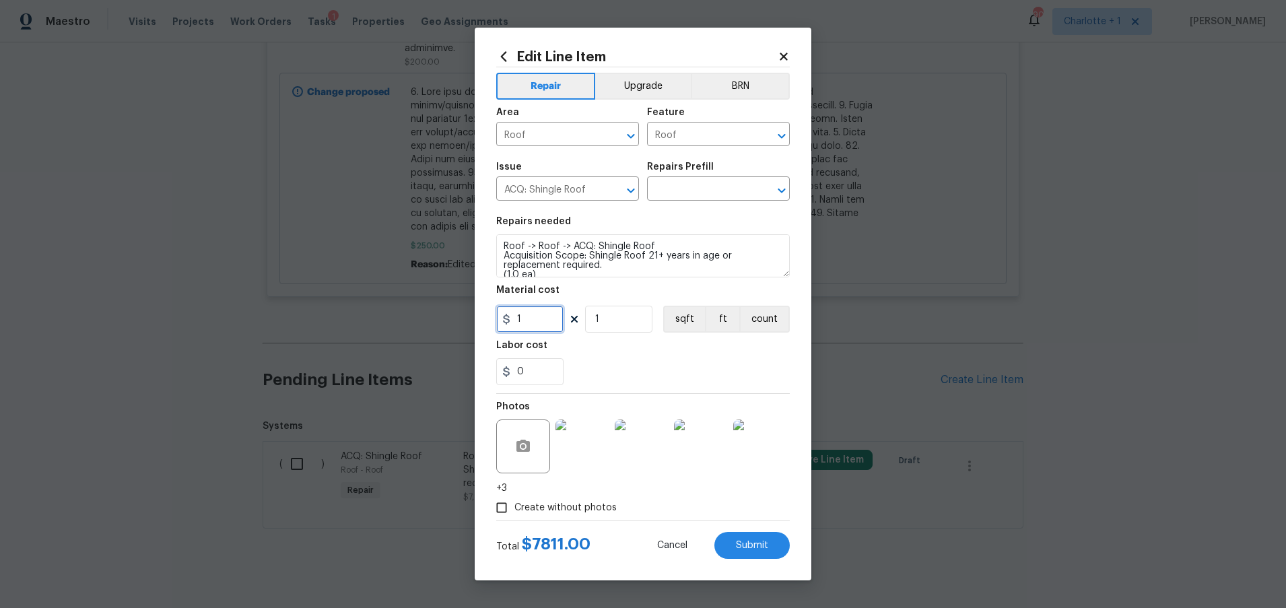
type input "1"
click at [725, 516] on div "Create without photos" at bounding box center [643, 508] width 294 height 26
click at [533, 506] on span "Create without photos" at bounding box center [565, 508] width 102 height 14
click at [514, 506] on input "Create without photos" at bounding box center [502, 508] width 26 height 26
click at [502, 506] on input "Create without photos" at bounding box center [502, 508] width 26 height 26
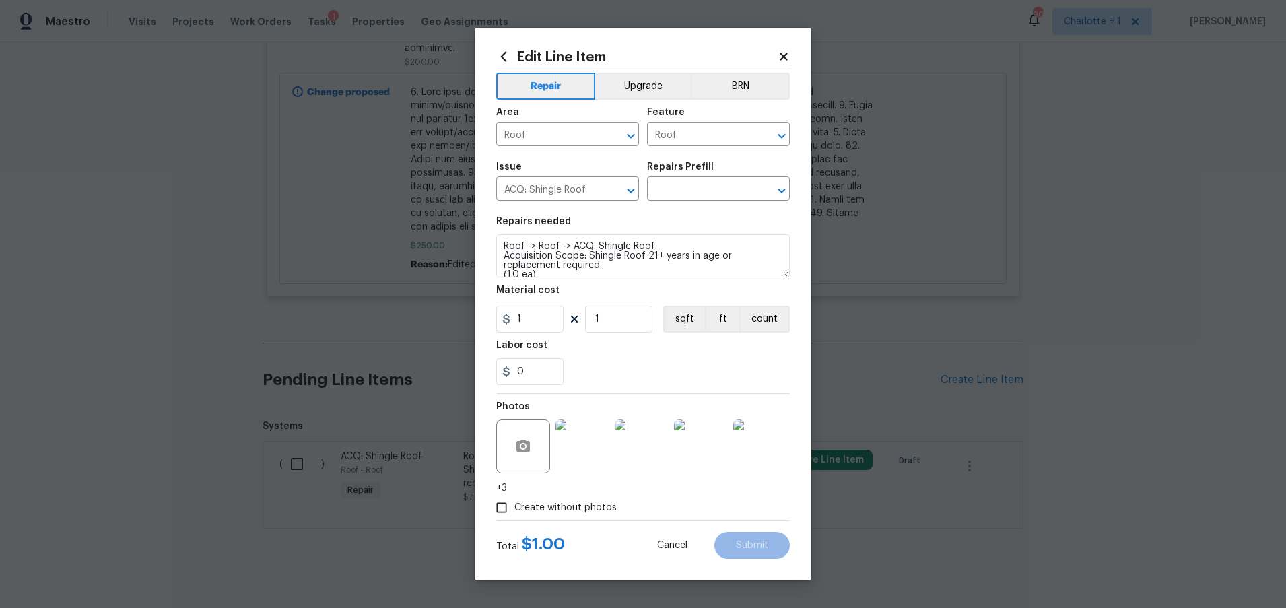
click at [623, 345] on div "Labor cost" at bounding box center [643, 350] width 294 height 18
click at [618, 312] on input "1" at bounding box center [618, 319] width 67 height 27
click at [498, 508] on input "Create without photos" at bounding box center [502, 508] width 26 height 26
click at [501, 509] on input "Create without photos" at bounding box center [502, 508] width 26 height 26
checkbox input "false"
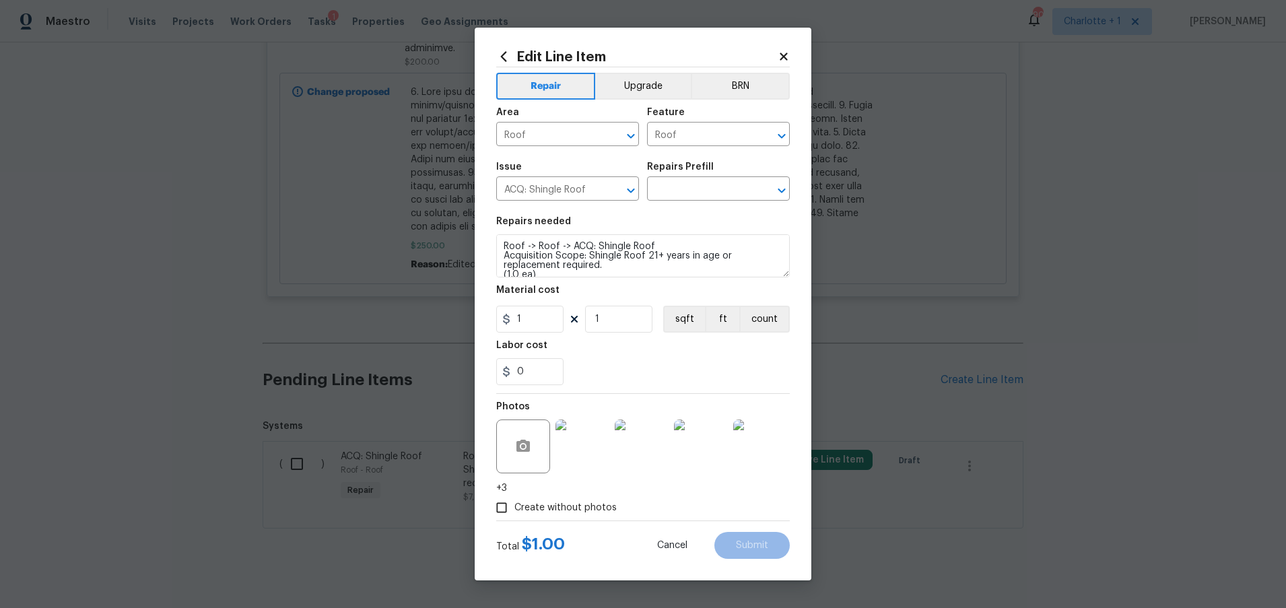
click at [644, 352] on div "Labor cost" at bounding box center [643, 350] width 294 height 18
click at [436, 367] on div "Edit Line Item Repair Upgrade BRN Area Roof ​ Feature Roof ​ Issue ACQ: Shingle…" at bounding box center [643, 304] width 1286 height 608
type input "1"
drag, startPoint x: 695, startPoint y: 376, endPoint x: 693, endPoint y: 384, distance: 8.3
click at [695, 376] on div "1" at bounding box center [643, 371] width 294 height 27
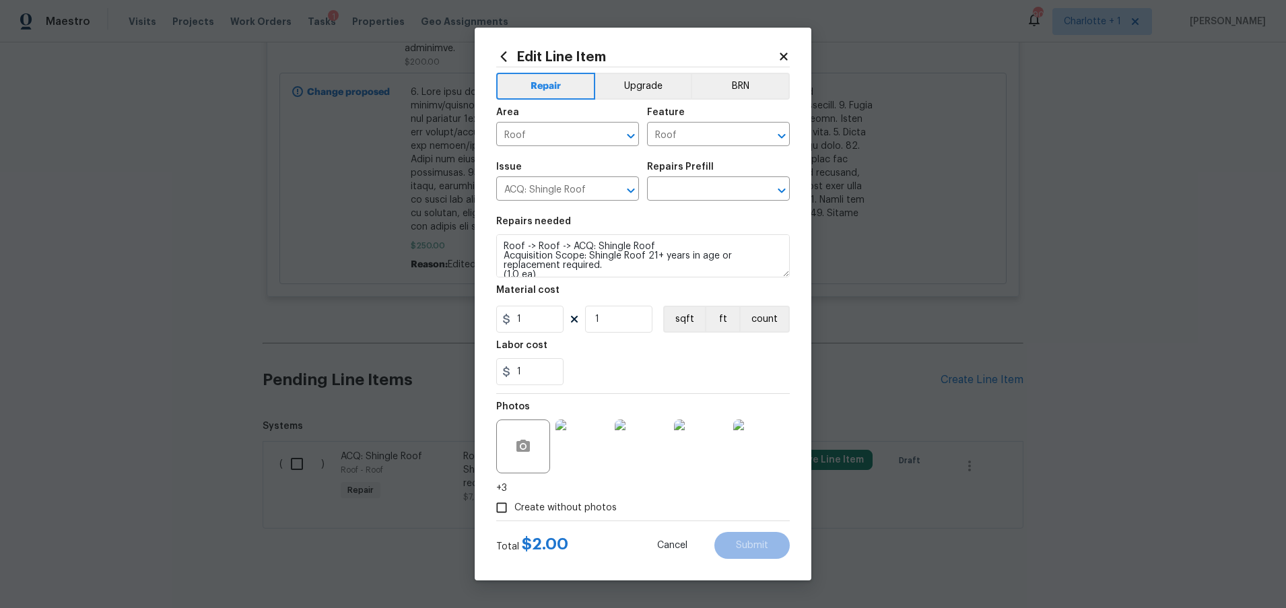
click at [752, 560] on div "Edit Line Item Repair Upgrade BRN Area Roof ​ Feature Roof ​ Issue ACQ: Shingle…" at bounding box center [643, 304] width 337 height 553
click at [686, 549] on span "Cancel" at bounding box center [672, 546] width 30 height 10
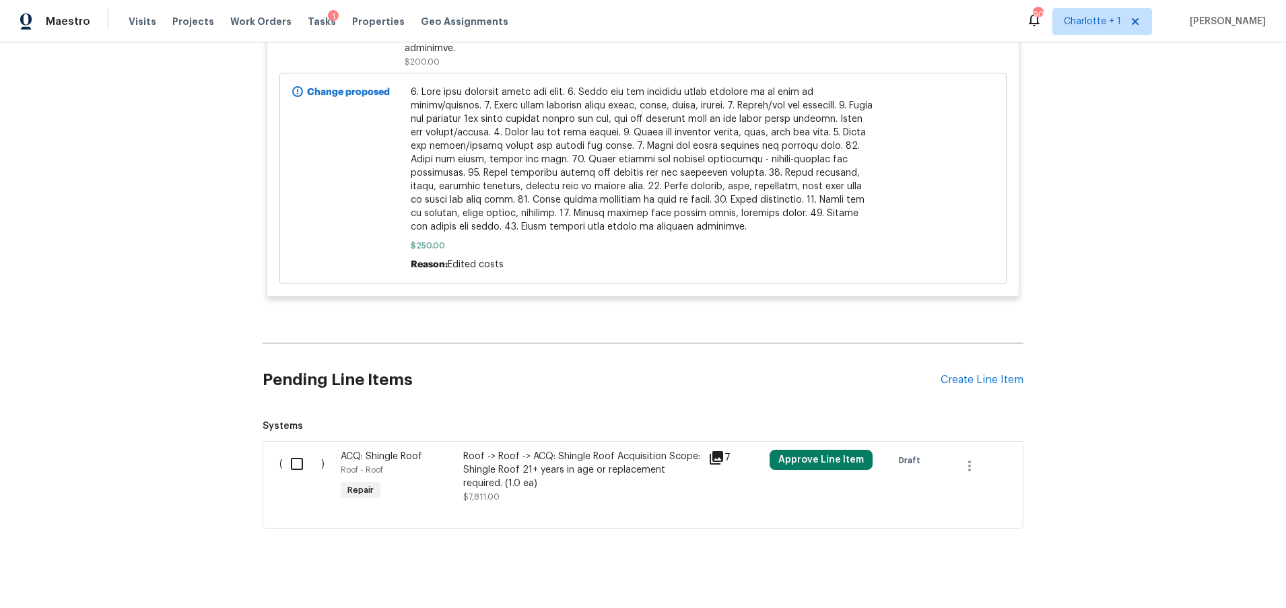
drag, startPoint x: 168, startPoint y: 395, endPoint x: 143, endPoint y: 156, distance: 241.1
click at [168, 393] on div "Back to all projects 5312 Great Wagon Rd, Charlotte, NC 28215 2 Beds | 1 Baths …" at bounding box center [643, 325] width 1286 height 566
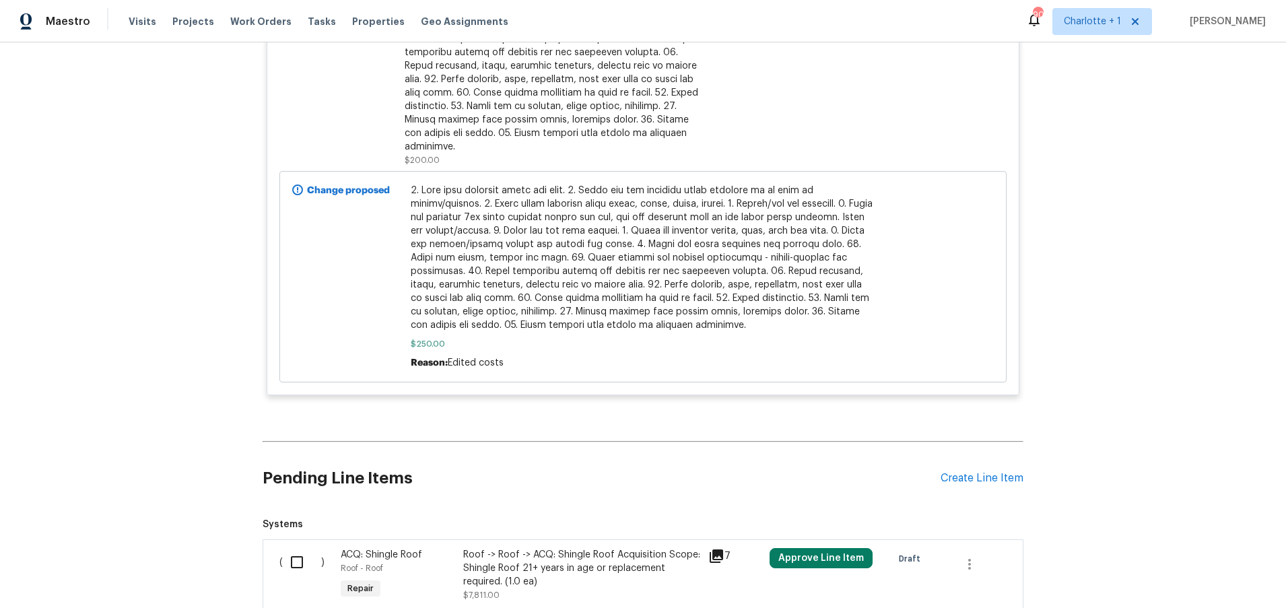
scroll to position [1425, 0]
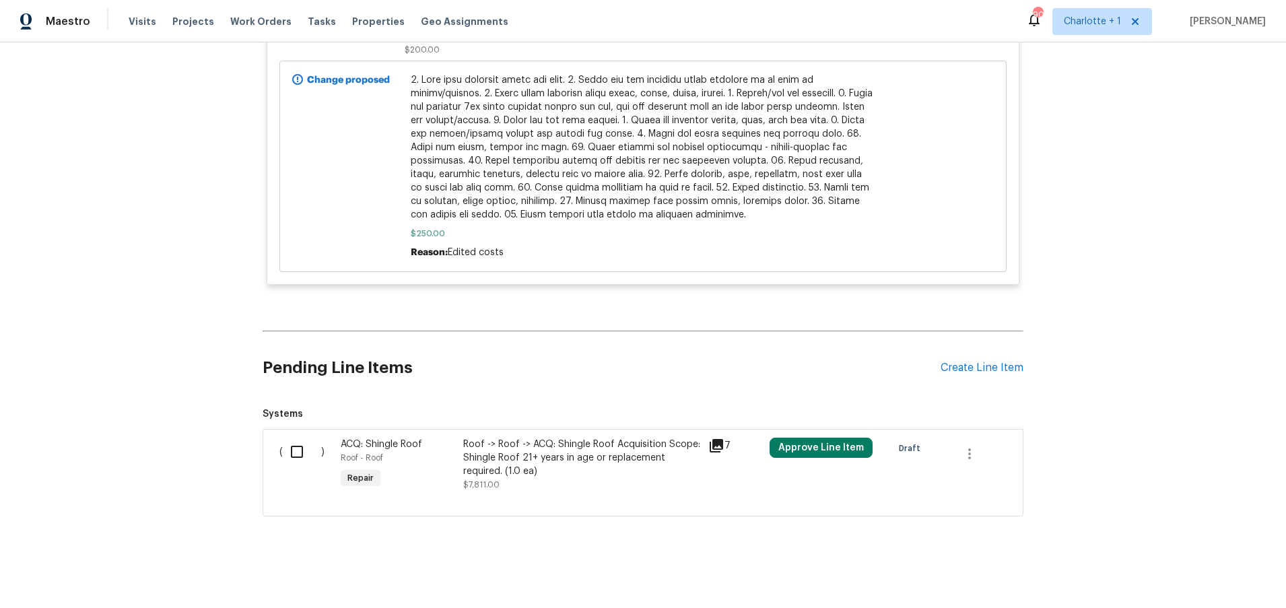
click at [798, 450] on div "Approve Line Item" at bounding box center [827, 465] width 123 height 62
click at [796, 440] on button "Approve Line Item" at bounding box center [821, 448] width 103 height 20
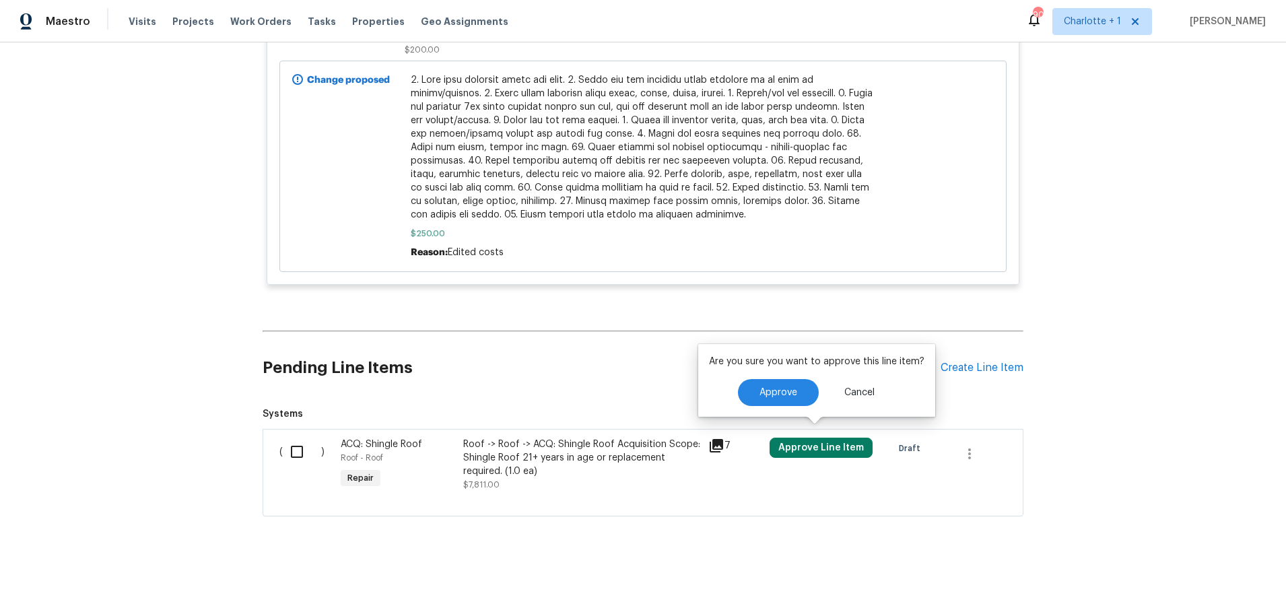
click at [787, 409] on div "Are you sure you want to approve this line item? Approve Cancel" at bounding box center [816, 380] width 237 height 73
click at [786, 396] on span "Approve" at bounding box center [779, 393] width 38 height 10
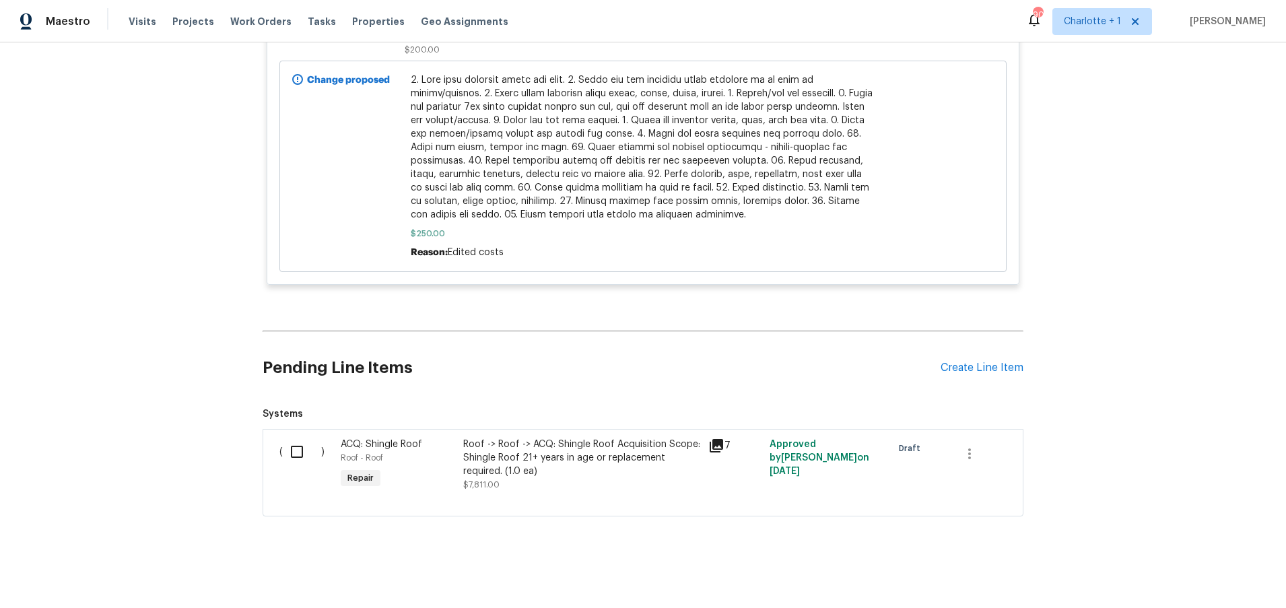
click at [523, 453] on div "Roof -> Roof -> ACQ: Shingle Roof Acquisition Scope: Shingle Roof 21+ years in …" at bounding box center [581, 458] width 237 height 40
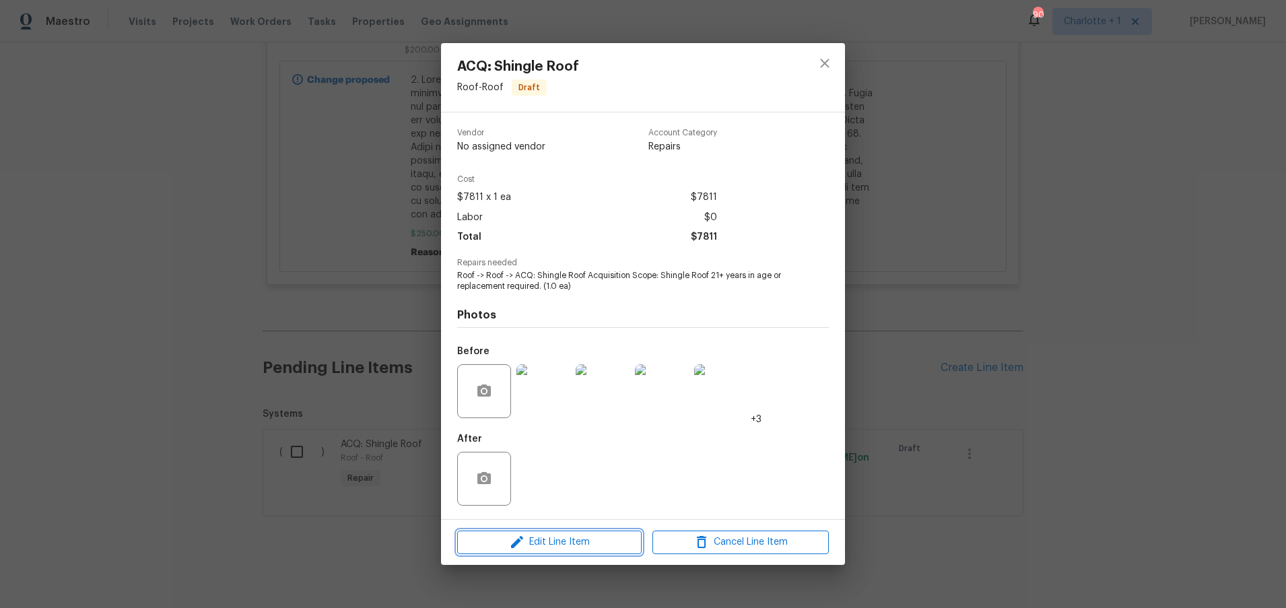
click at [586, 539] on span "Edit Line Item" at bounding box center [549, 542] width 176 height 17
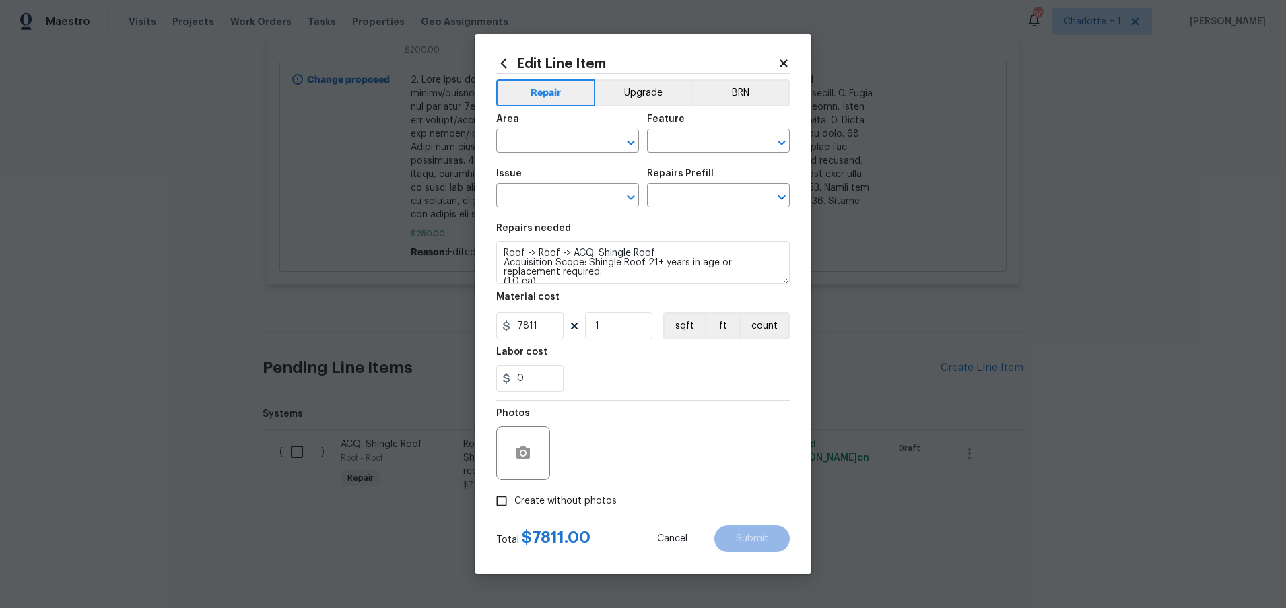
type input "Roof"
type input "ACQ: Shingle Roof"
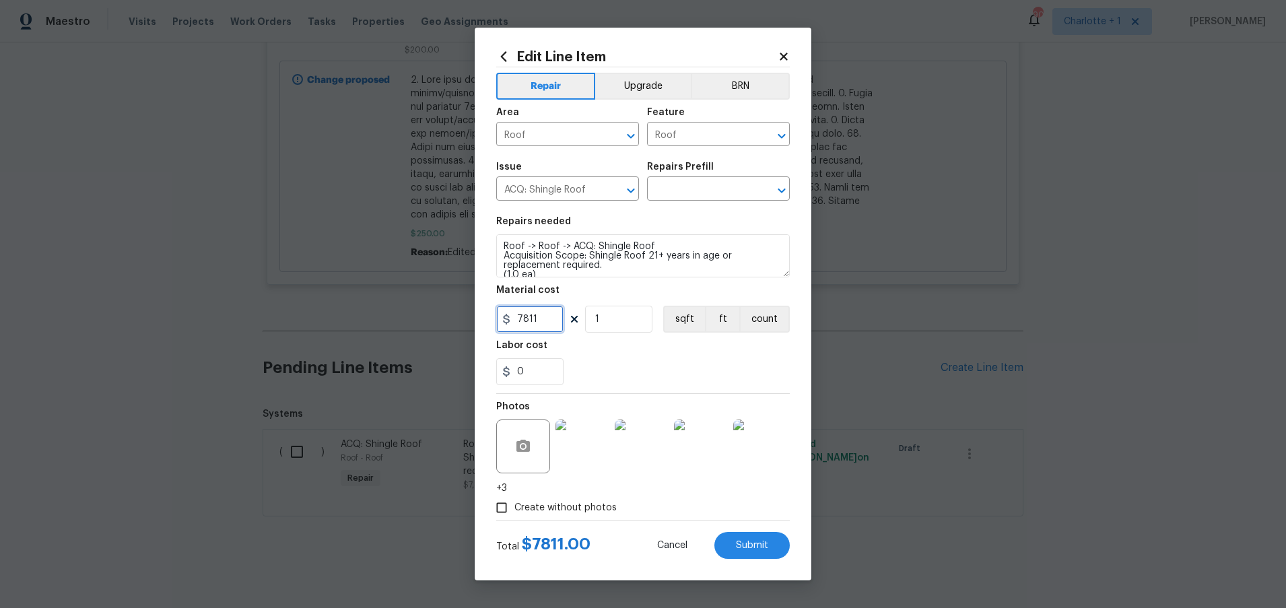
drag, startPoint x: 547, startPoint y: 321, endPoint x: 450, endPoint y: 314, distance: 96.6
click at [450, 314] on div "Edit Line Item Repair Upgrade BRN Area Roof ​ Feature Roof ​ Issue ACQ: Shingle…" at bounding box center [643, 304] width 1286 height 608
type input "1"
drag, startPoint x: 684, startPoint y: 366, endPoint x: 670, endPoint y: 364, distance: 14.2
click at [684, 366] on div "0" at bounding box center [643, 371] width 294 height 27
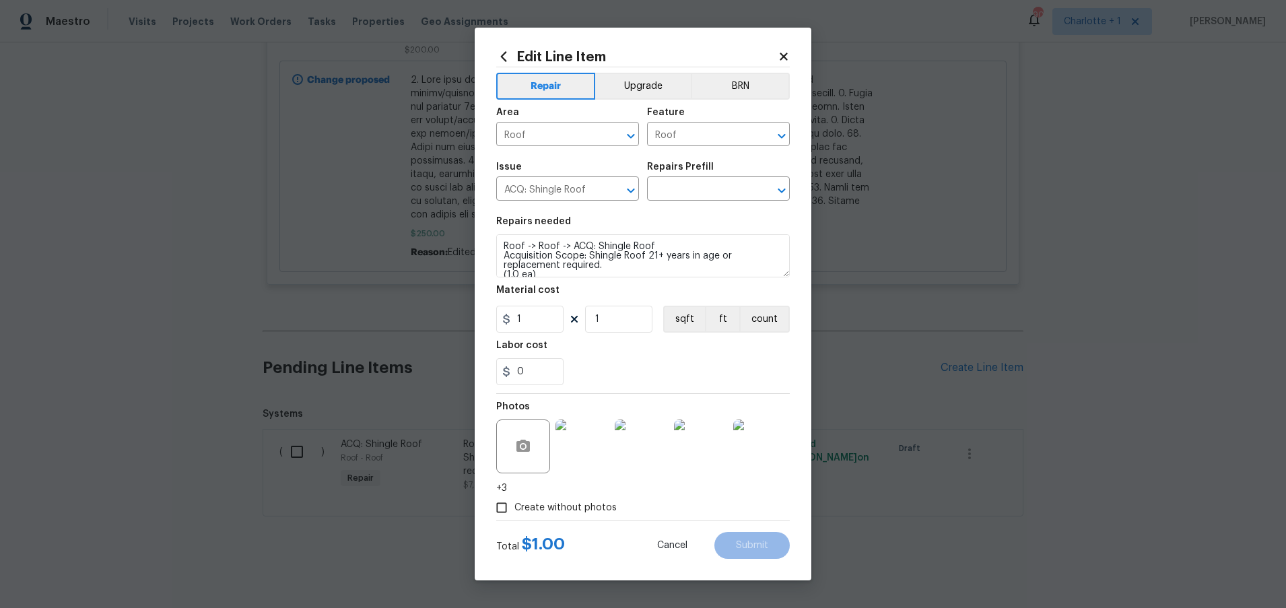
click at [594, 359] on div "0" at bounding box center [643, 371] width 294 height 27
drag, startPoint x: 535, startPoint y: 377, endPoint x: 455, endPoint y: 365, distance: 81.0
click at [455, 365] on div "Edit Line Item Repair Upgrade BRN Area Roof ​ Feature Roof ​ Issue ACQ: Shingle…" at bounding box center [643, 304] width 1286 height 608
type input "1"
click at [698, 362] on div "1" at bounding box center [643, 371] width 294 height 27
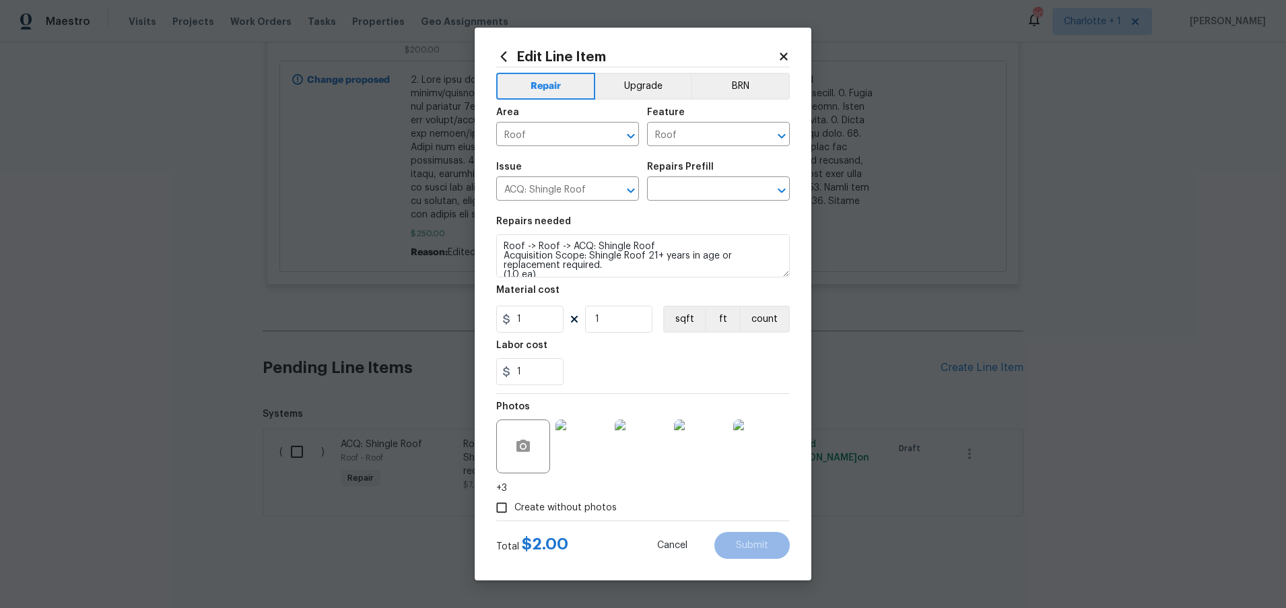
scroll to position [9, 0]
click at [657, 356] on figure "Labor cost 1" at bounding box center [643, 363] width 294 height 44
click at [681, 322] on button "sqft" at bounding box center [684, 319] width 42 height 27
click at [754, 319] on button "count" at bounding box center [764, 319] width 51 height 27
click at [650, 360] on div "1" at bounding box center [643, 371] width 294 height 27
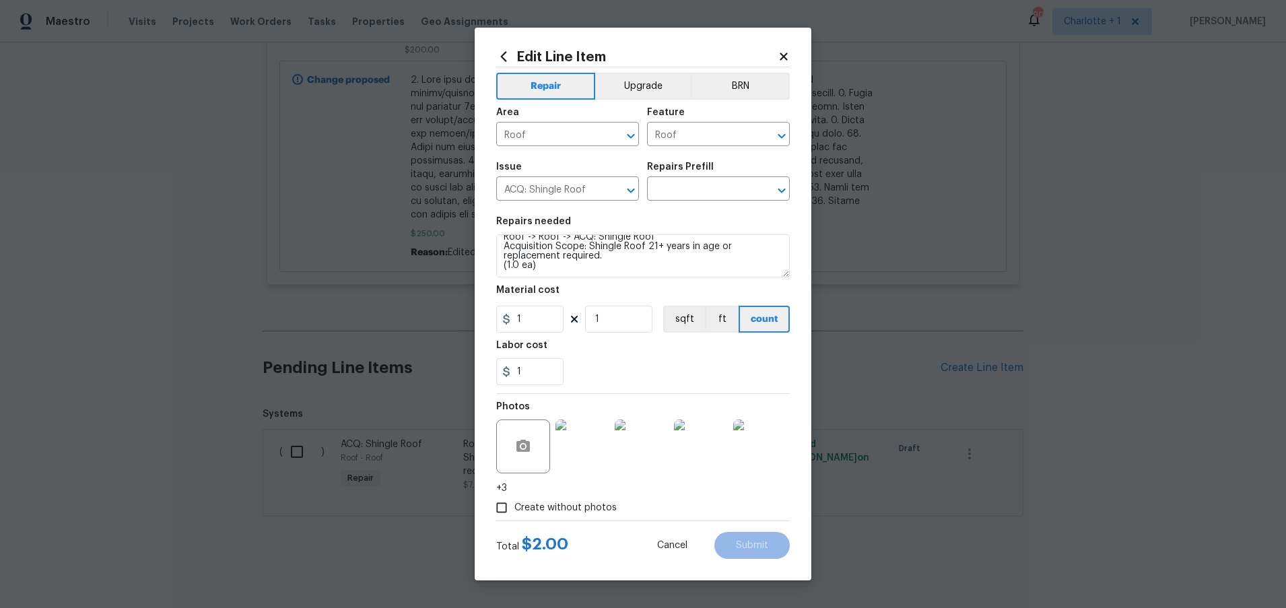
click at [568, 498] on label "Create without photos" at bounding box center [553, 508] width 128 height 26
click at [514, 498] on input "Create without photos" at bounding box center [502, 508] width 26 height 26
click at [708, 537] on div "Cancel Submit" at bounding box center [713, 545] width 154 height 27
click at [553, 515] on label "Create without photos" at bounding box center [553, 508] width 128 height 26
click at [514, 515] on input "Create without photos" at bounding box center [502, 508] width 26 height 26
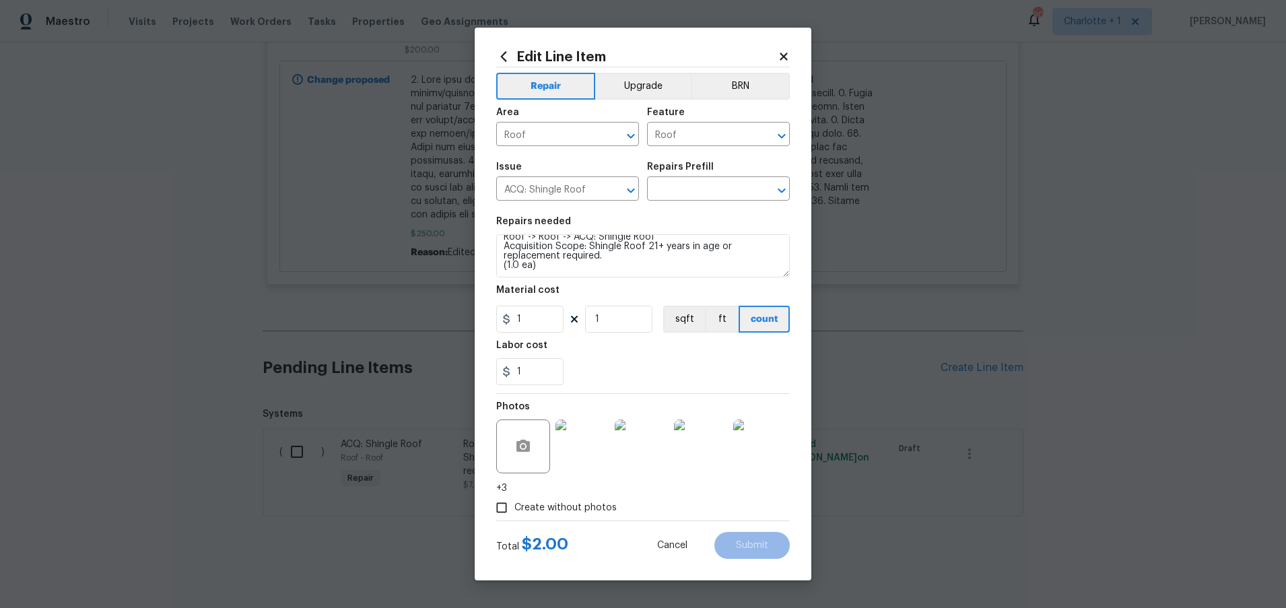
drag, startPoint x: 553, startPoint y: 515, endPoint x: 537, endPoint y: 514, distance: 15.5
click at [549, 514] on label "Create without photos" at bounding box center [553, 508] width 128 height 26
click at [514, 514] on input "Create without photos" at bounding box center [502, 508] width 26 height 26
click at [506, 514] on input "Create without photos" at bounding box center [502, 508] width 26 height 26
click at [505, 510] on input "Create without photos" at bounding box center [502, 508] width 26 height 26
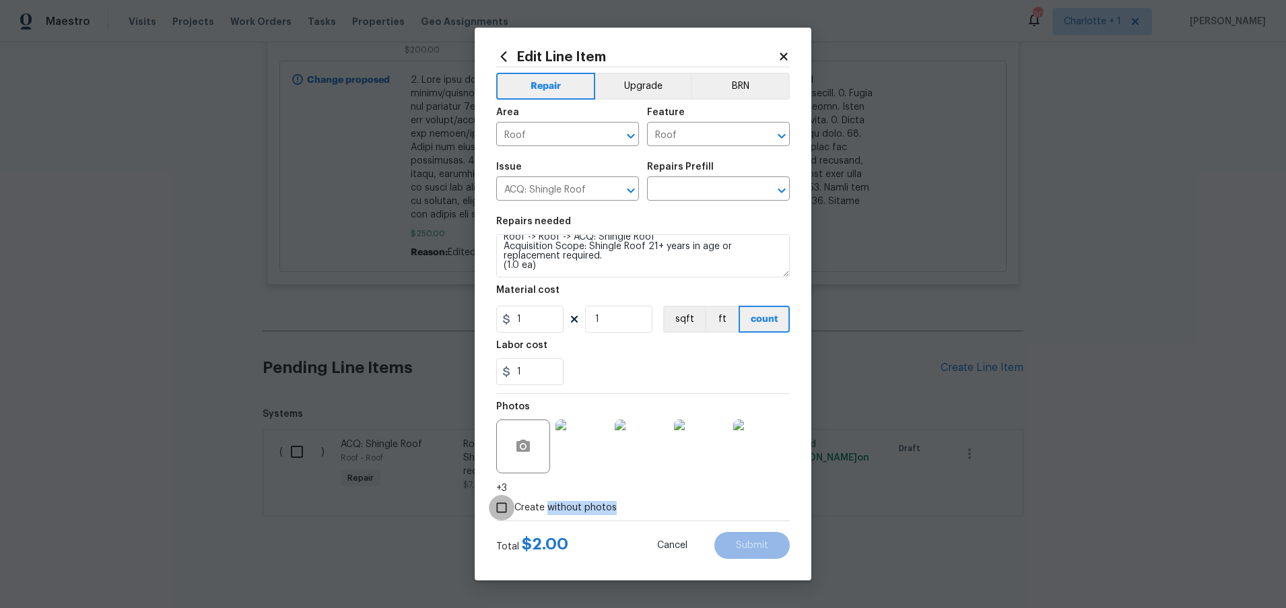
click at [505, 510] on input "Create without photos" at bounding box center [502, 508] width 26 height 26
checkbox input "false"
click at [573, 56] on h2 "Edit Line Item" at bounding box center [636, 56] width 281 height 15
drag, startPoint x: 787, startPoint y: 58, endPoint x: 761, endPoint y: 64, distance: 26.3
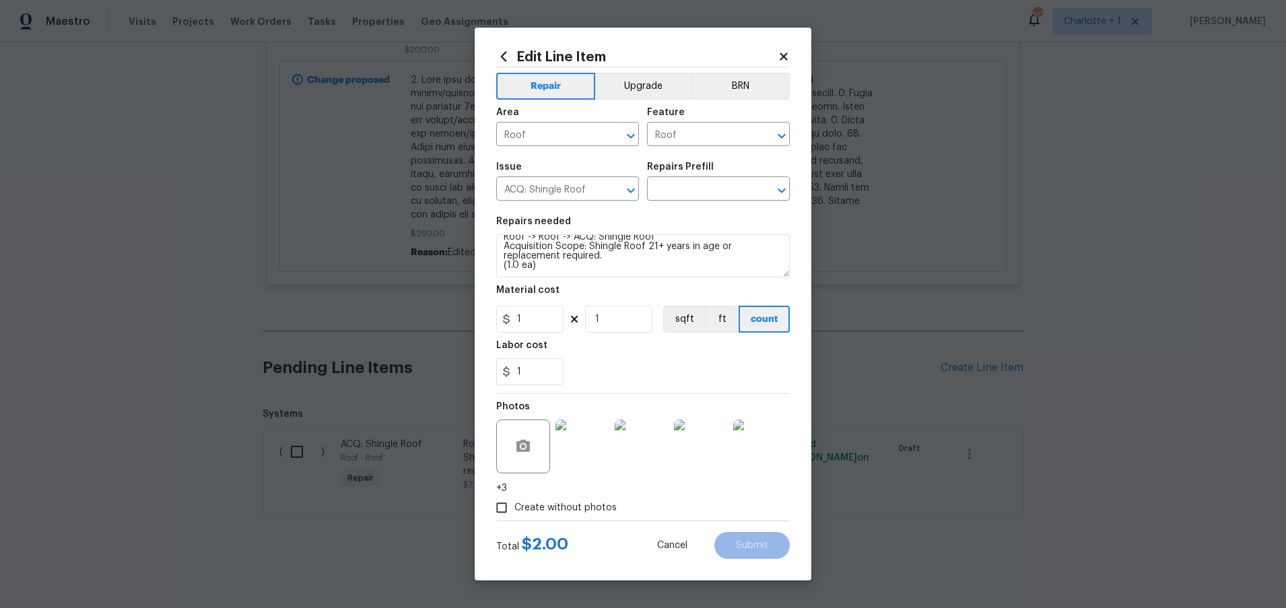
click at [787, 58] on icon at bounding box center [783, 56] width 7 height 7
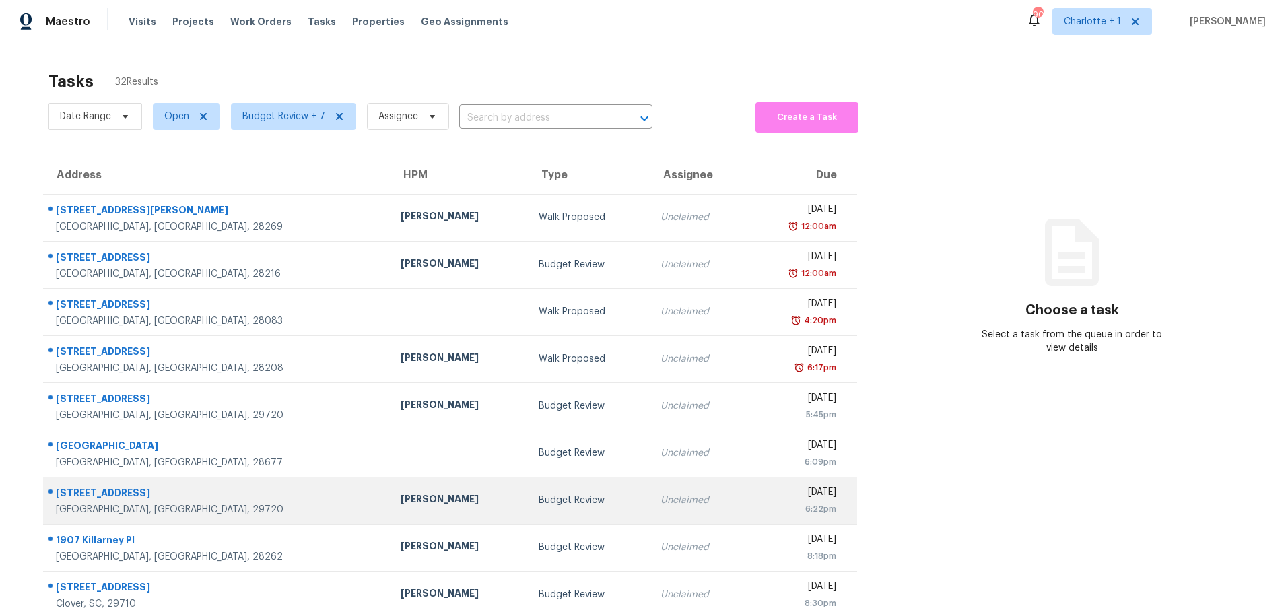
scroll to position [103, 0]
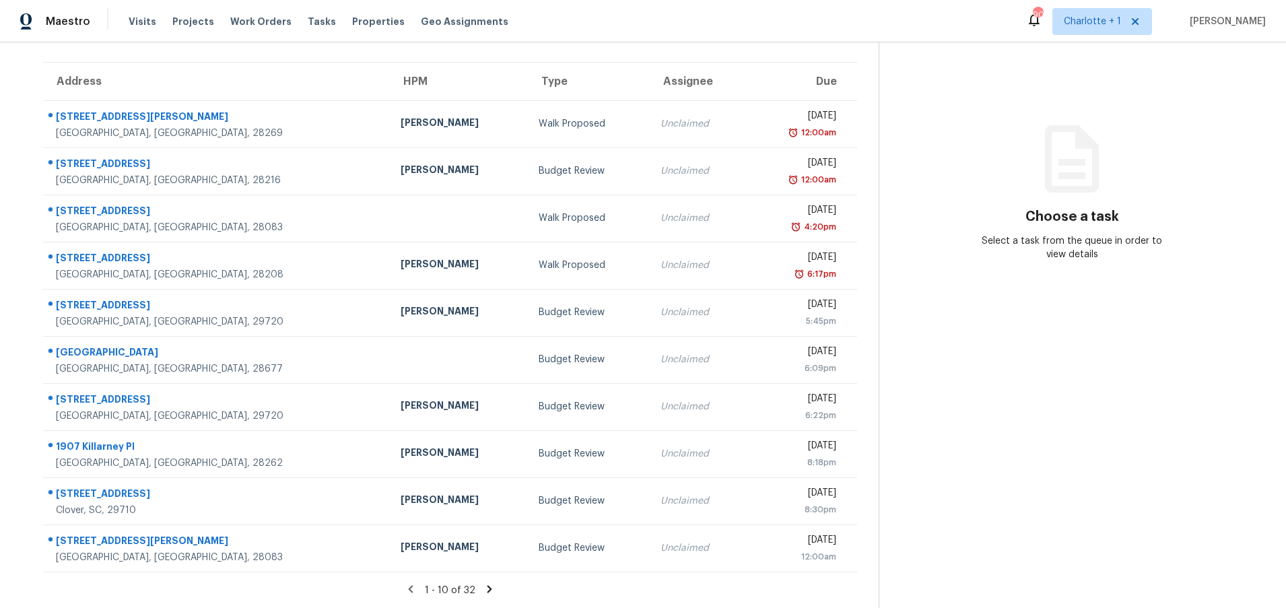
click at [483, 583] on icon at bounding box center [489, 589] width 12 height 12
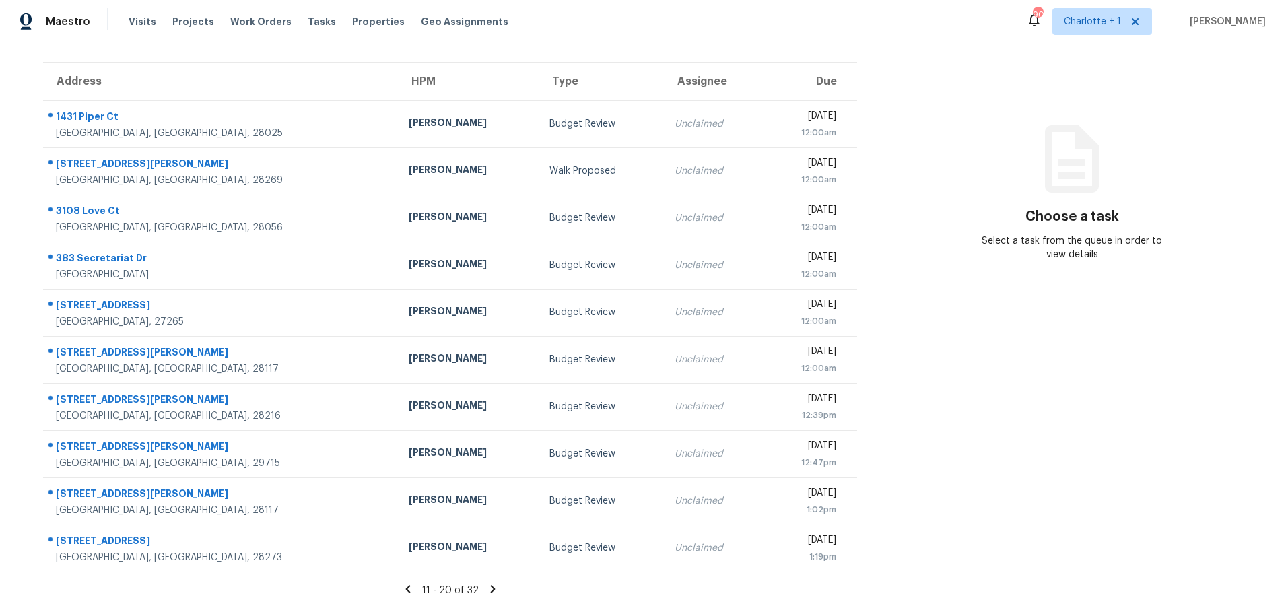
click at [490, 583] on icon at bounding box center [493, 589] width 12 height 12
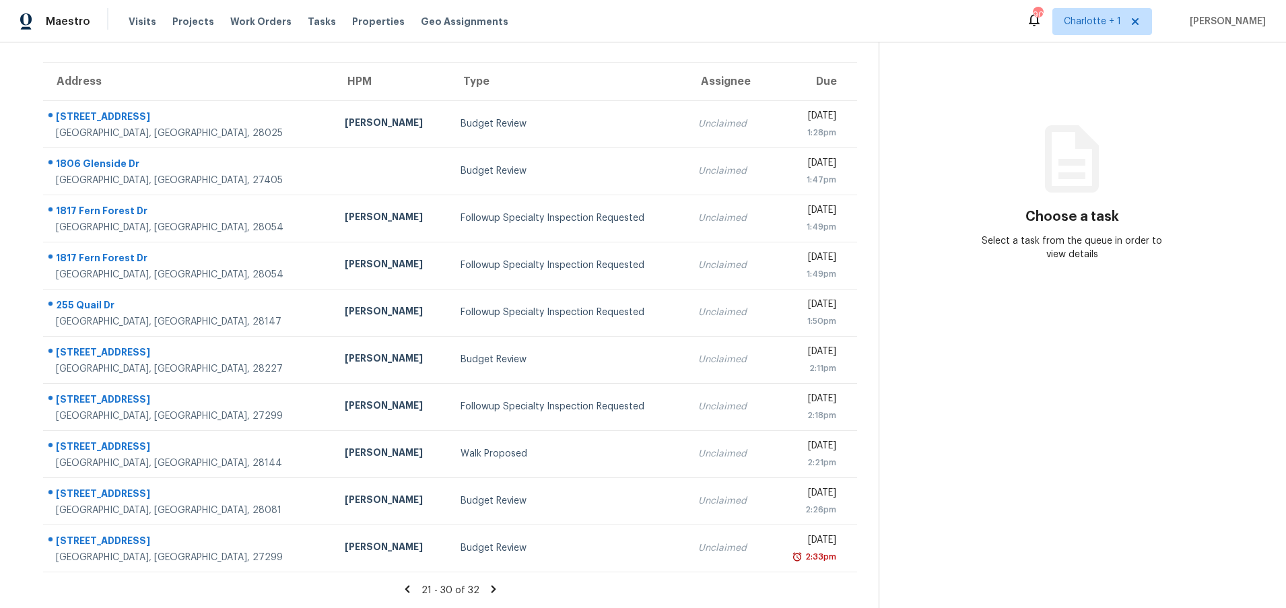
click at [488, 583] on icon at bounding box center [494, 589] width 12 height 12
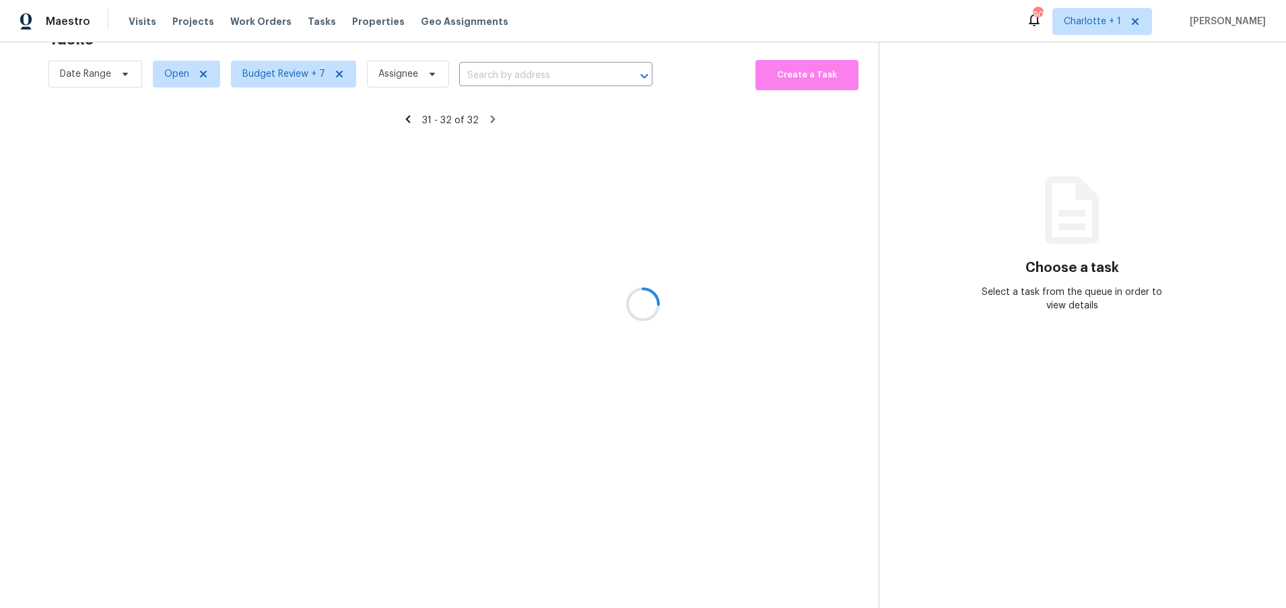
scroll to position [53, 0]
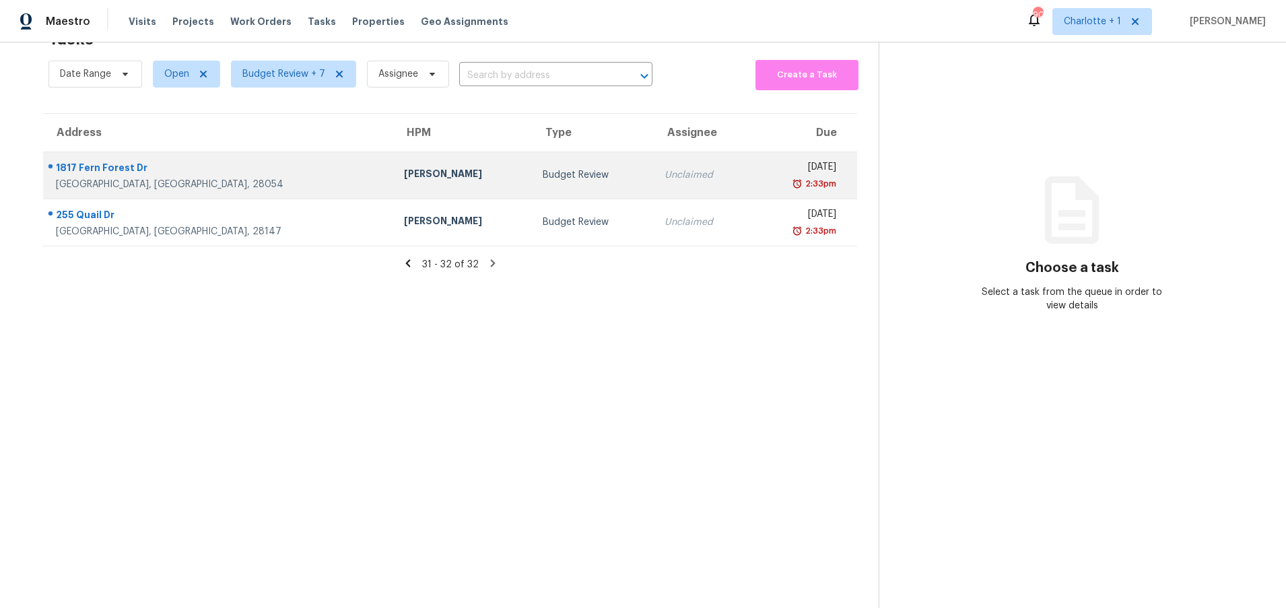
click at [162, 164] on div "1817 Fern Forest Dr" at bounding box center [219, 169] width 327 height 17
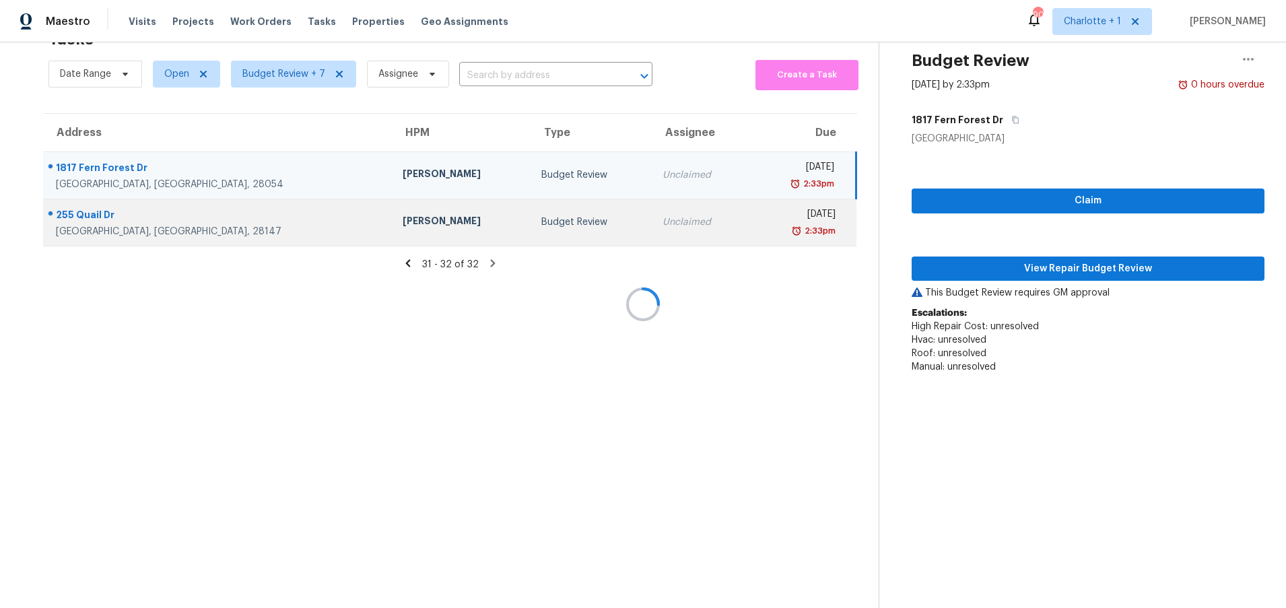
scroll to position [103, 0]
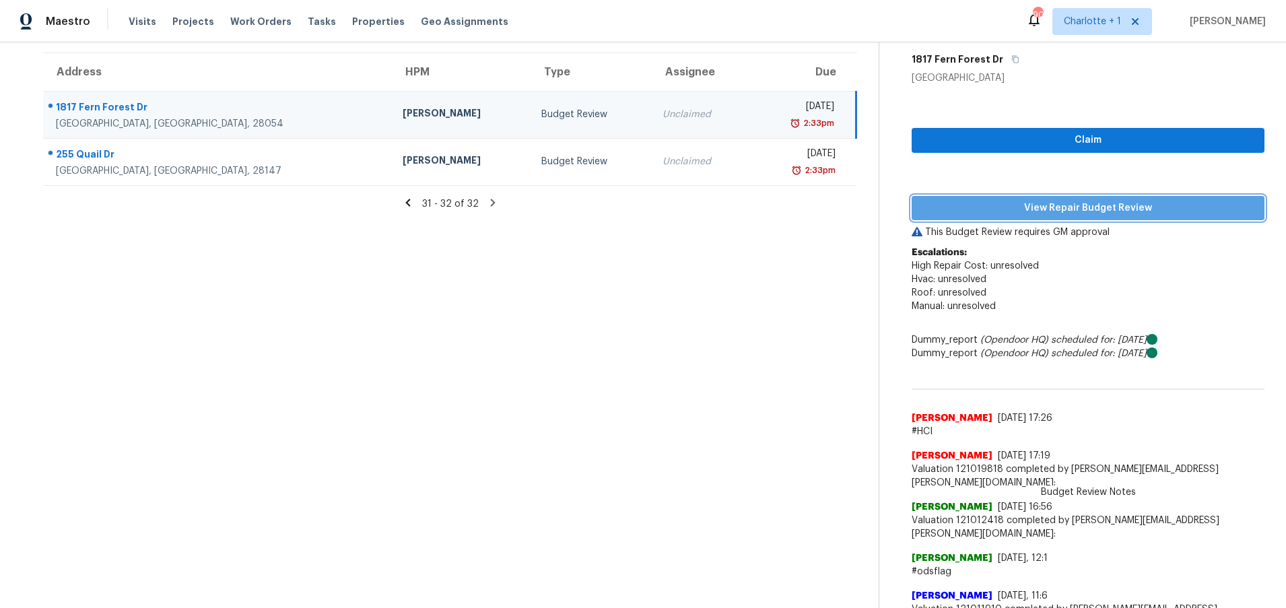
click at [1077, 204] on span "View Repair Budget Review" at bounding box center [1088, 208] width 331 height 17
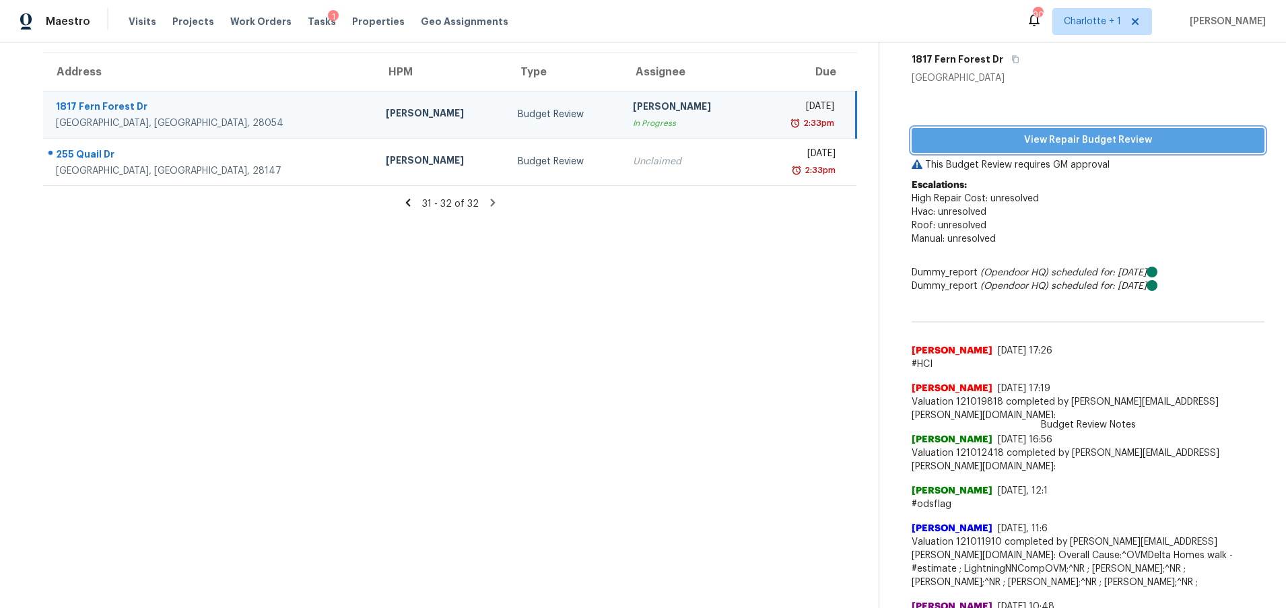
click at [1046, 133] on span "View Repair Budget Review" at bounding box center [1088, 140] width 331 height 17
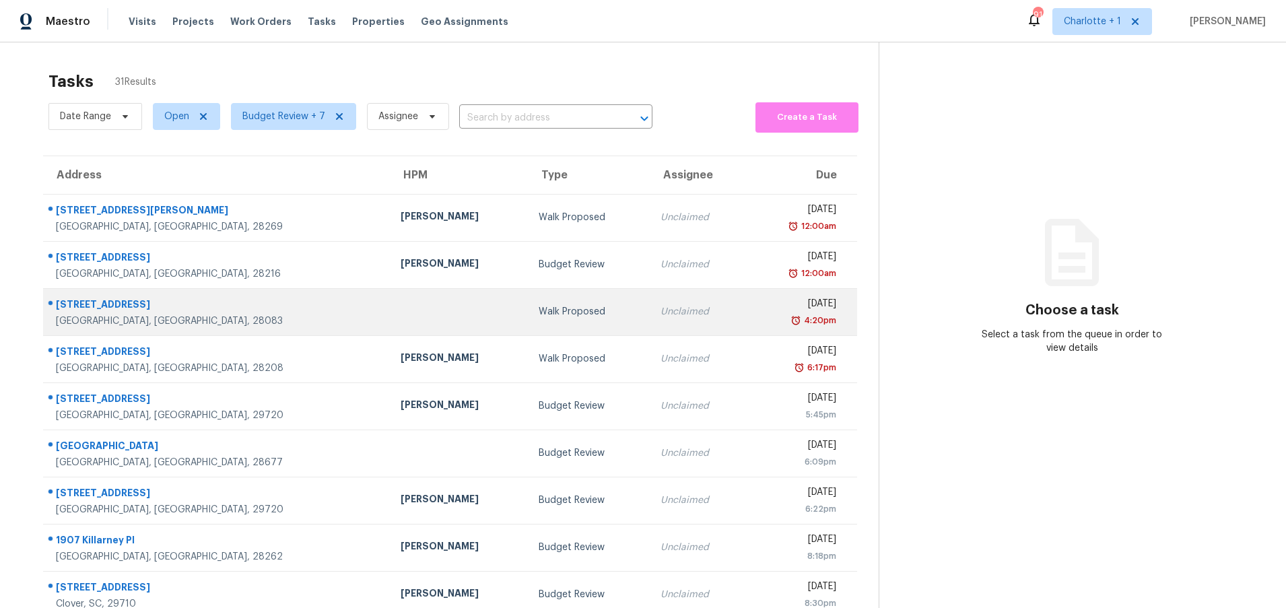
scroll to position [103, 0]
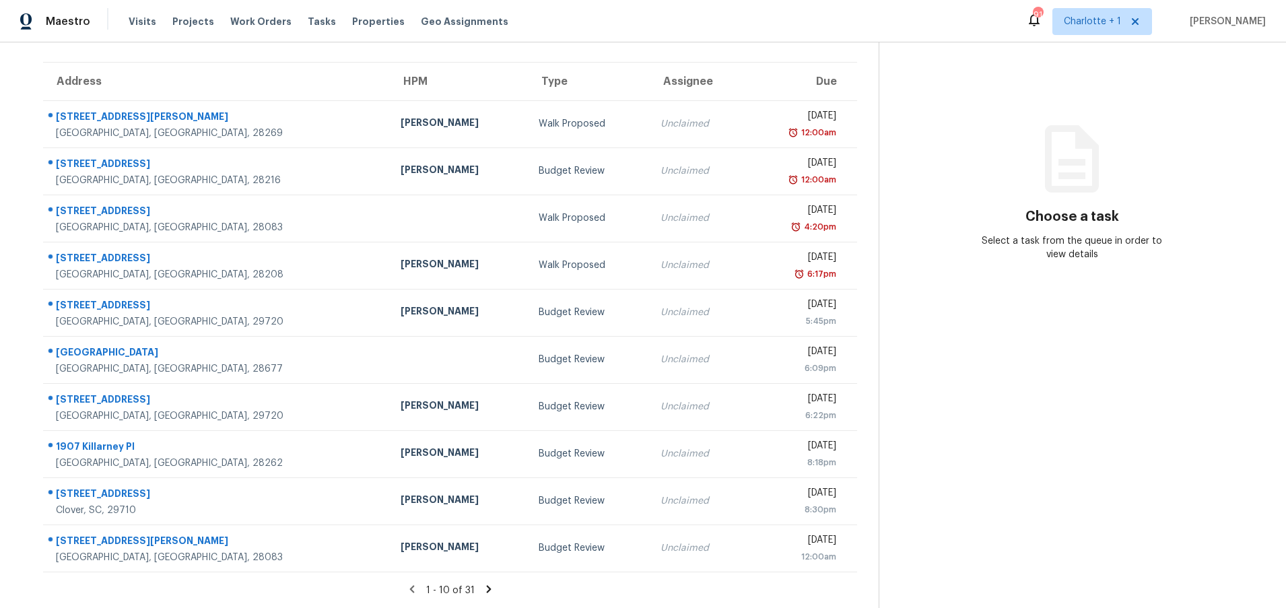
click at [483, 583] on icon at bounding box center [489, 589] width 12 height 12
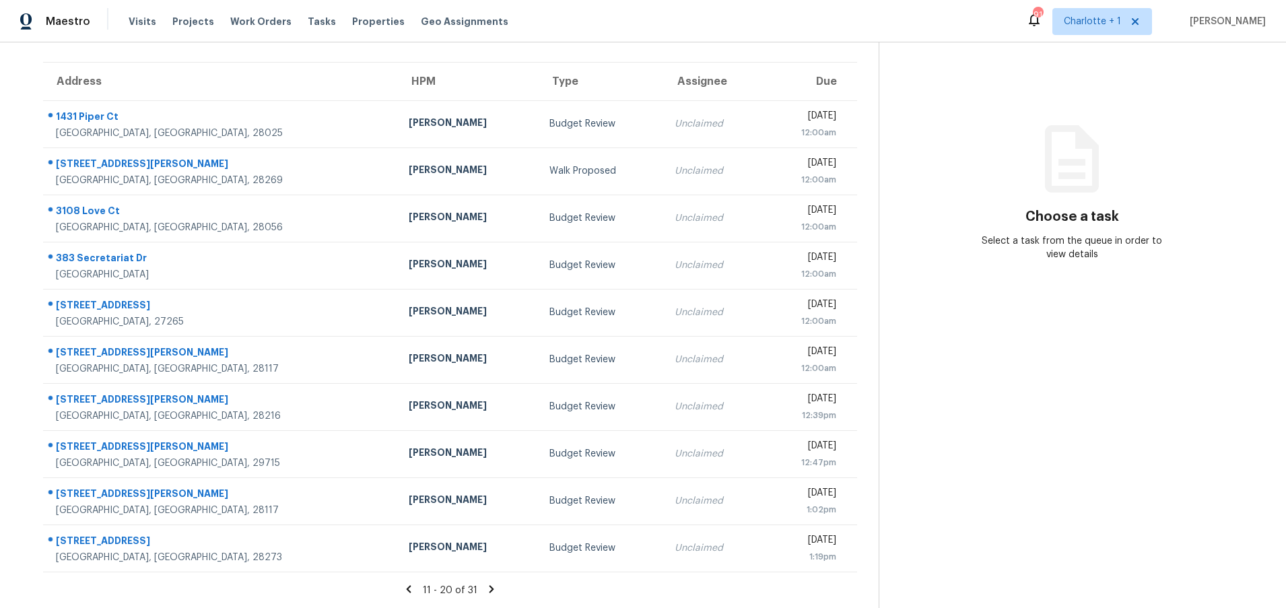
click at [490, 585] on icon at bounding box center [492, 588] width 5 height 7
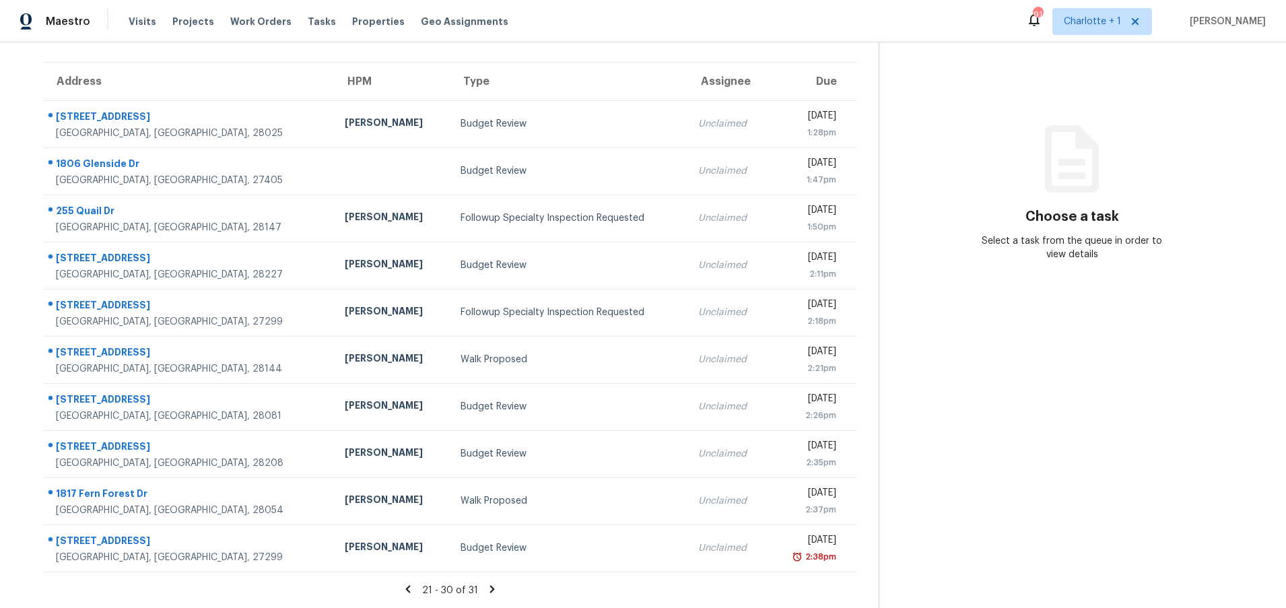
click at [492, 583] on div "21 - 30 of 31" at bounding box center [450, 590] width 857 height 14
click at [487, 583] on icon at bounding box center [492, 589] width 12 height 12
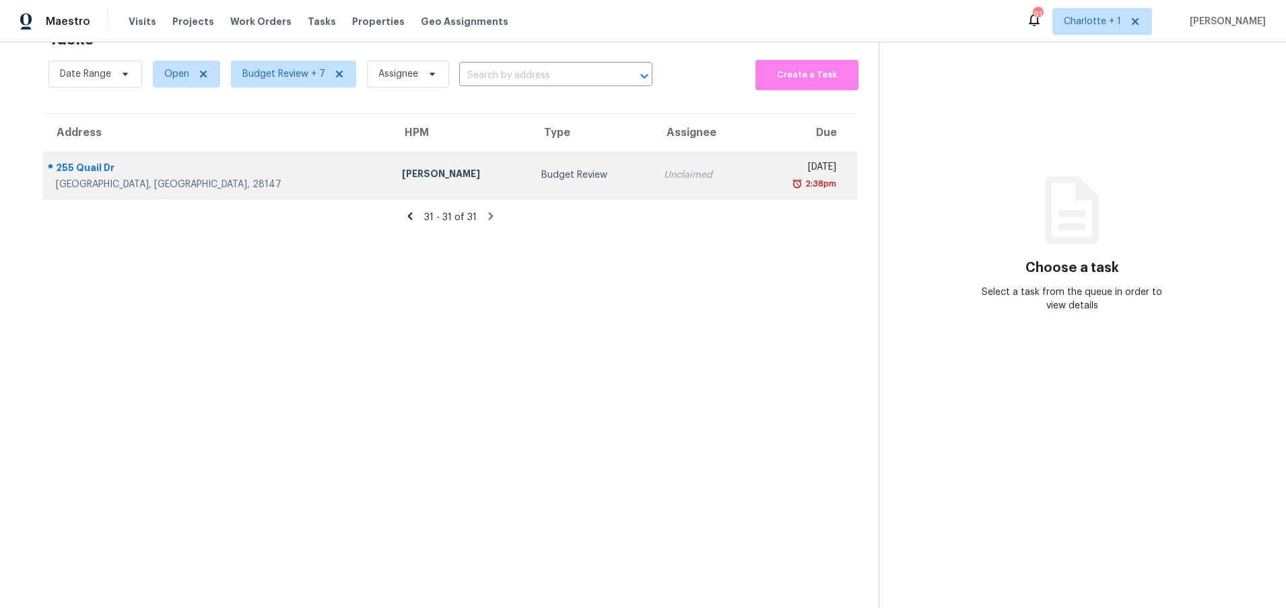
click at [93, 162] on div "255 Quail Dr" at bounding box center [218, 169] width 325 height 17
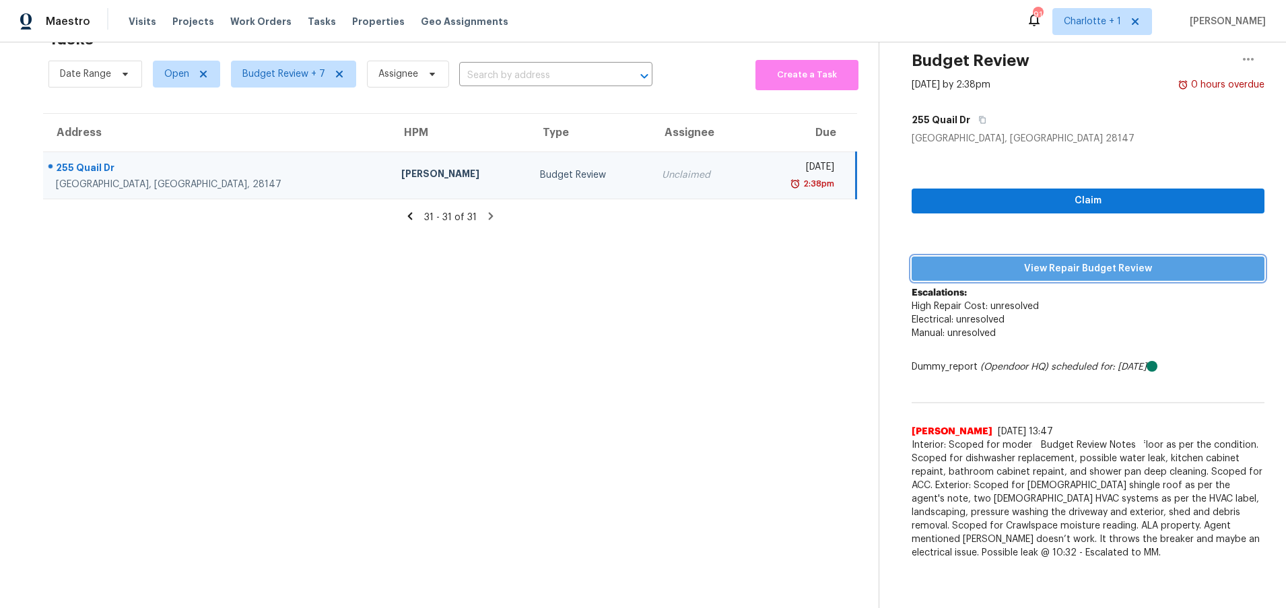
click at [1032, 270] on button "View Repair Budget Review" at bounding box center [1088, 269] width 353 height 25
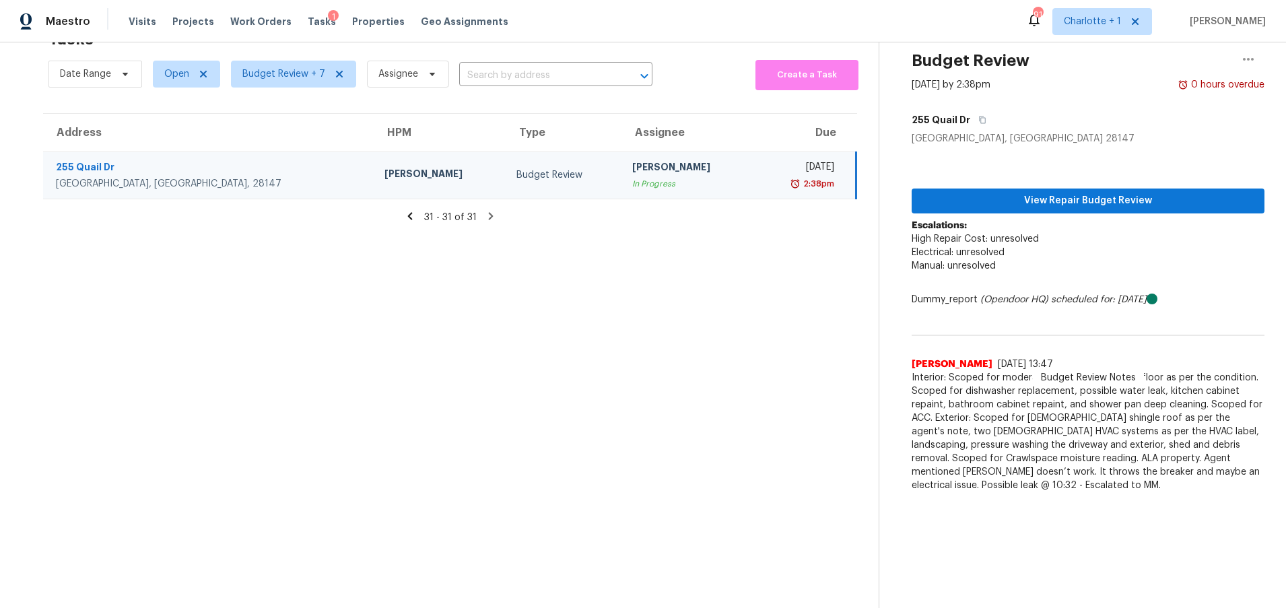
click at [404, 210] on icon at bounding box center [410, 216] width 12 height 12
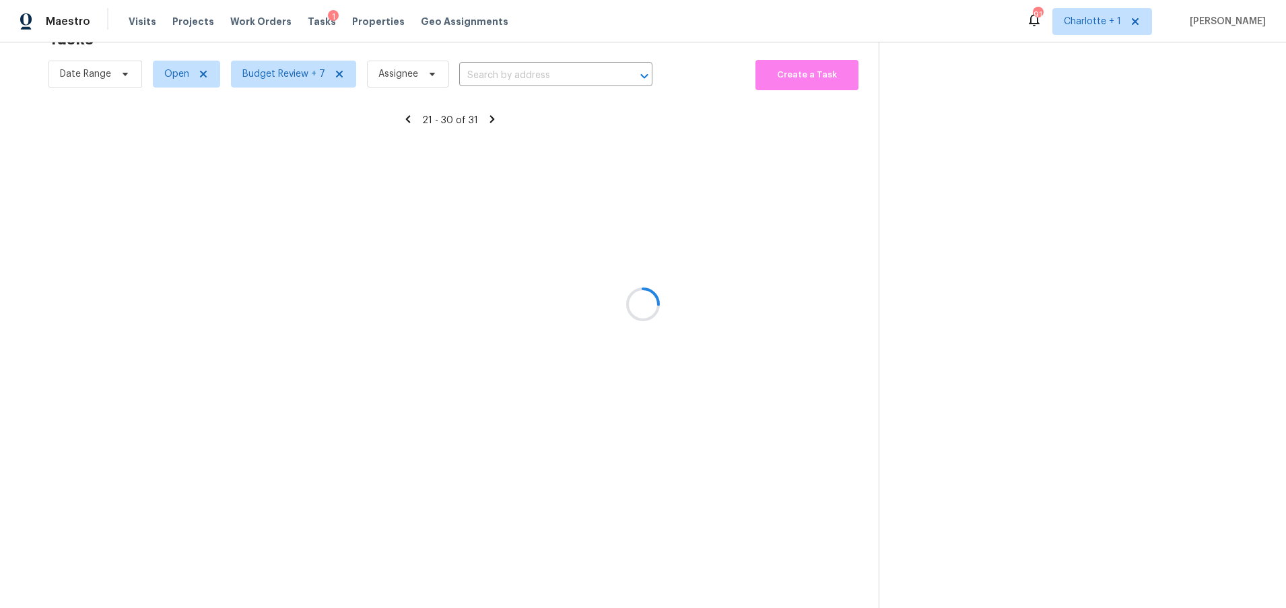
click at [404, 205] on div at bounding box center [643, 304] width 1286 height 608
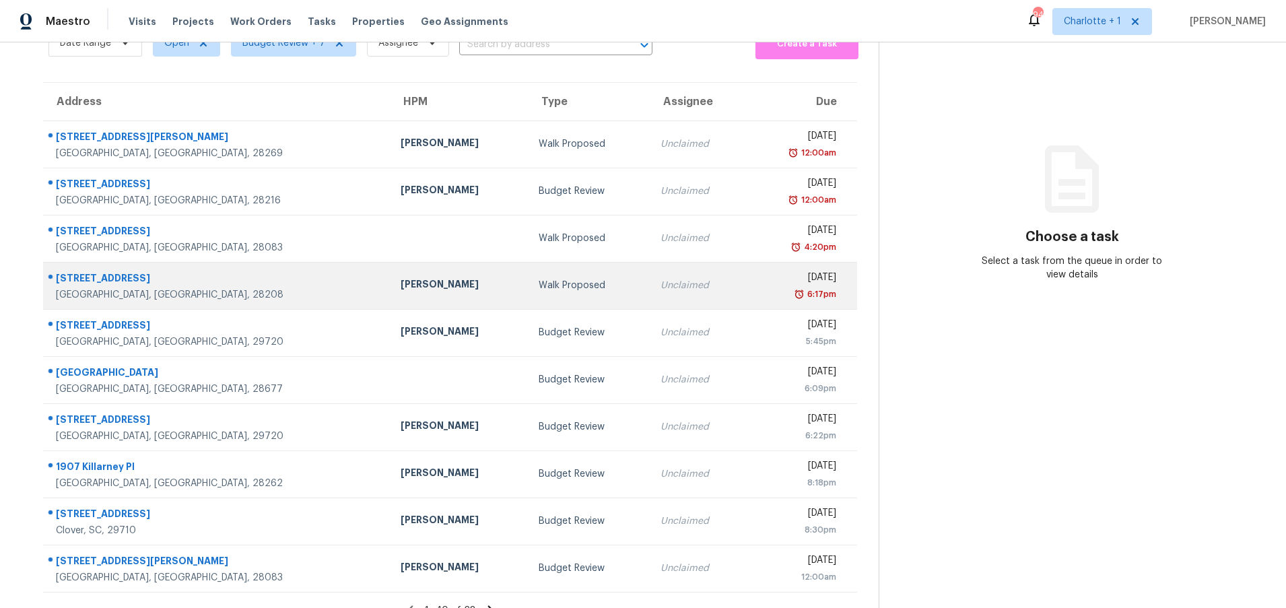
scroll to position [75, 0]
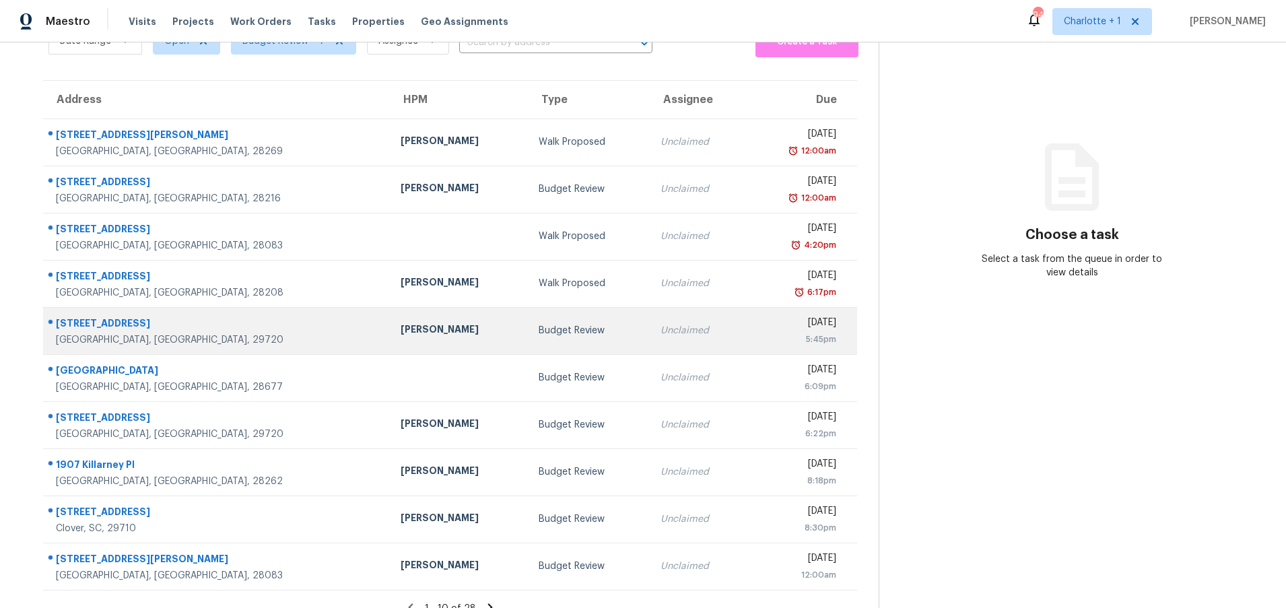
click at [401, 324] on div "[PERSON_NAME]" at bounding box center [459, 331] width 116 height 17
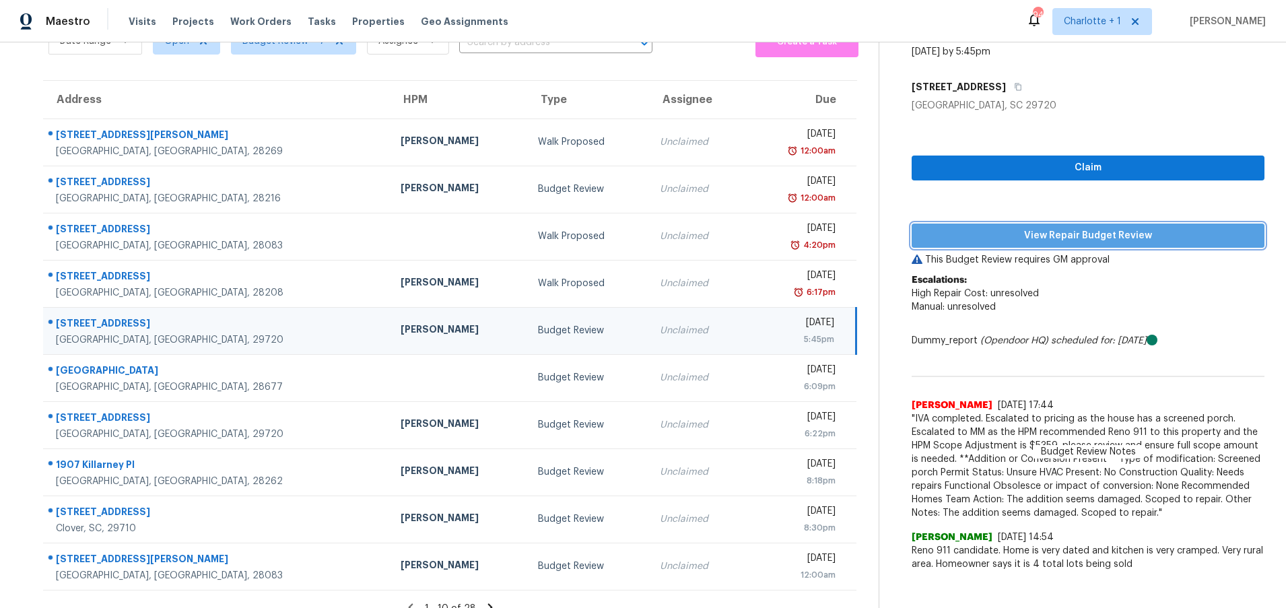
click at [980, 246] on button "View Repair Budget Review" at bounding box center [1088, 236] width 353 height 25
